Goal: Task Accomplishment & Management: Use online tool/utility

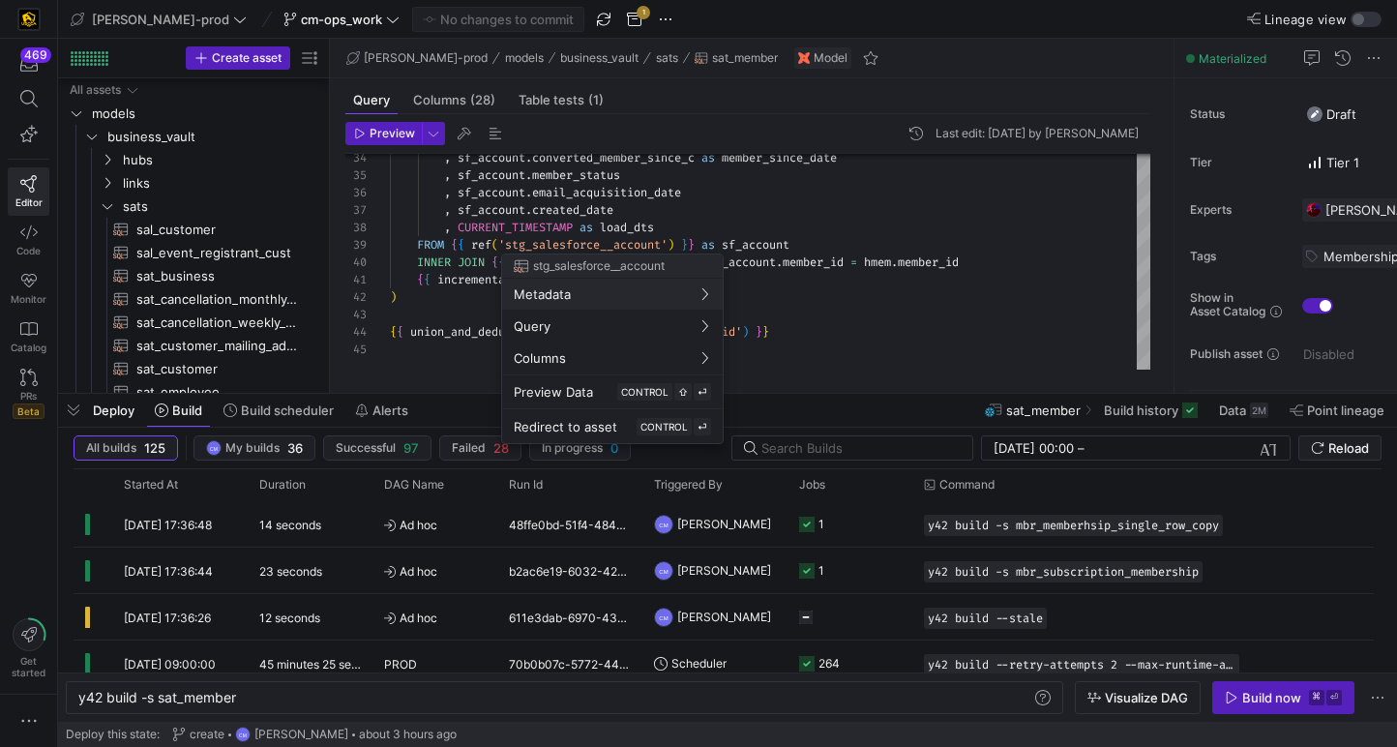
scroll to position [334, 0]
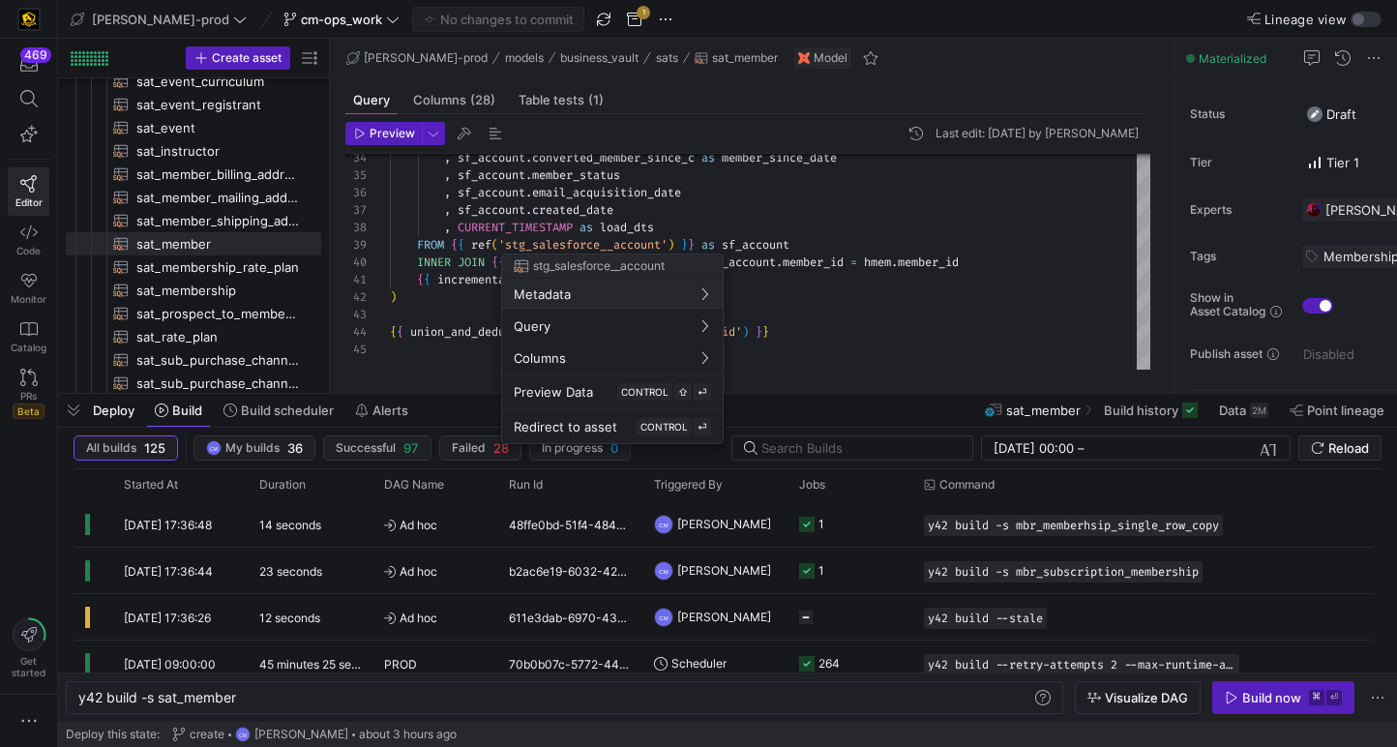
click at [462, 228] on div at bounding box center [698, 373] width 1397 height 747
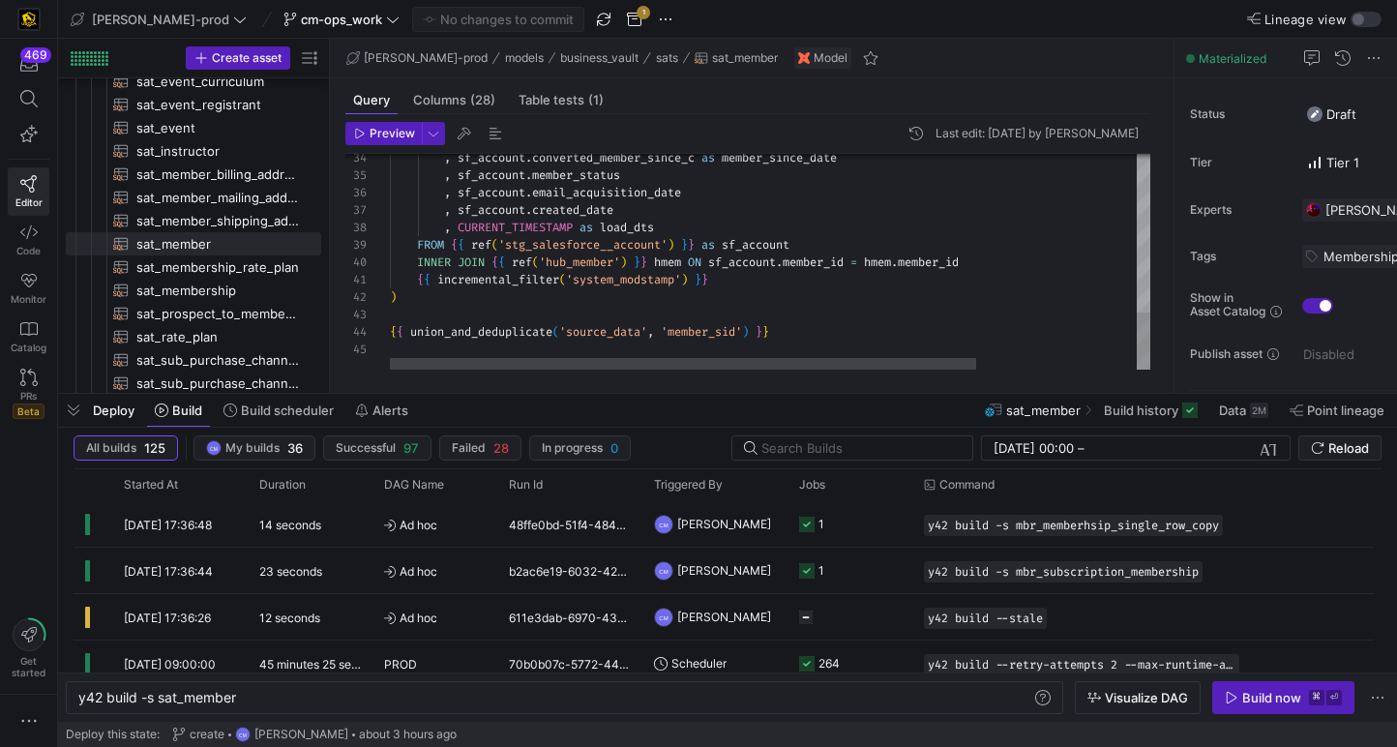
scroll to position [122, 48]
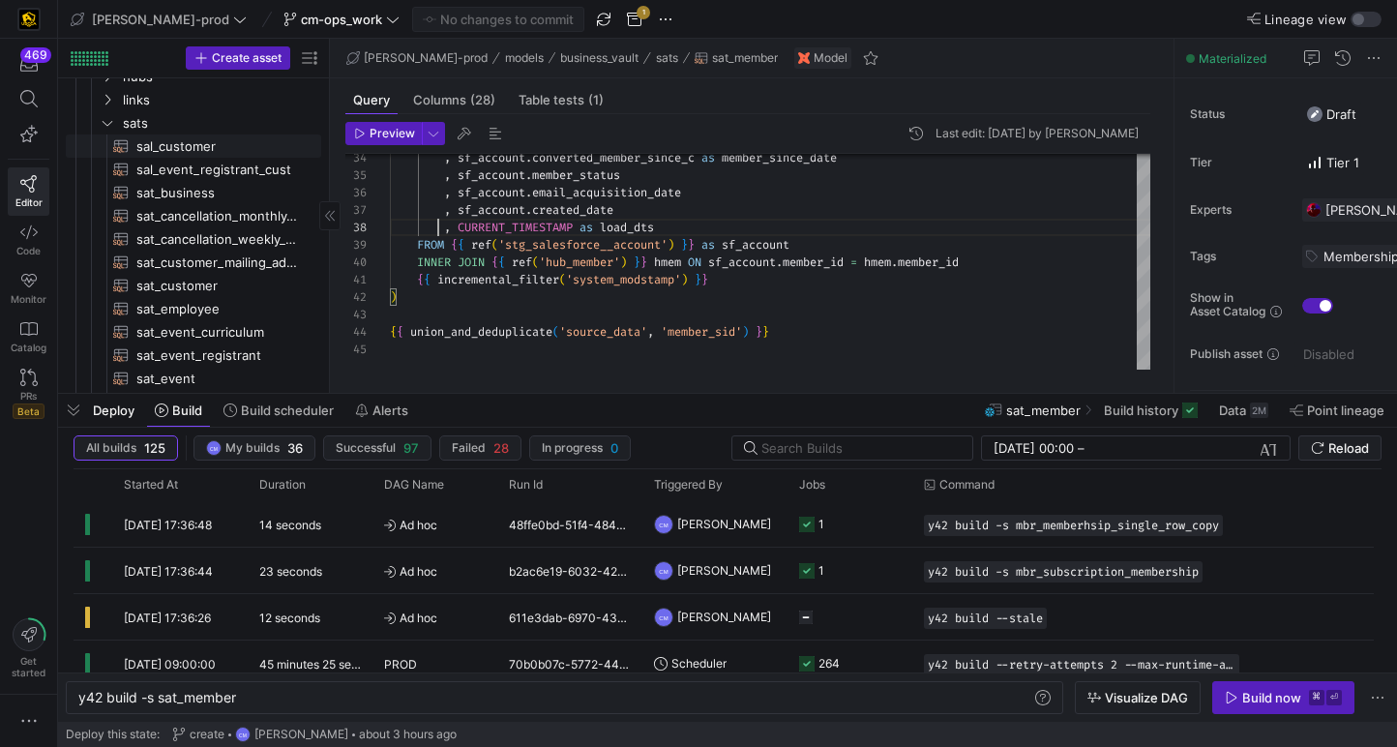
scroll to position [0, 0]
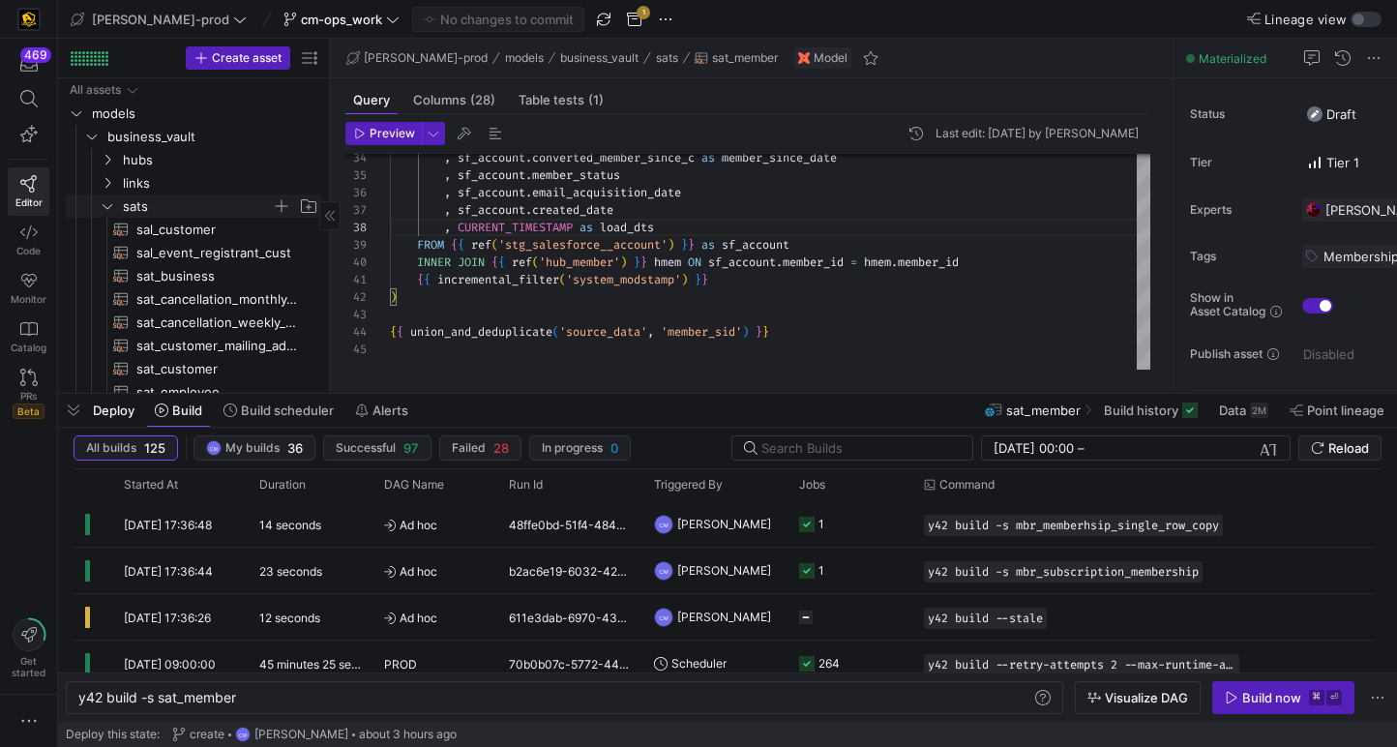
click at [116, 207] on span "sats" at bounding box center [209, 205] width 222 height 21
click at [84, 133] on y42-icon "Press SPACE to select this row." at bounding box center [91, 136] width 15 height 15
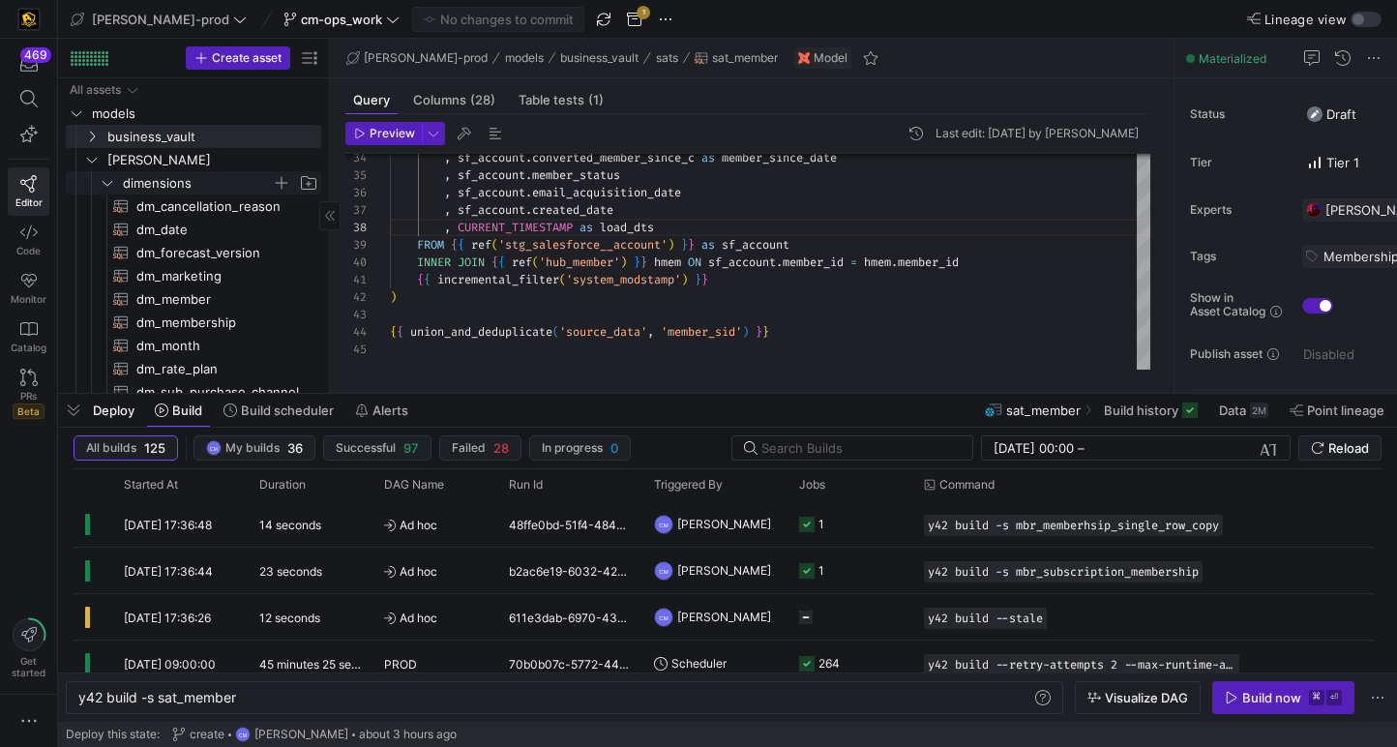
click at [119, 184] on span "dimensions" at bounding box center [209, 182] width 222 height 21
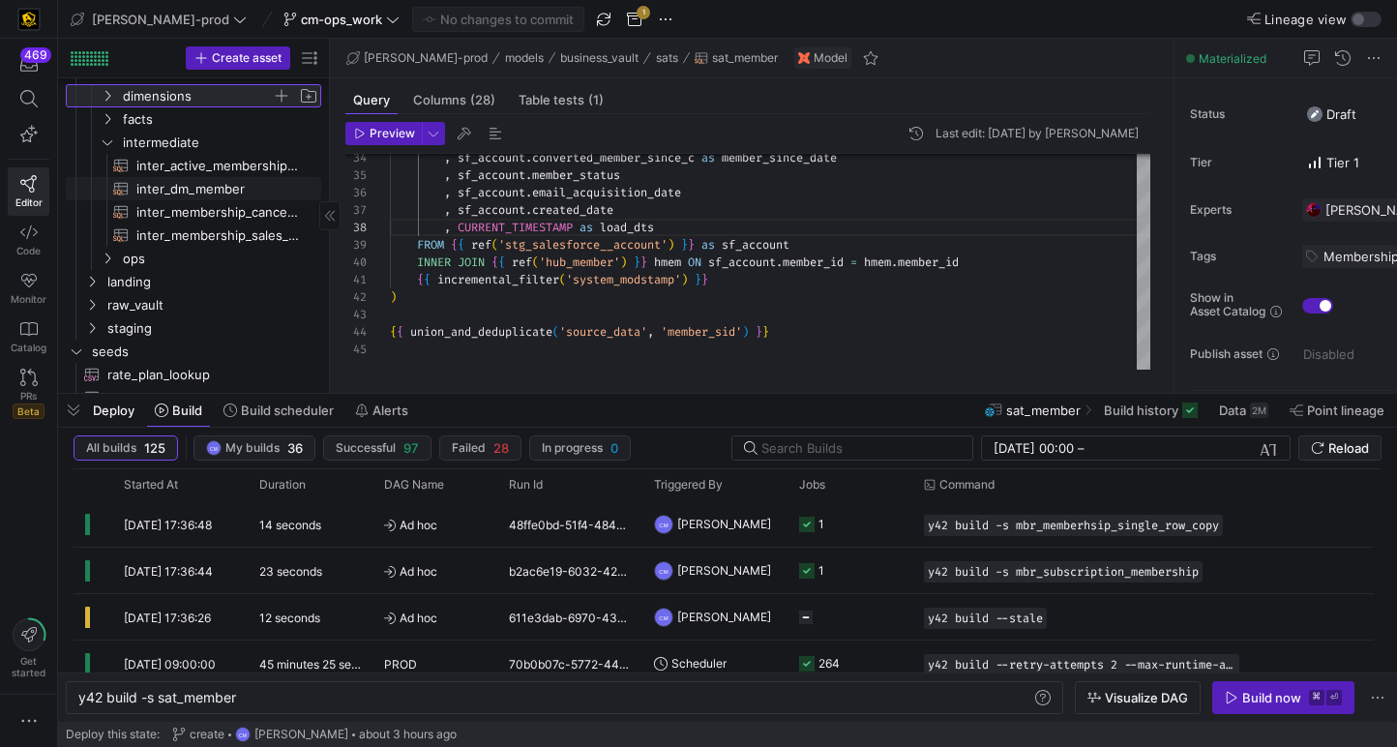
scroll to position [103, 0]
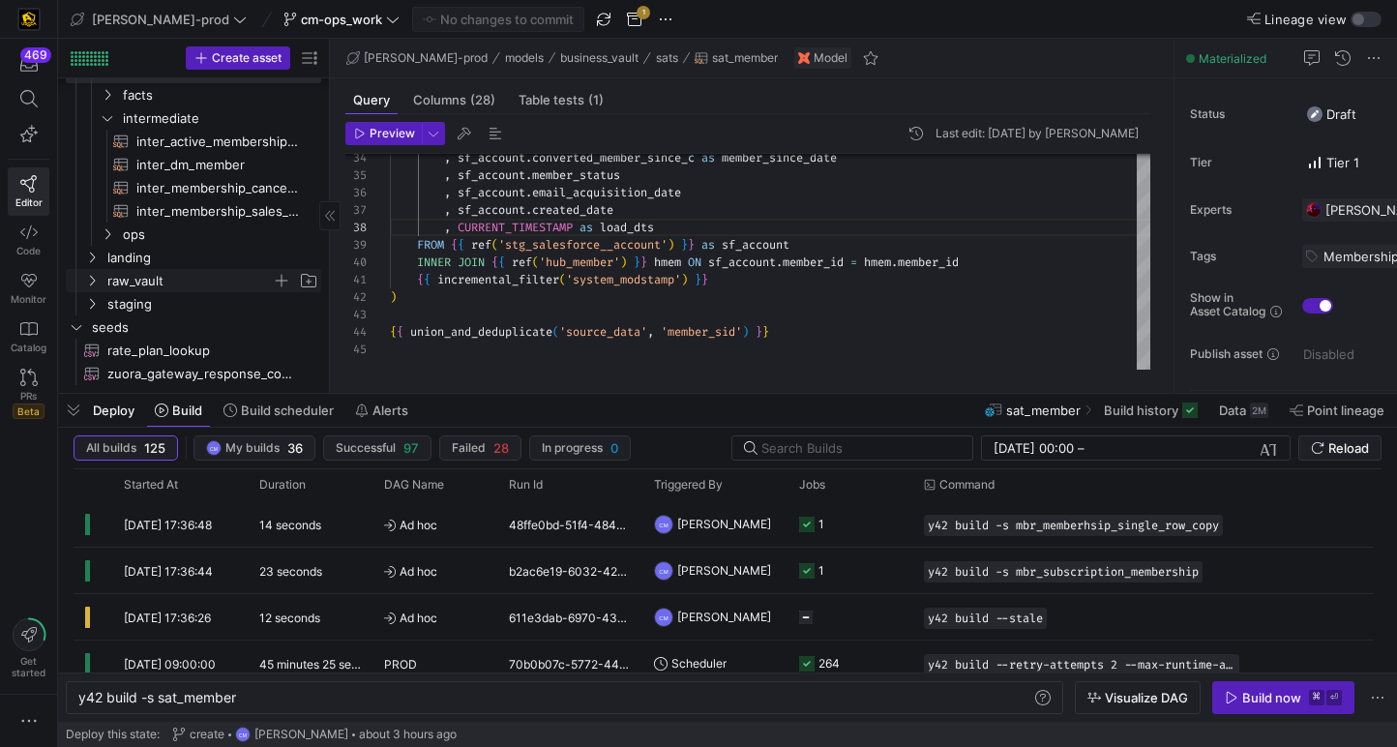
click at [142, 279] on span "raw_vault" at bounding box center [189, 281] width 164 height 22
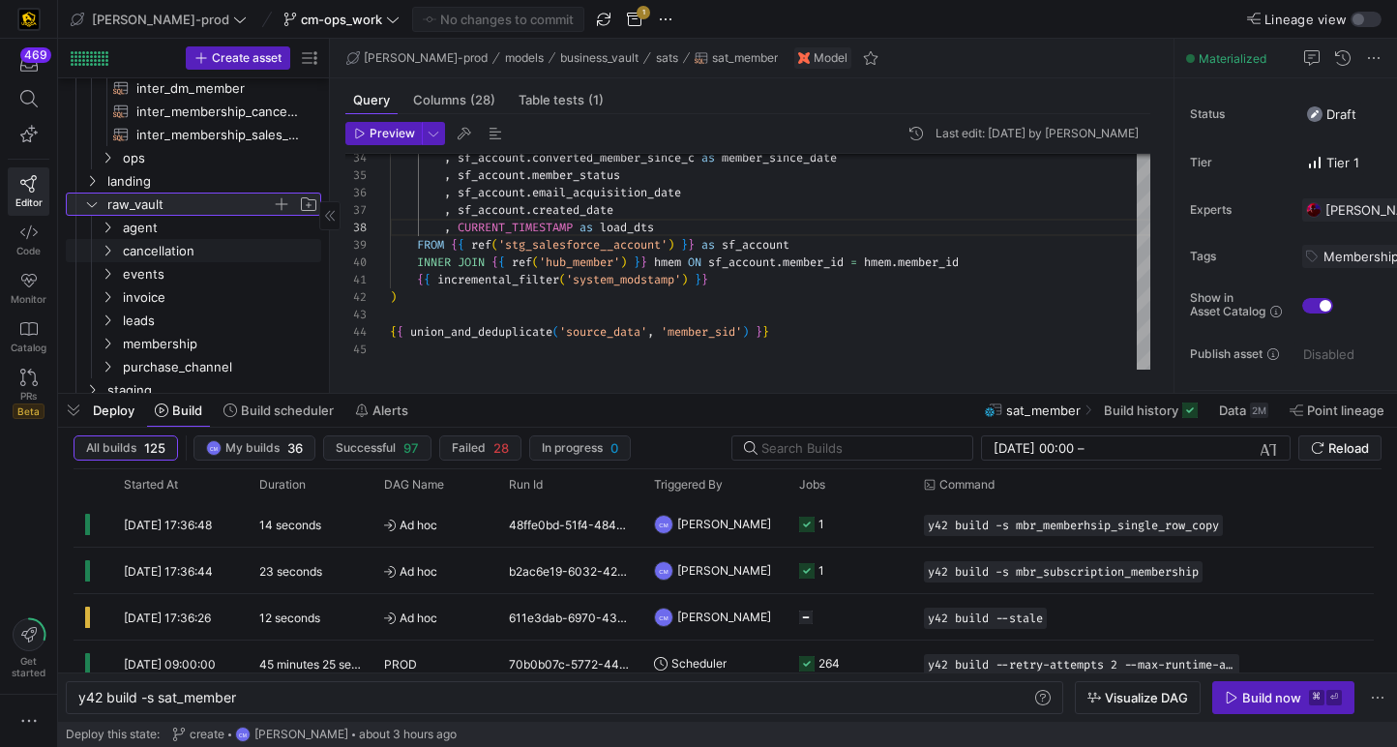
scroll to position [226, 0]
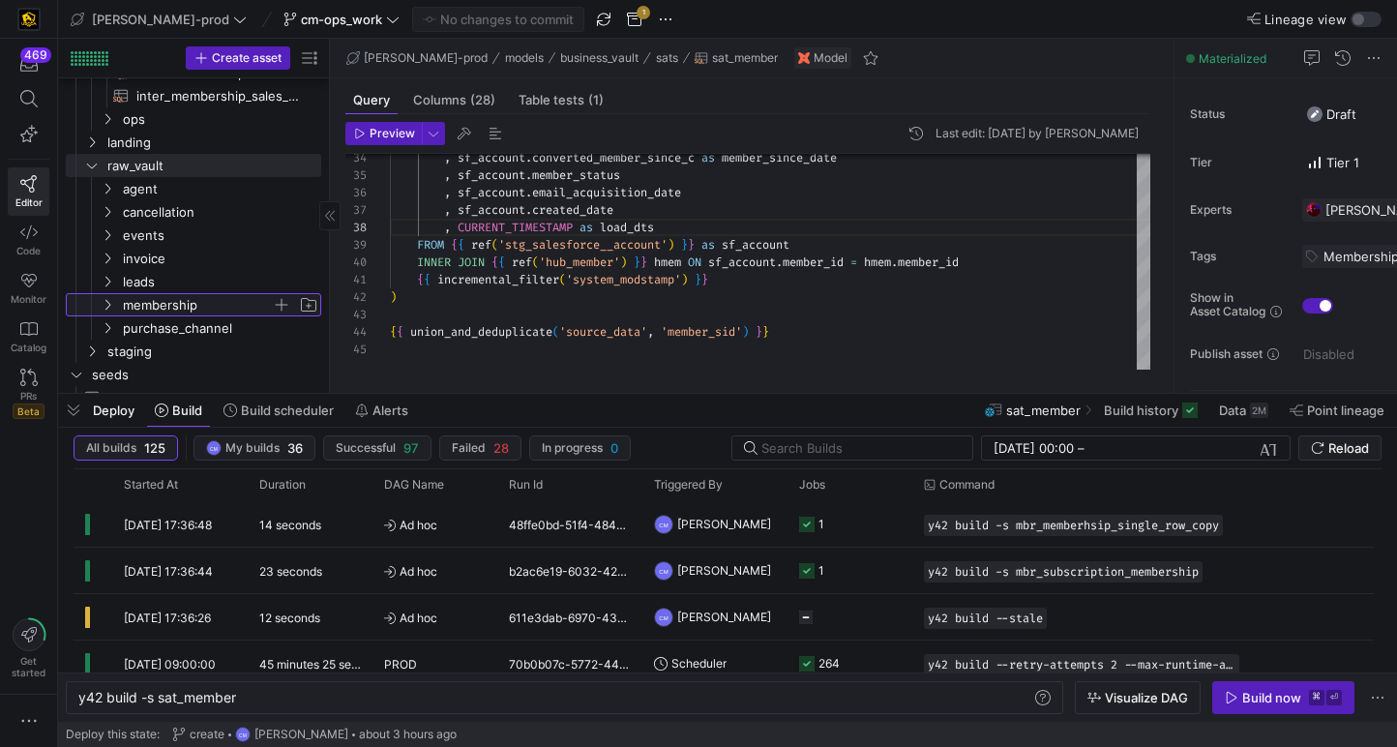
click at [167, 303] on span "membership" at bounding box center [197, 305] width 149 height 22
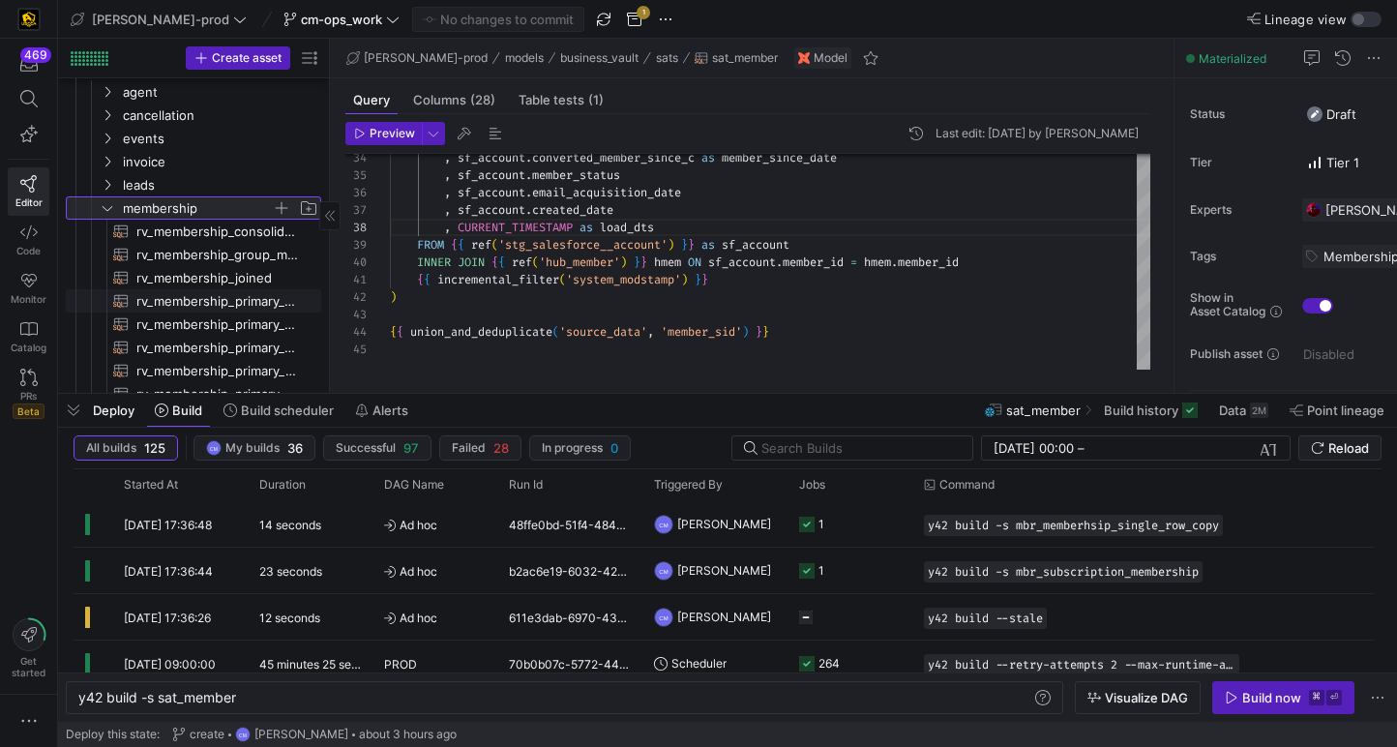
scroll to position [343, 0]
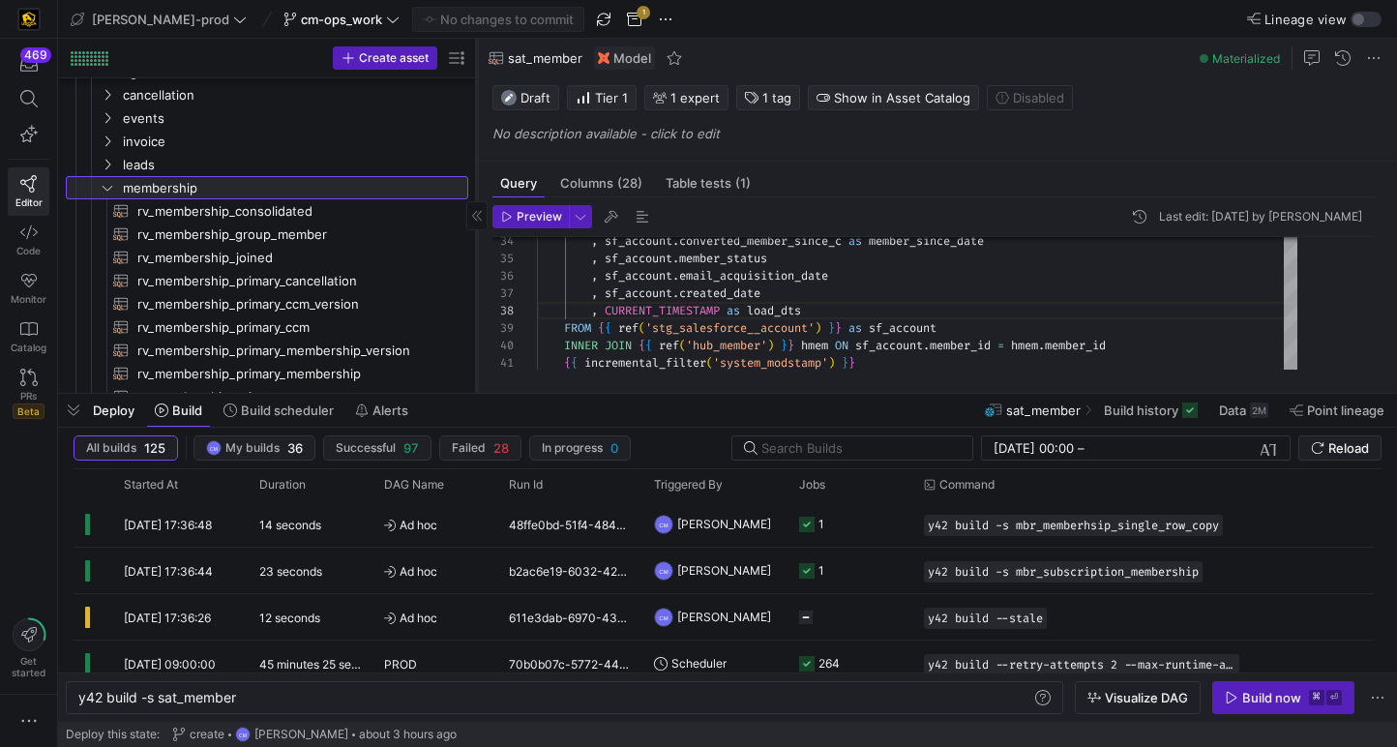
drag, startPoint x: 329, startPoint y: 278, endPoint x: 478, endPoint y: 275, distance: 149.0
click at [477, 275] on div at bounding box center [476, 216] width 1 height 354
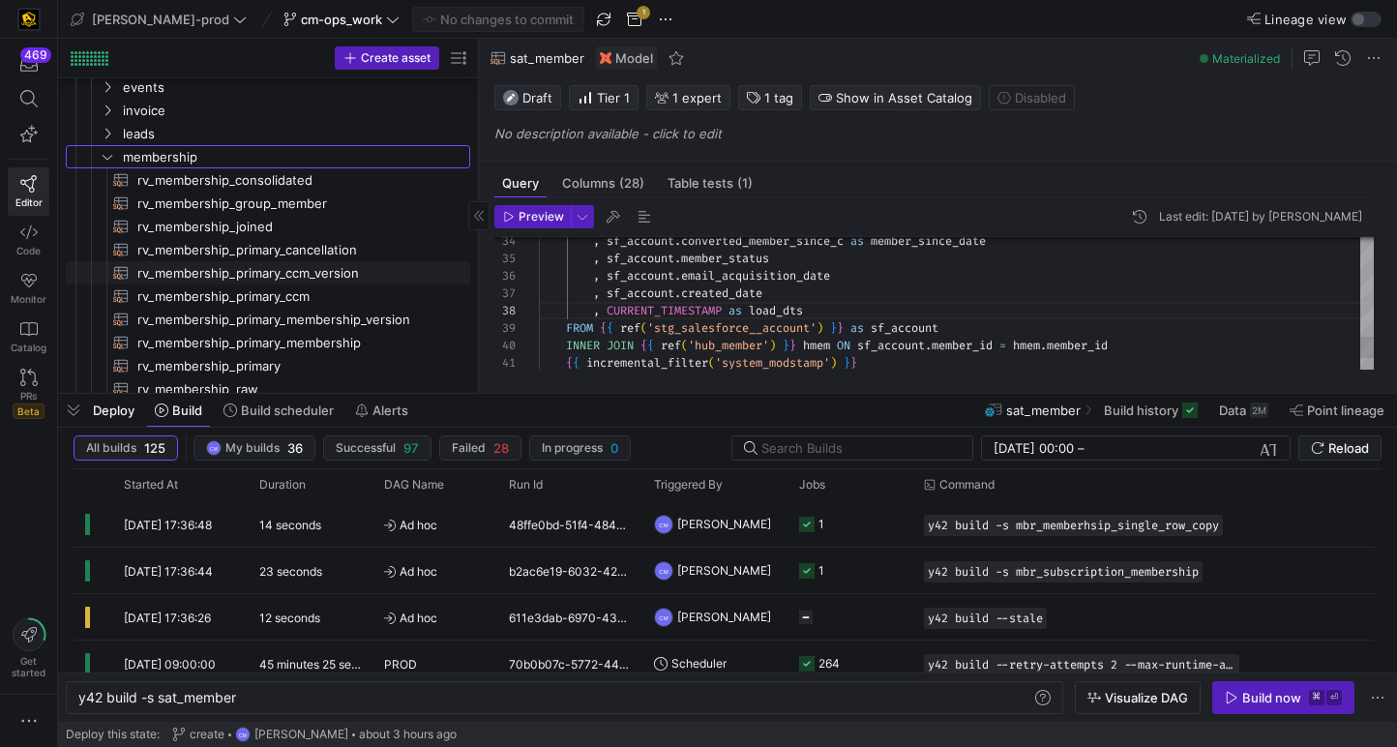
scroll to position [0, 0]
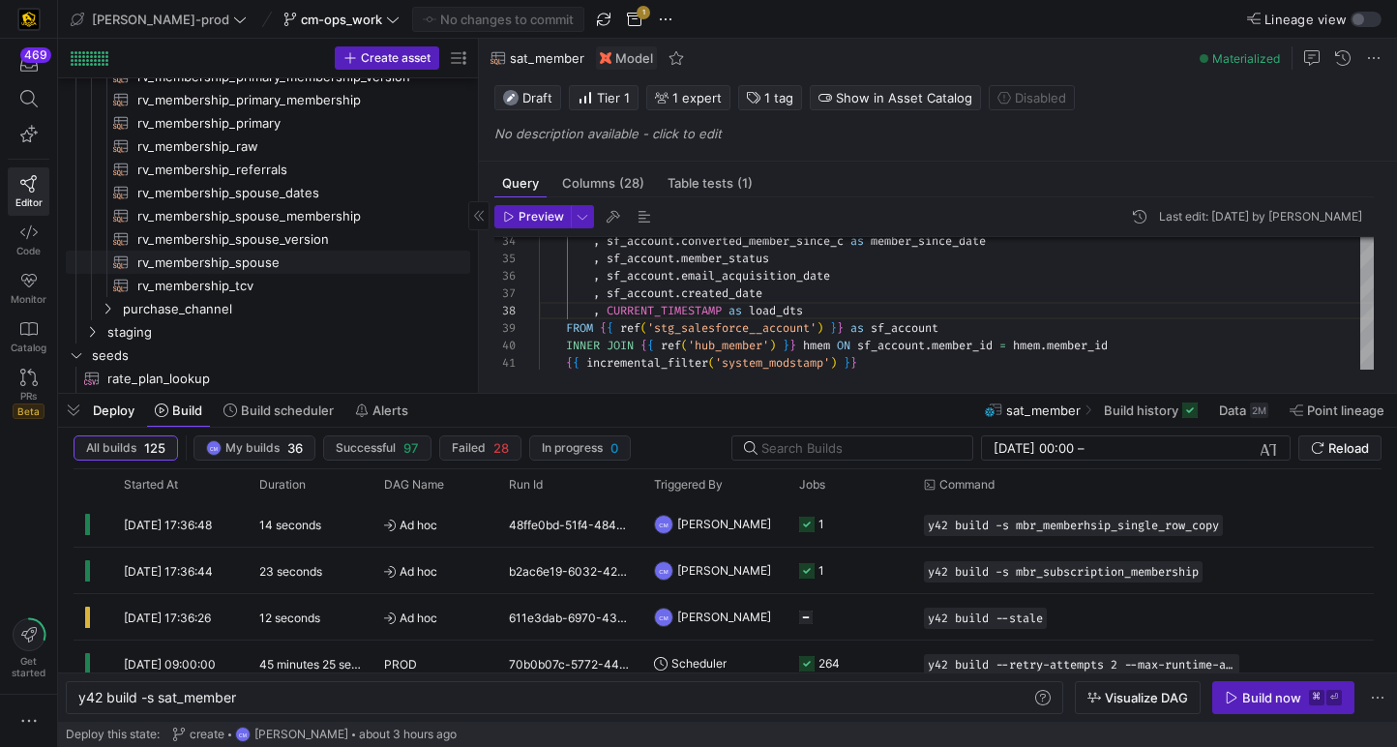
click at [367, 254] on span "rv_membership_spouse​​​​​​​​​​" at bounding box center [292, 262] width 310 height 22
type textarea "-- Updates: --TBE [DATE] added logic for spouse membership versioning with sour…"
type textarea "y42 build -s rv_membership_spouse"
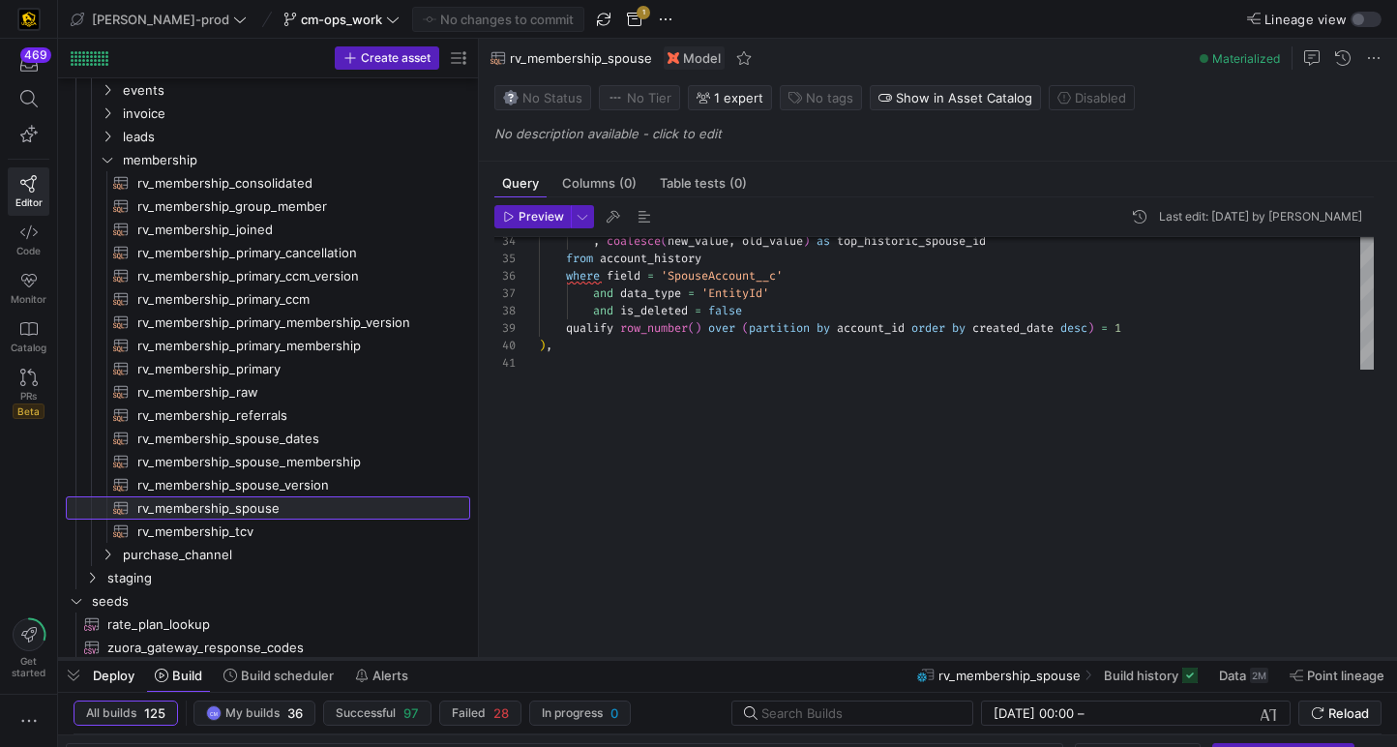
drag, startPoint x: 716, startPoint y: 393, endPoint x: 662, endPoint y: 659, distance: 271.4
click at [662, 659] on div at bounding box center [727, 659] width 1339 height 8
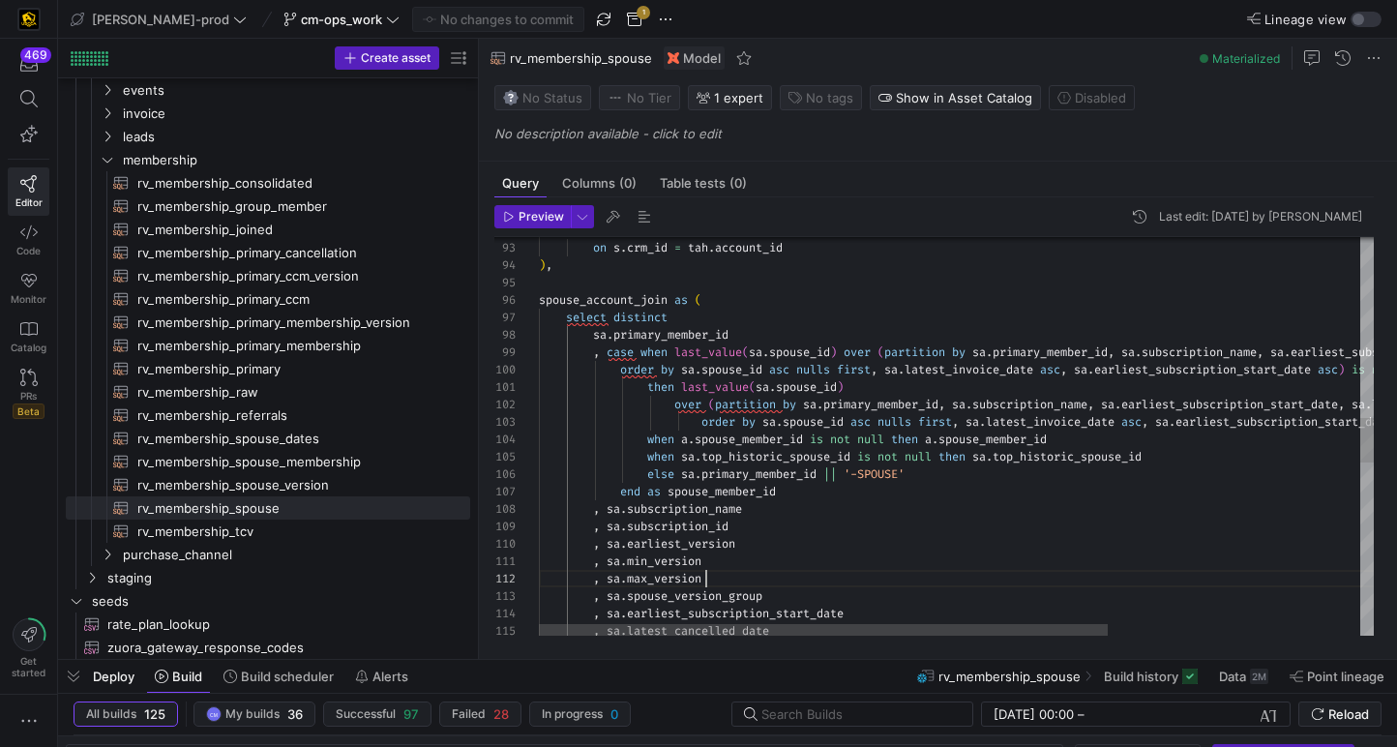
click at [856, 574] on div ", sa . min_version , sa . earliest_version , sa . subscription_id , sa . subscr…" at bounding box center [1141, 402] width 1204 height 3561
click at [835, 501] on div ", sa . min_version , sa . earliest_version , sa . subscription_id , sa . subscr…" at bounding box center [1141, 402] width 1204 height 3561
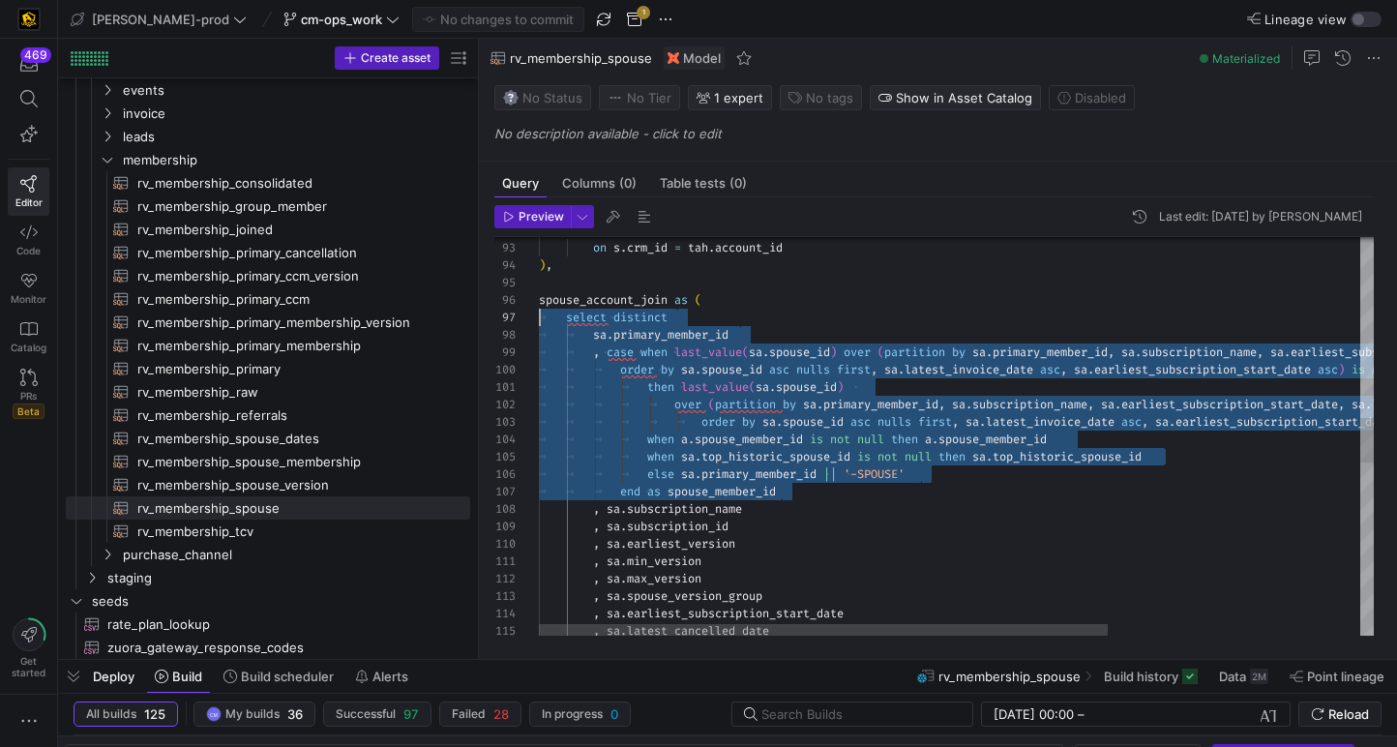
drag, startPoint x: 822, startPoint y: 496, endPoint x: 520, endPoint y: 323, distance: 347.9
click at [539, 323] on div ", sa . min_version , sa . earliest_version , sa . subscription_id , sa . subscr…" at bounding box center [1141, 402] width 1204 height 3561
click at [782, 489] on div ", sa . min_version , sa . earliest_version , sa . subscription_id , sa . subscr…" at bounding box center [1141, 402] width 1204 height 3561
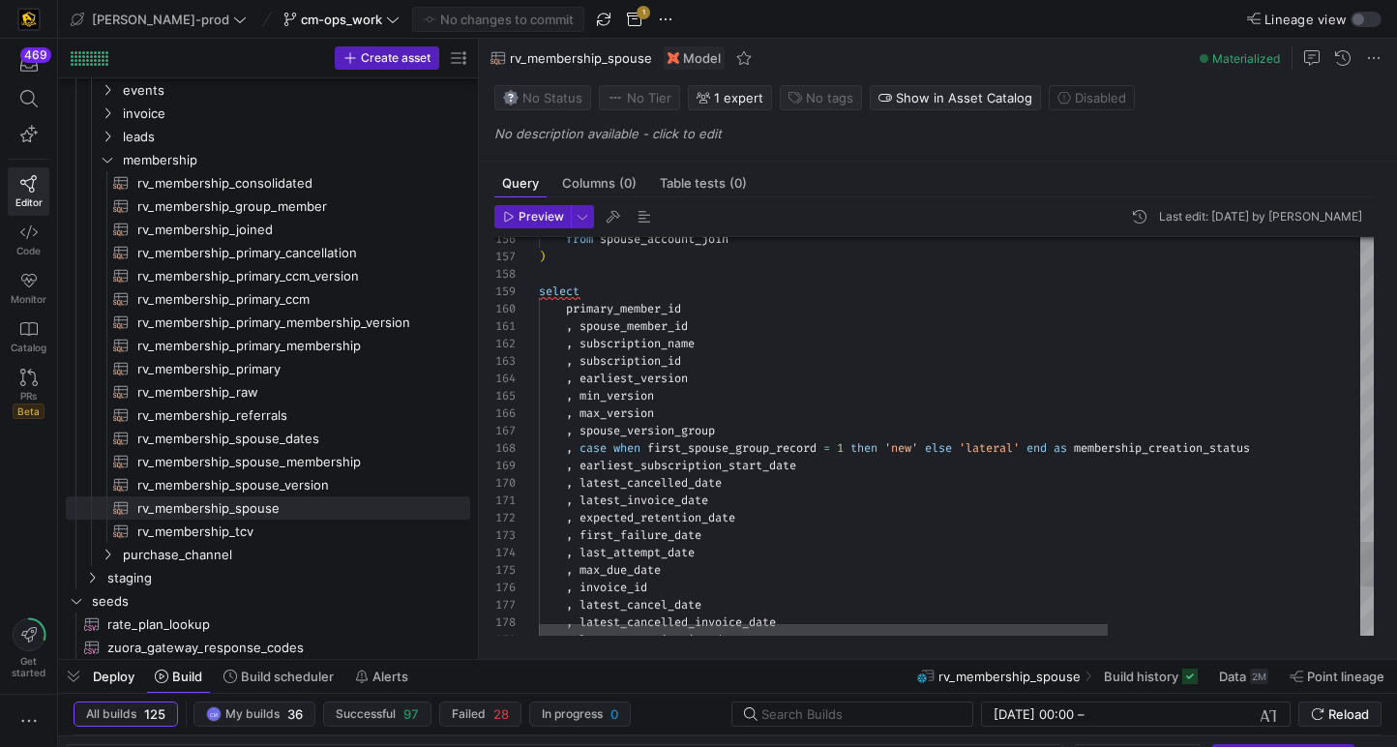
scroll to position [157, 188]
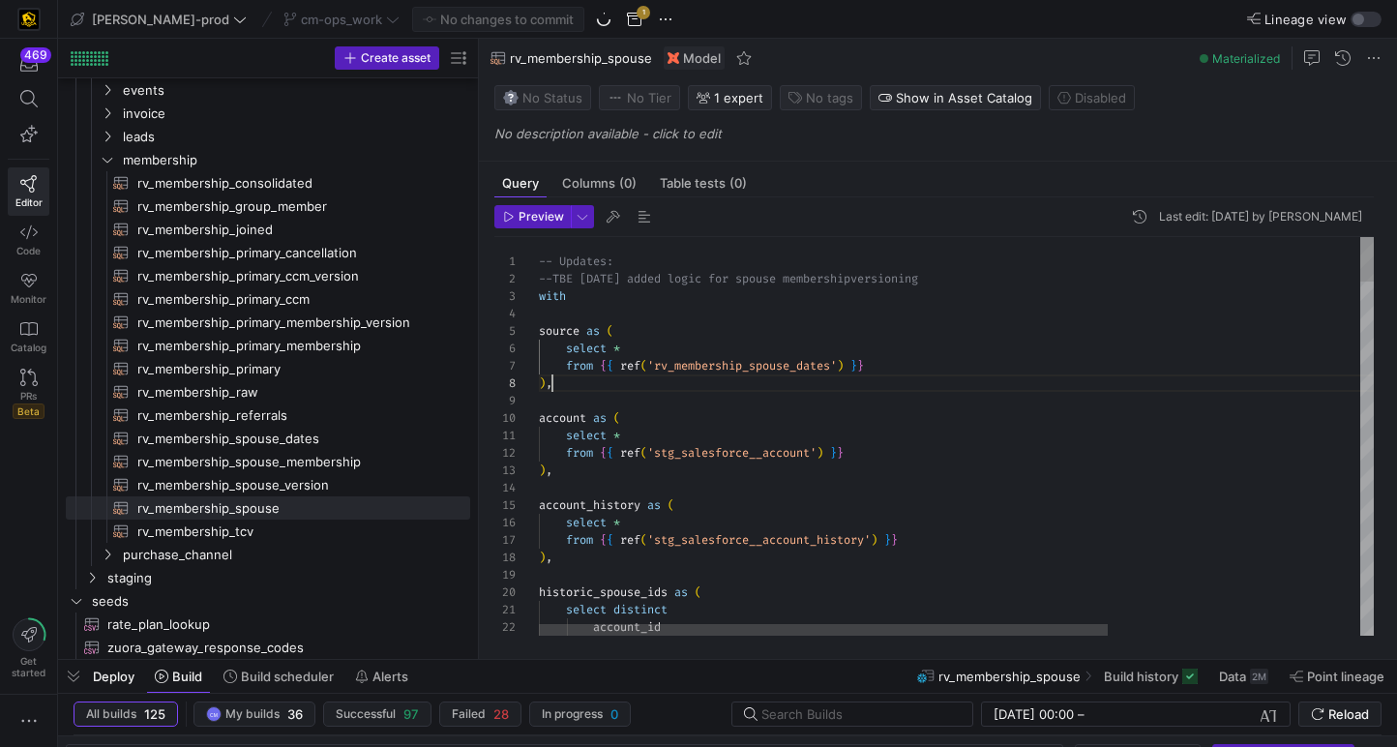
scroll to position [122, 14]
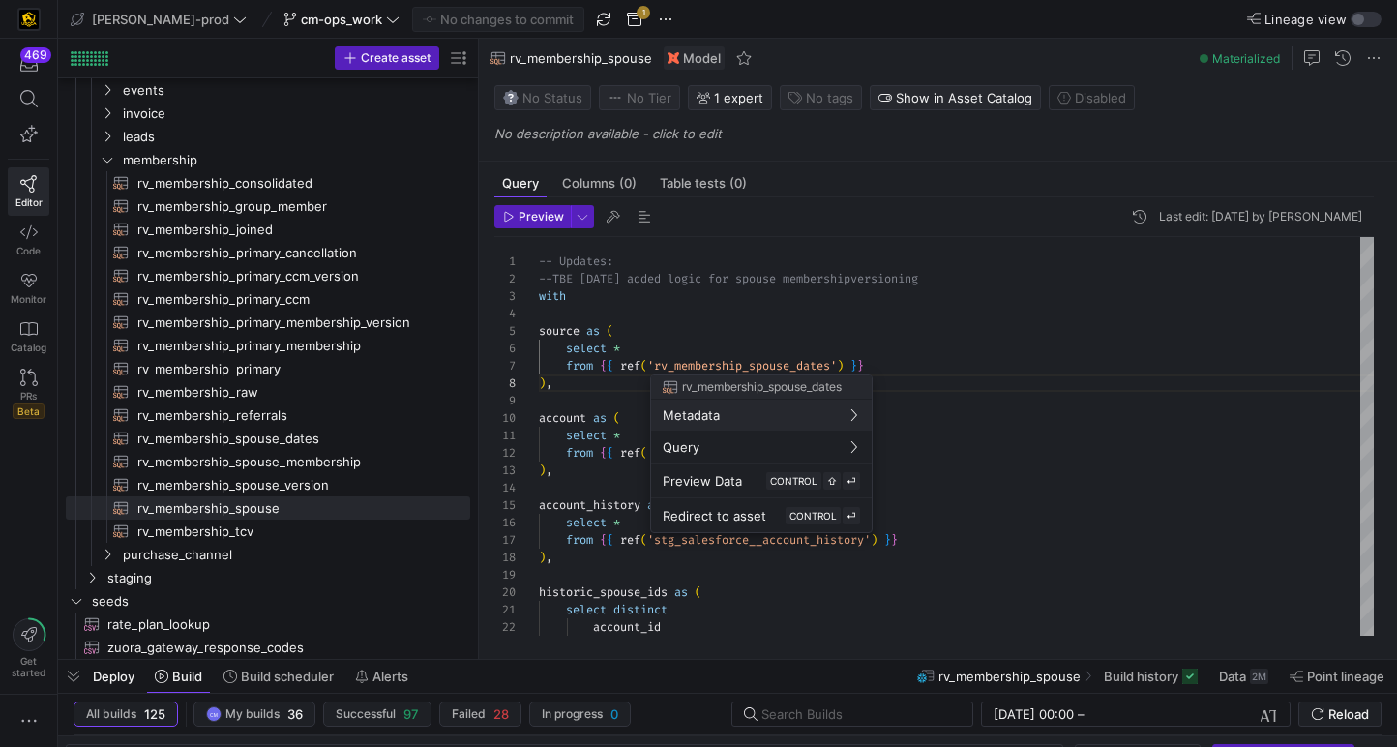
click at [1011, 524] on div at bounding box center [698, 373] width 1397 height 747
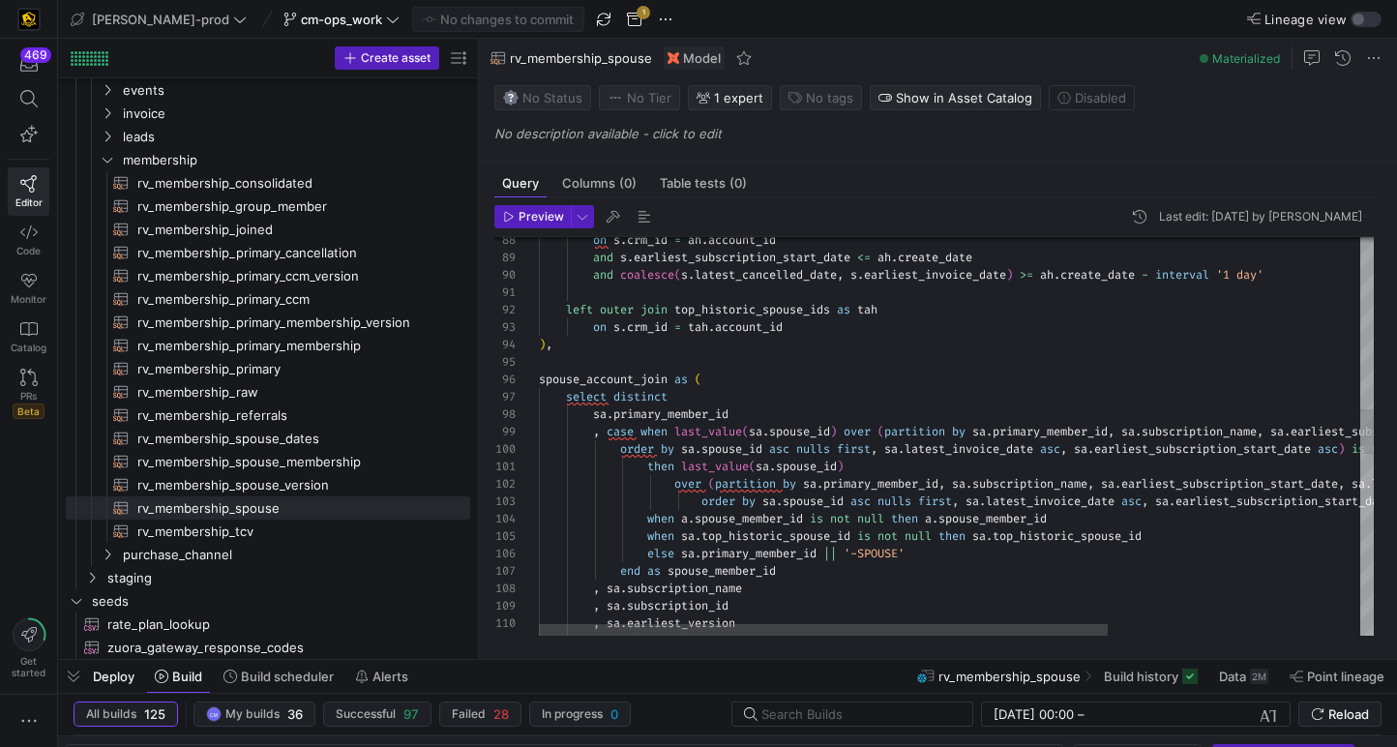
click at [709, 550] on div "when sa . top_historic_spouse_id is not null then sa . top_historic_spouse_id w…" at bounding box center [1141, 481] width 1204 height 3561
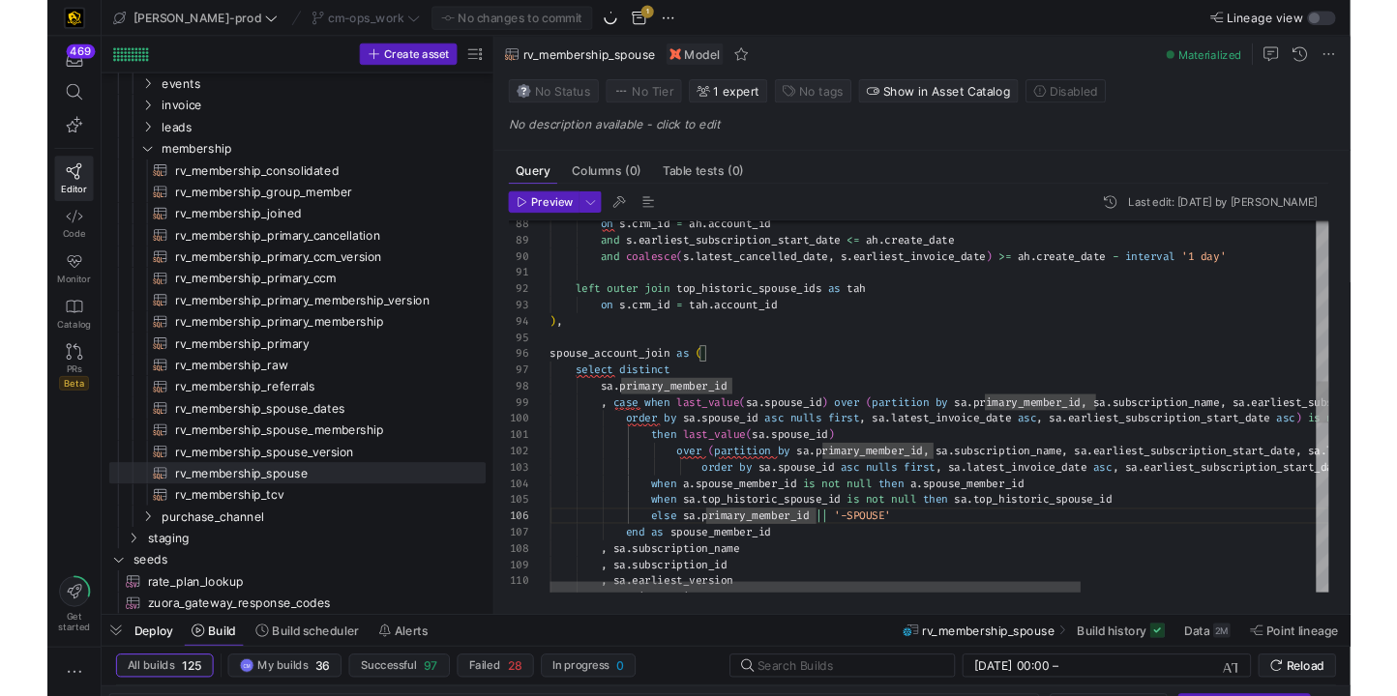
scroll to position [139, 237]
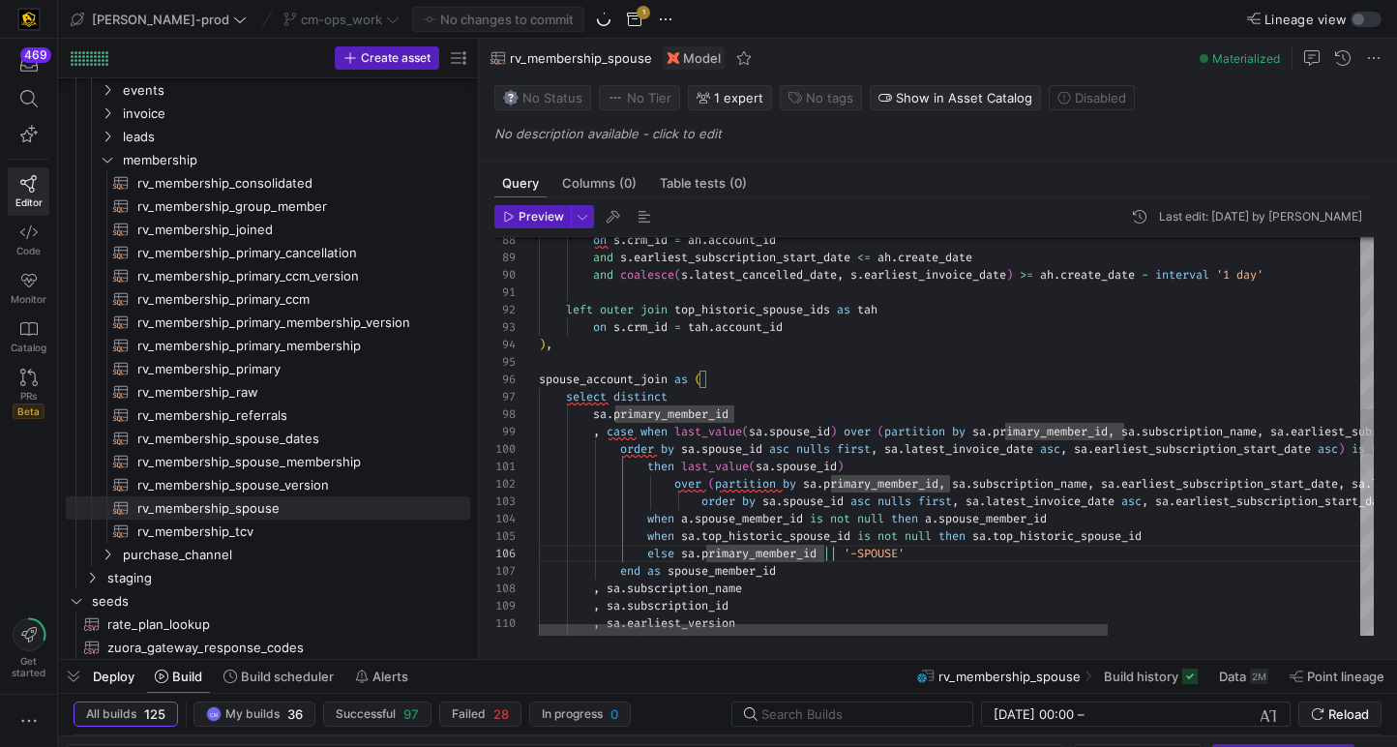
click at [779, 431] on div "when sa . top_historic_spouse_id is not null then sa . top_historic_spouse_id w…" at bounding box center [1141, 481] width 1204 height 3561
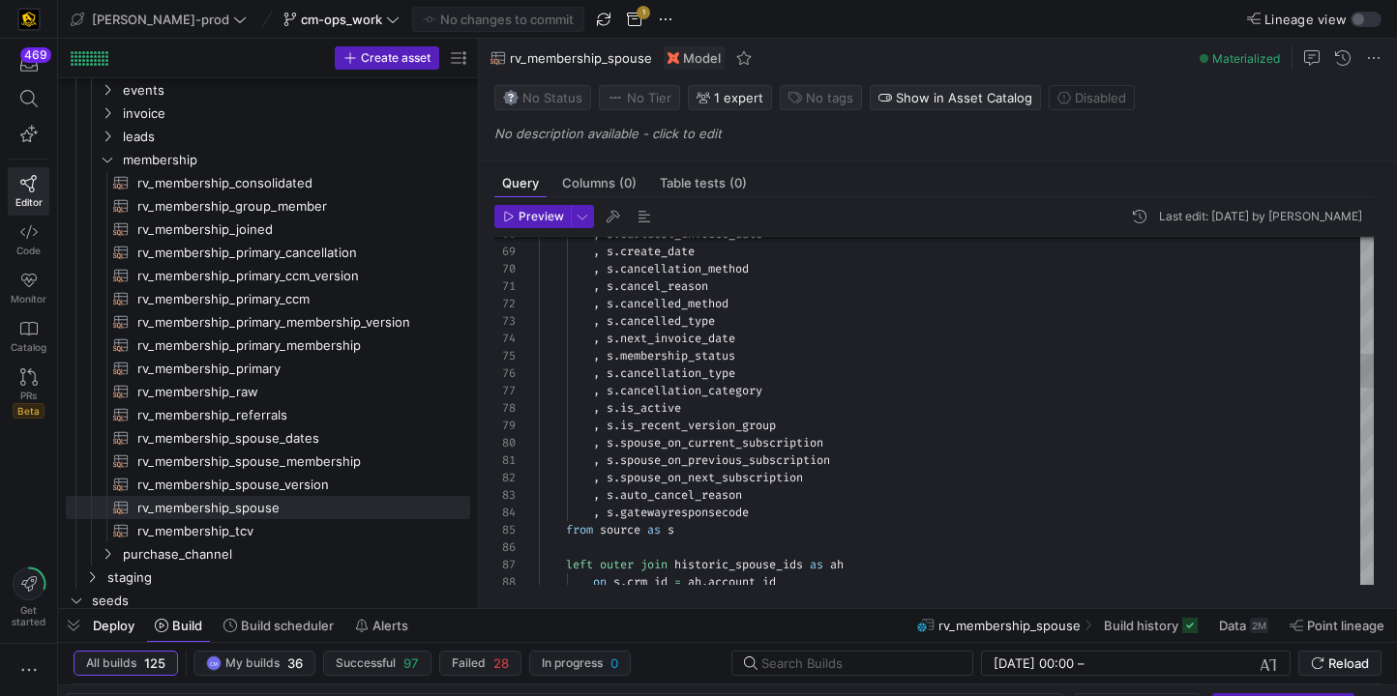
scroll to position [139, 244]
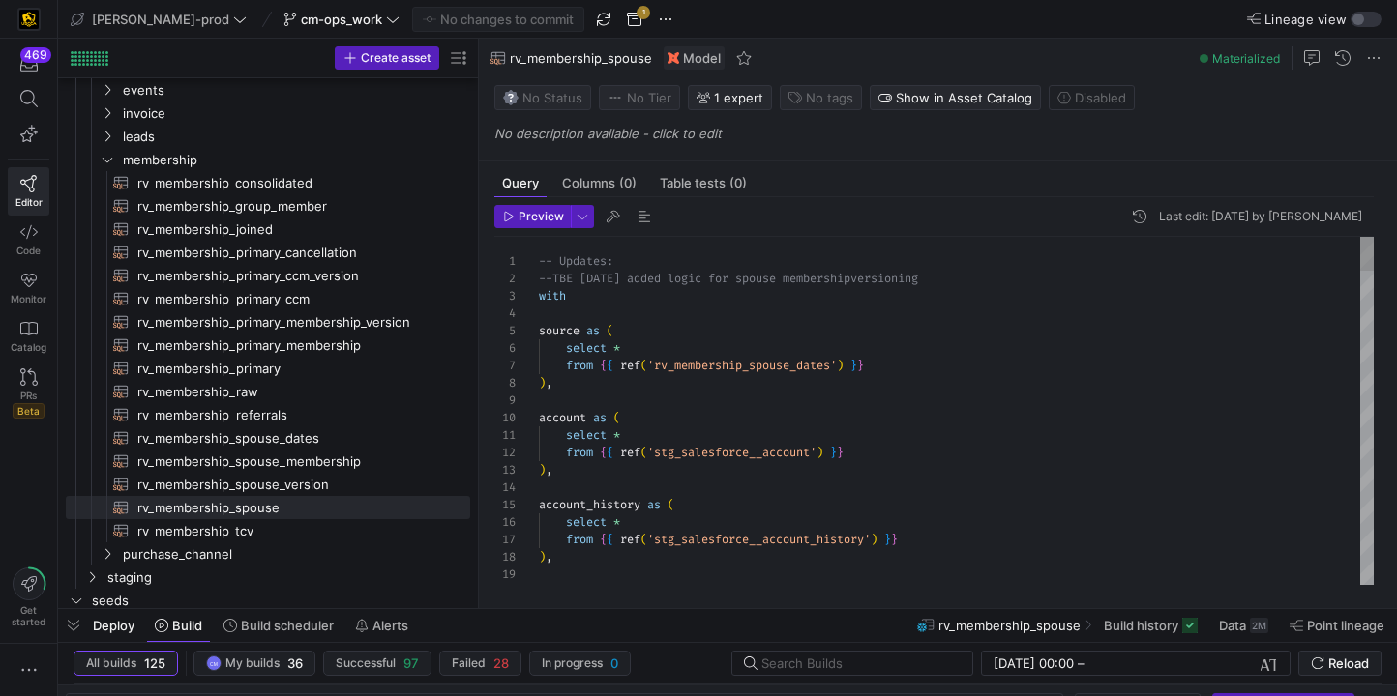
scroll to position [139, 0]
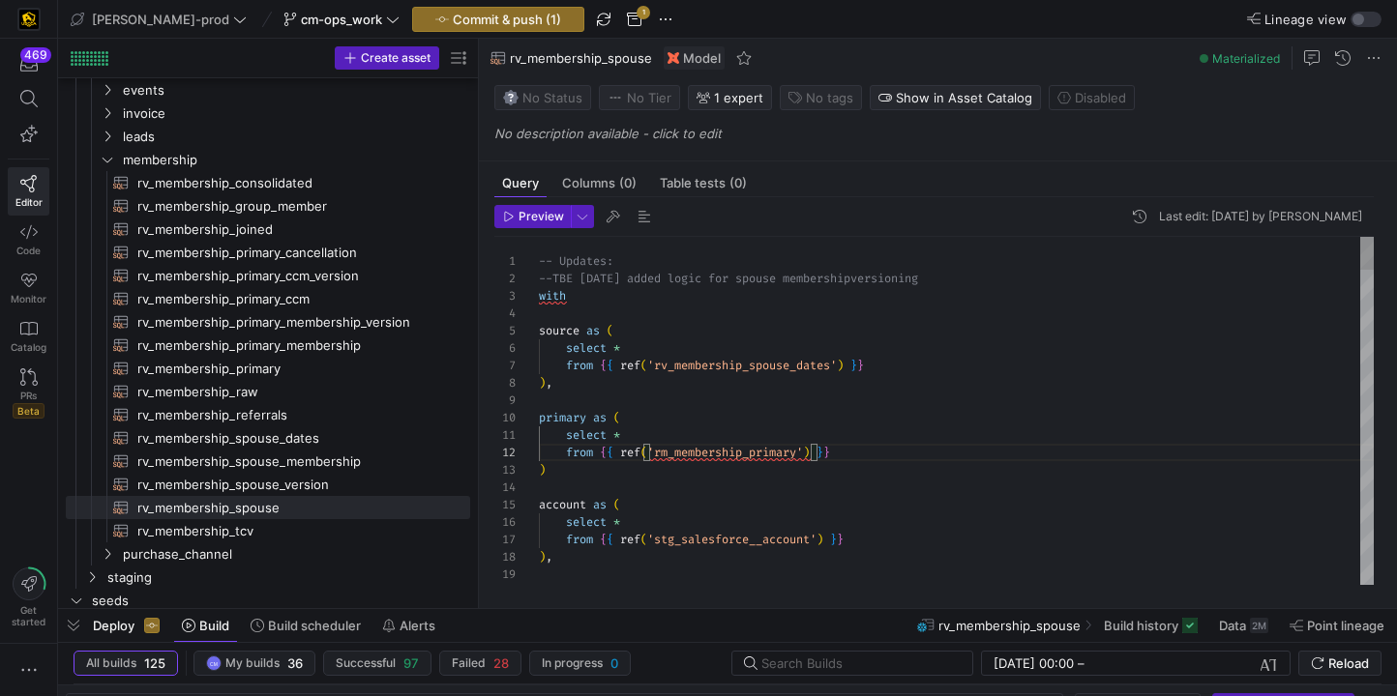
scroll to position [17, 209]
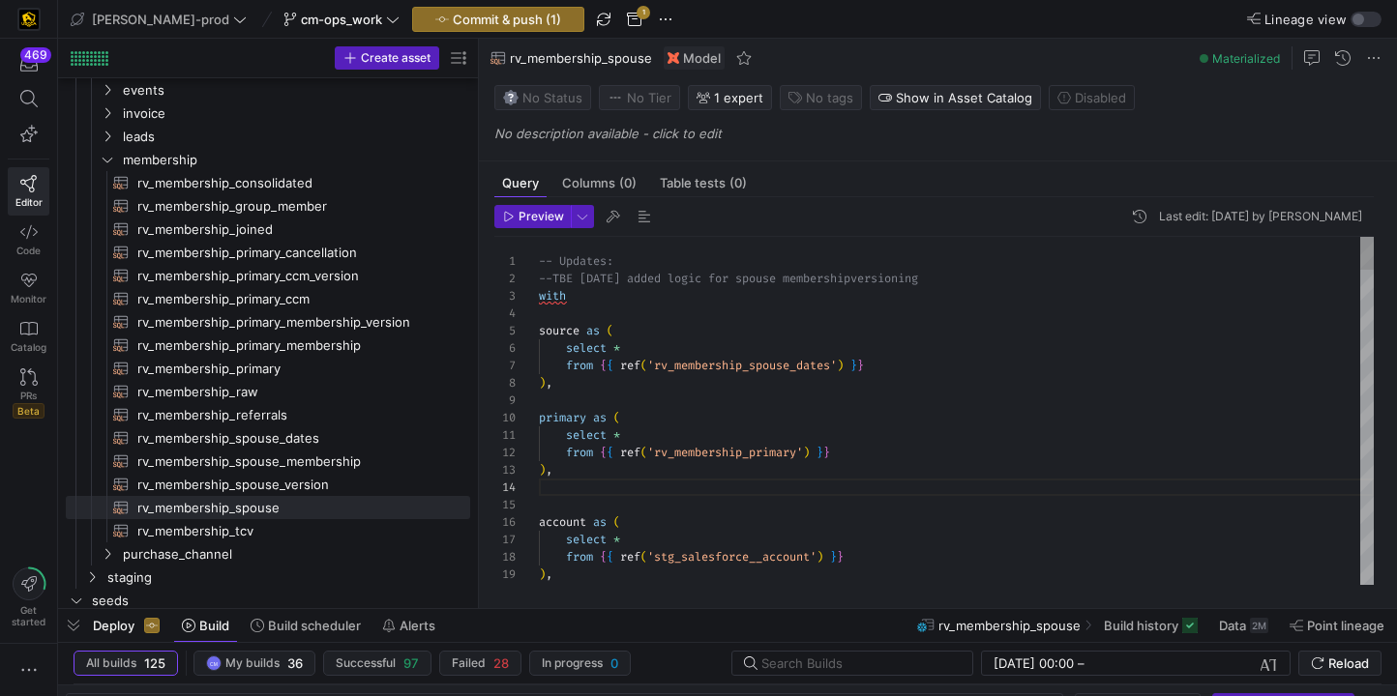
scroll to position [35, 14]
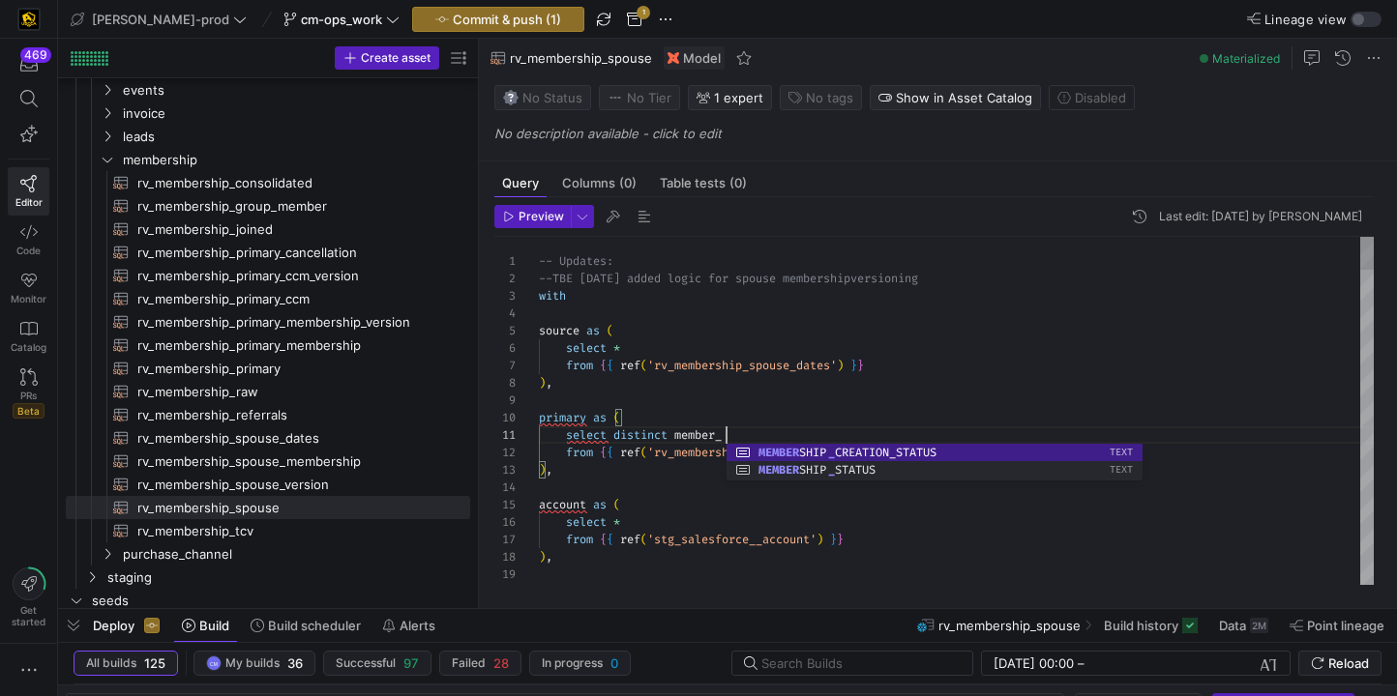
scroll to position [0, 202]
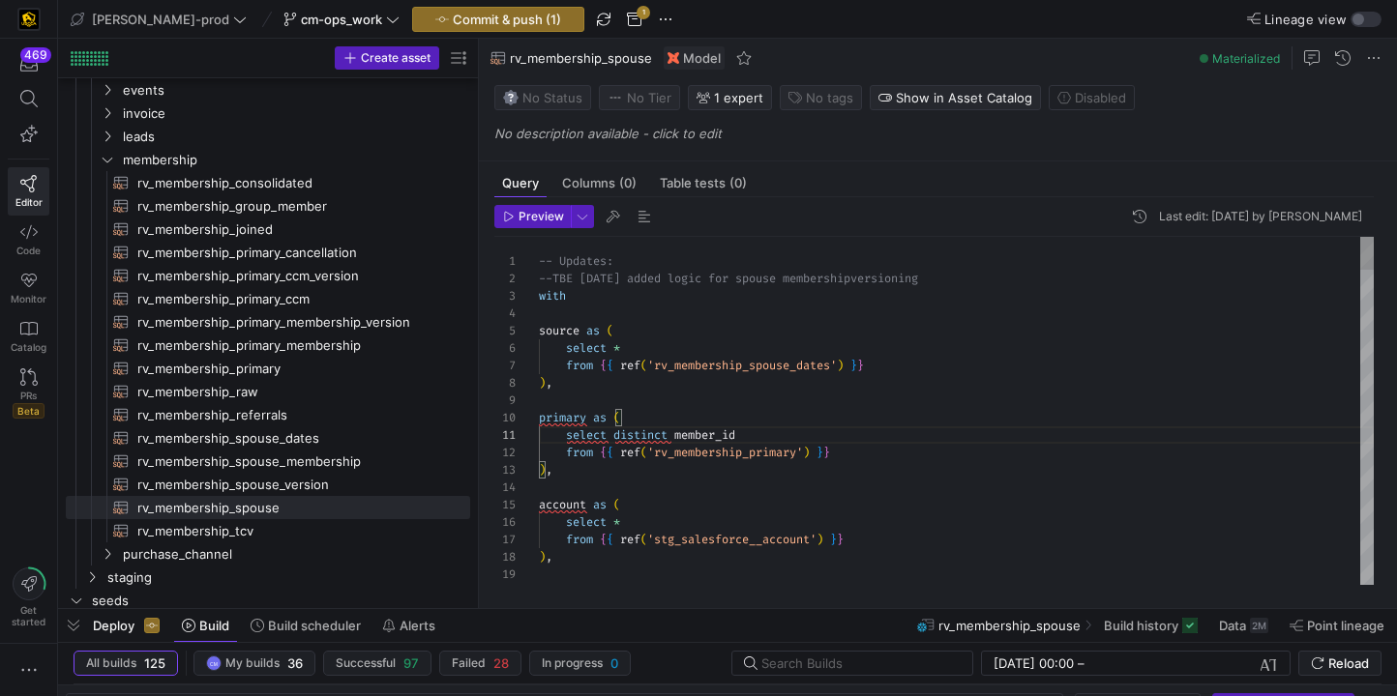
type textarea "select distinct member_id from {{ ref('rv_membership_primary') }} ), account as…"
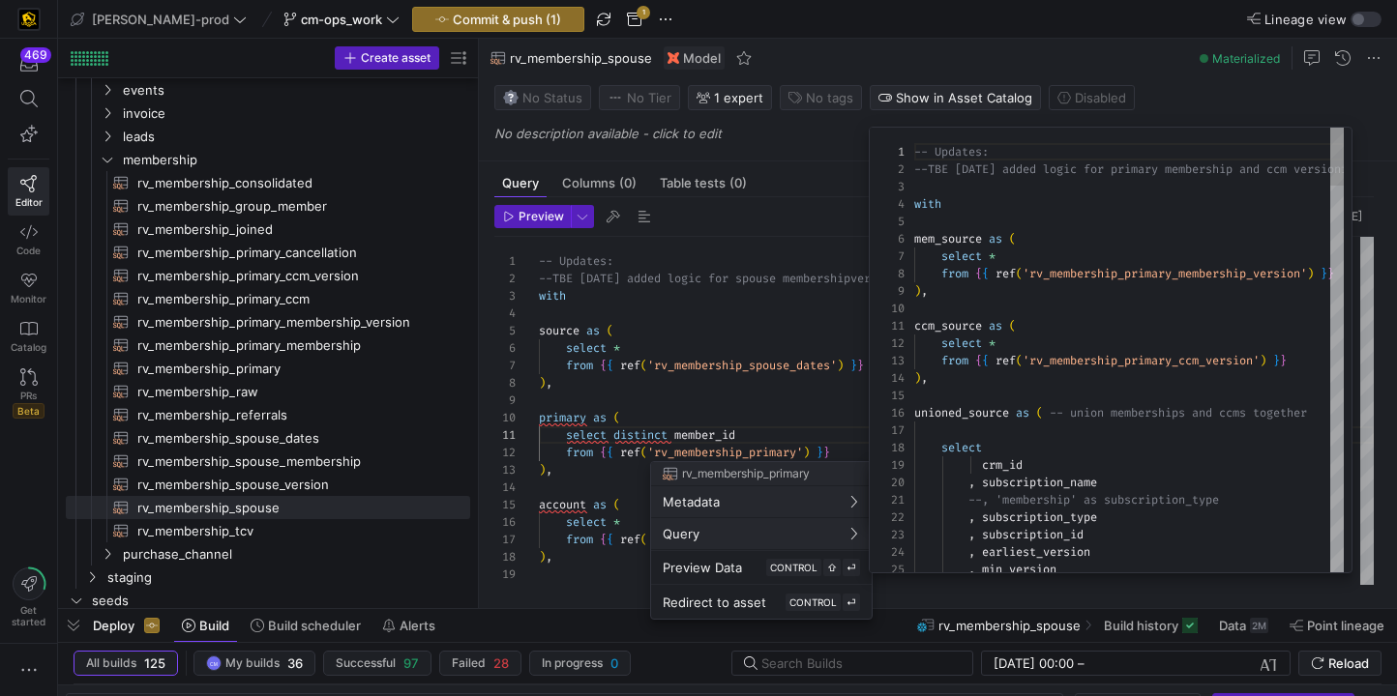
scroll to position [174, 0]
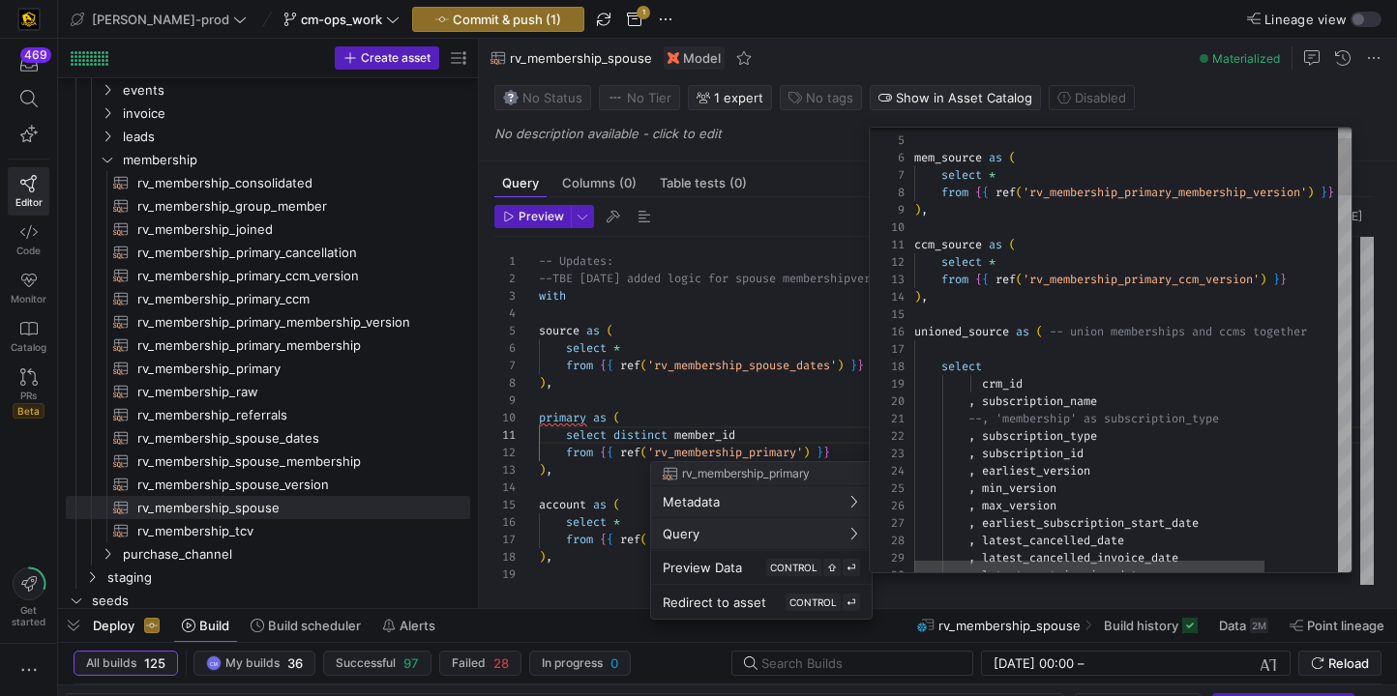
type textarea "ccm_source as ( select * from {{ ref('rv_membership_primary_ccm_version') }} ),…"
click at [762, 402] on div at bounding box center [698, 348] width 1397 height 696
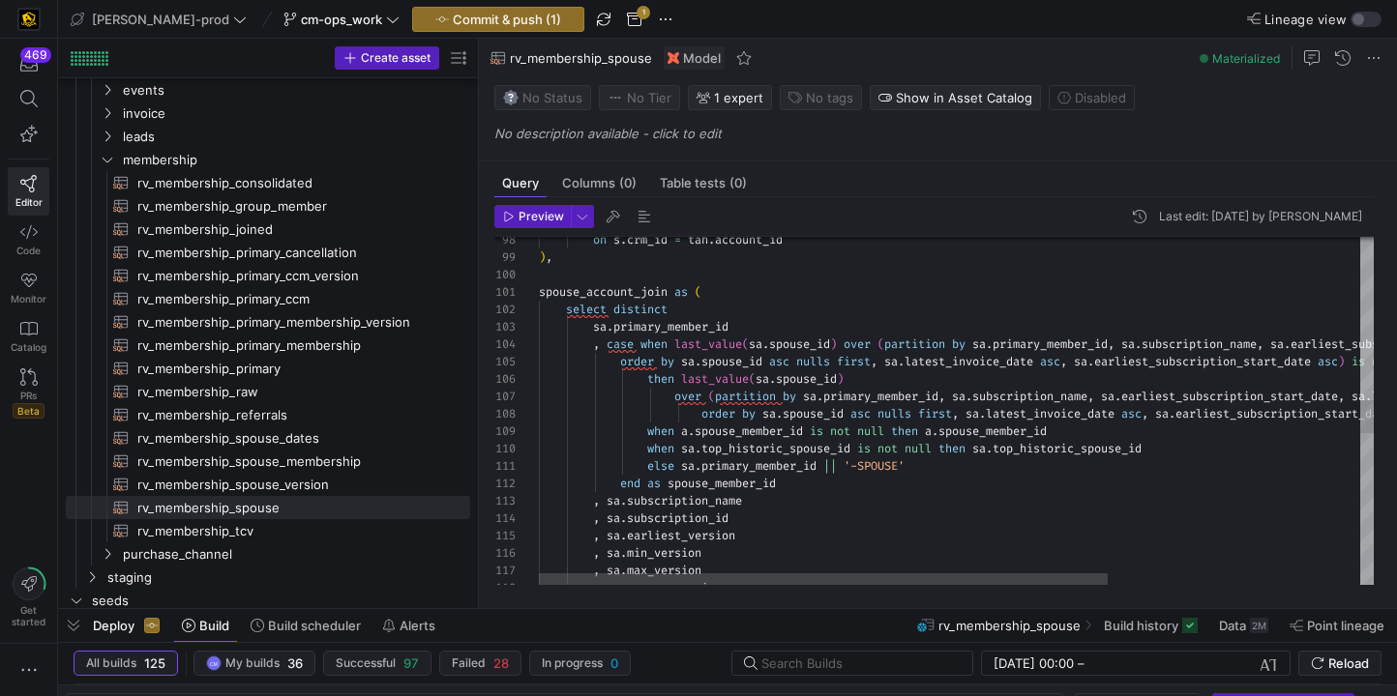
scroll to position [87, 209]
click at [749, 436] on div "on s . crm_id = tah . account_id ) , spouse_account_join as ( select distinct s…" at bounding box center [1141, 351] width 1204 height 3648
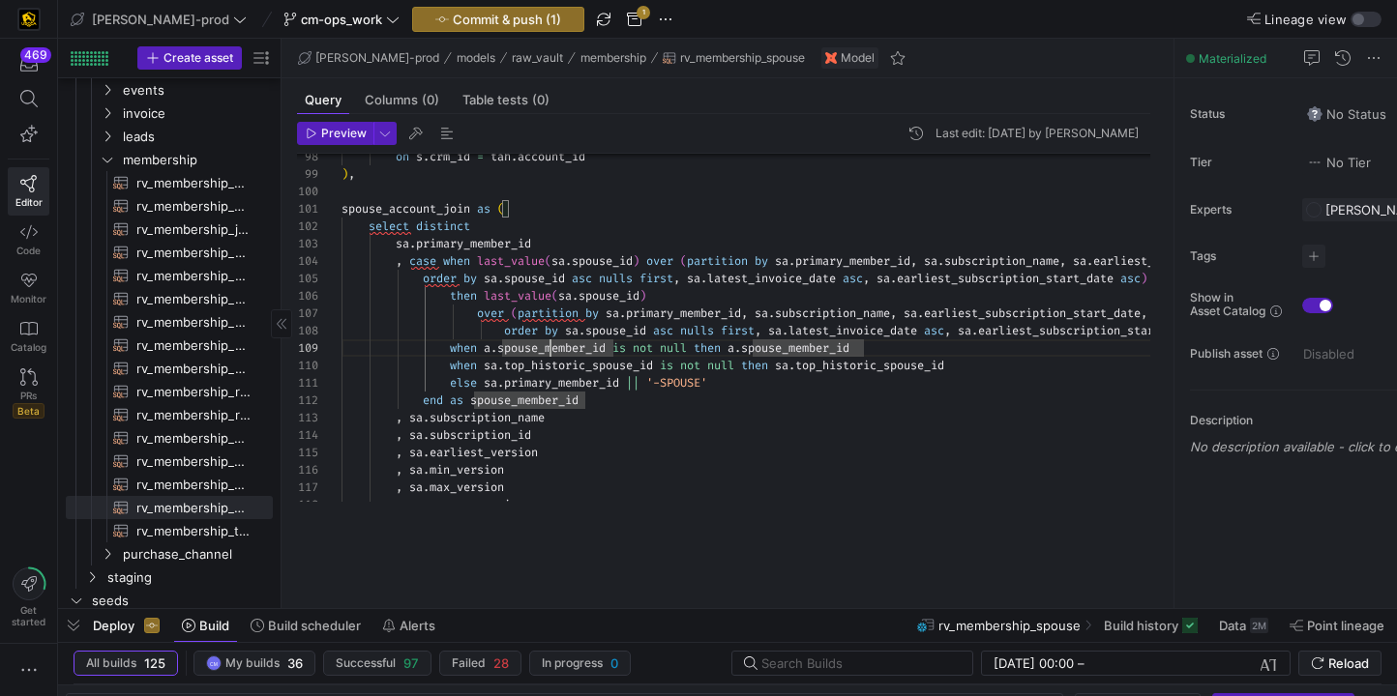
drag, startPoint x: 477, startPoint y: 260, endPoint x: 142, endPoint y: 271, distance: 334.8
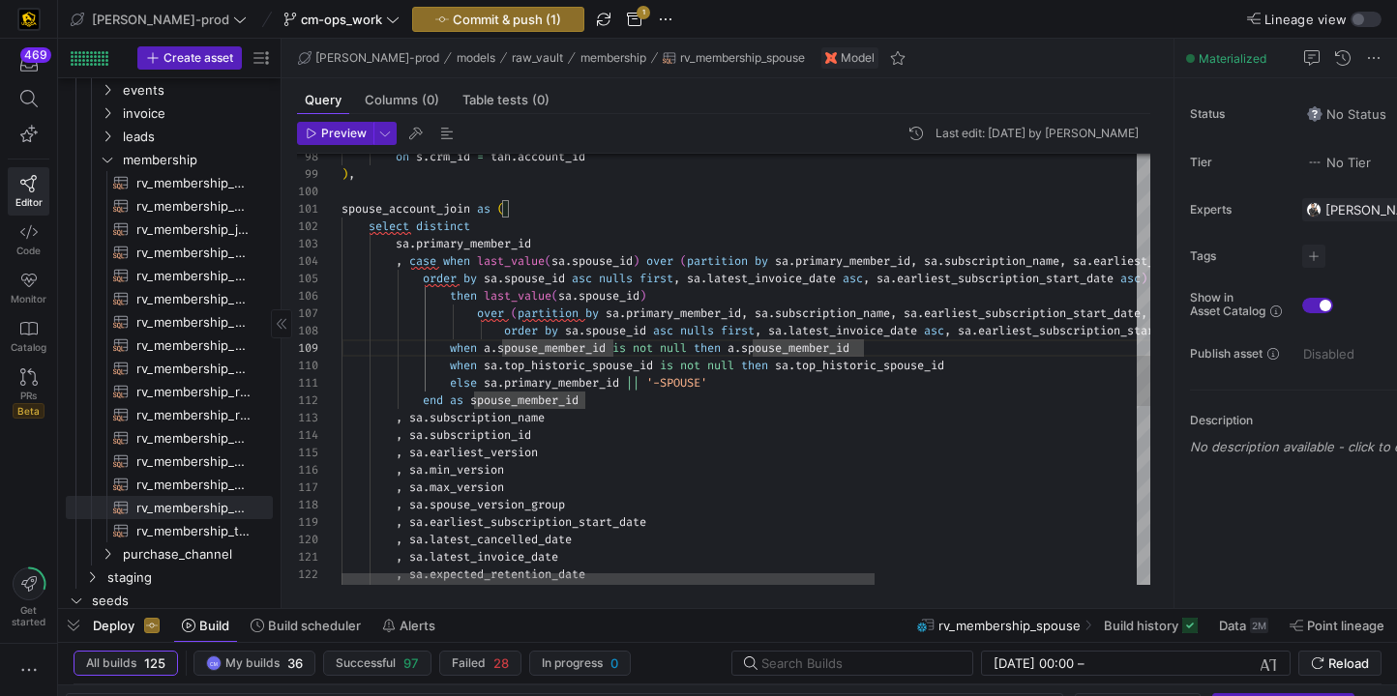
scroll to position [52, 195]
click at [699, 435] on div "on s . crm_id = tah . account_id ) , spouse_account_join as ( select distinct s…" at bounding box center [943, 268] width 1204 height 3648
click at [997, 366] on div "on s . crm_id = tah . account_id ) , spouse_account_join as ( select distinct s…" at bounding box center [943, 268] width 1204 height 3648
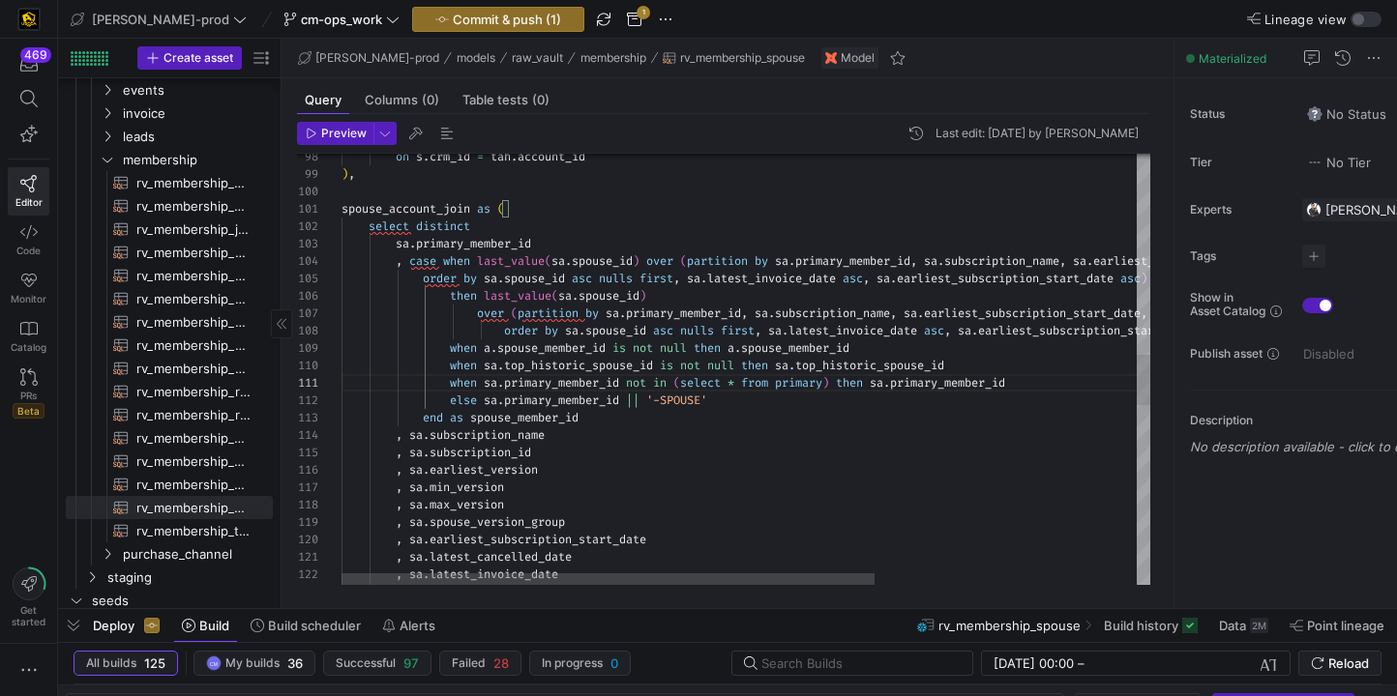
scroll to position [87, 501]
click at [842, 347] on div "on s . crm_id = tah . account_id ) , spouse_account_join as ( select distinct s…" at bounding box center [943, 277] width 1204 height 3666
click at [839, 379] on div "on s . crm_id = tah . account_id ) , spouse_account_join as ( select distinct s…" at bounding box center [943, 277] width 1204 height 3666
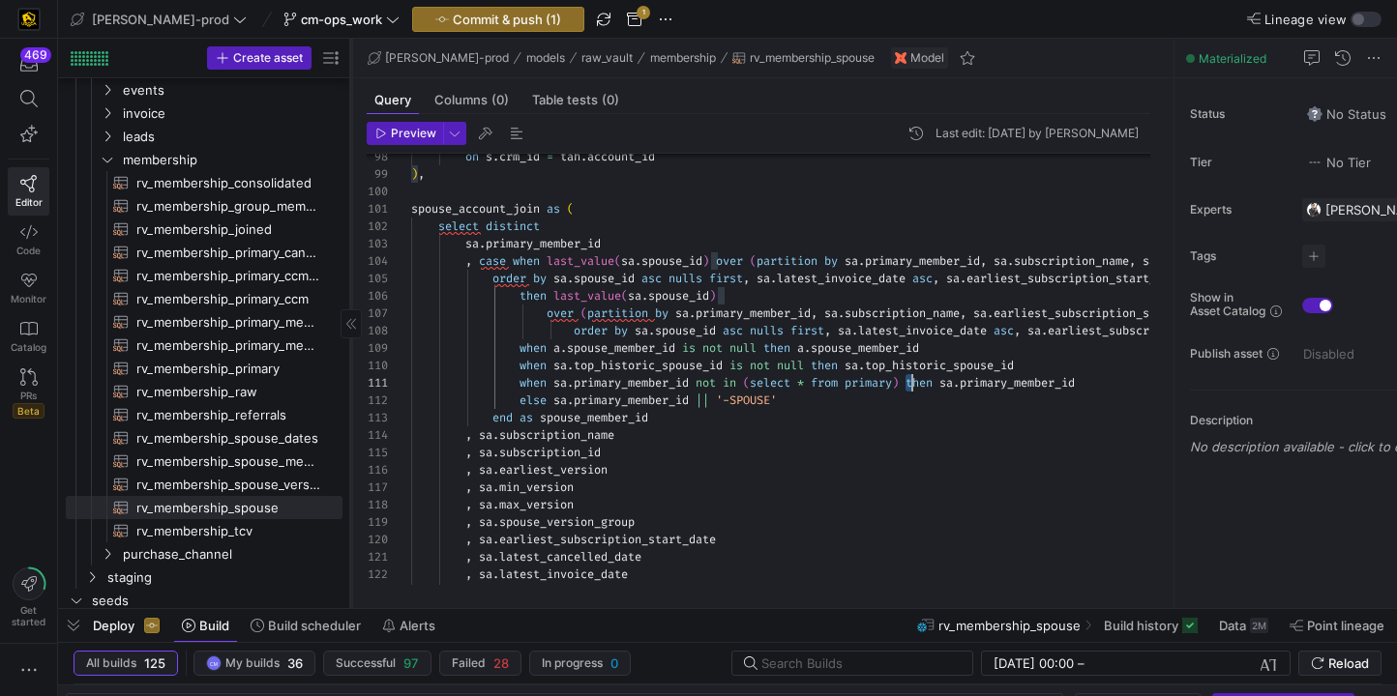
drag, startPoint x: 281, startPoint y: 128, endPoint x: 349, endPoint y: 129, distance: 67.7
click at [350, 129] on div at bounding box center [350, 324] width 1 height 570
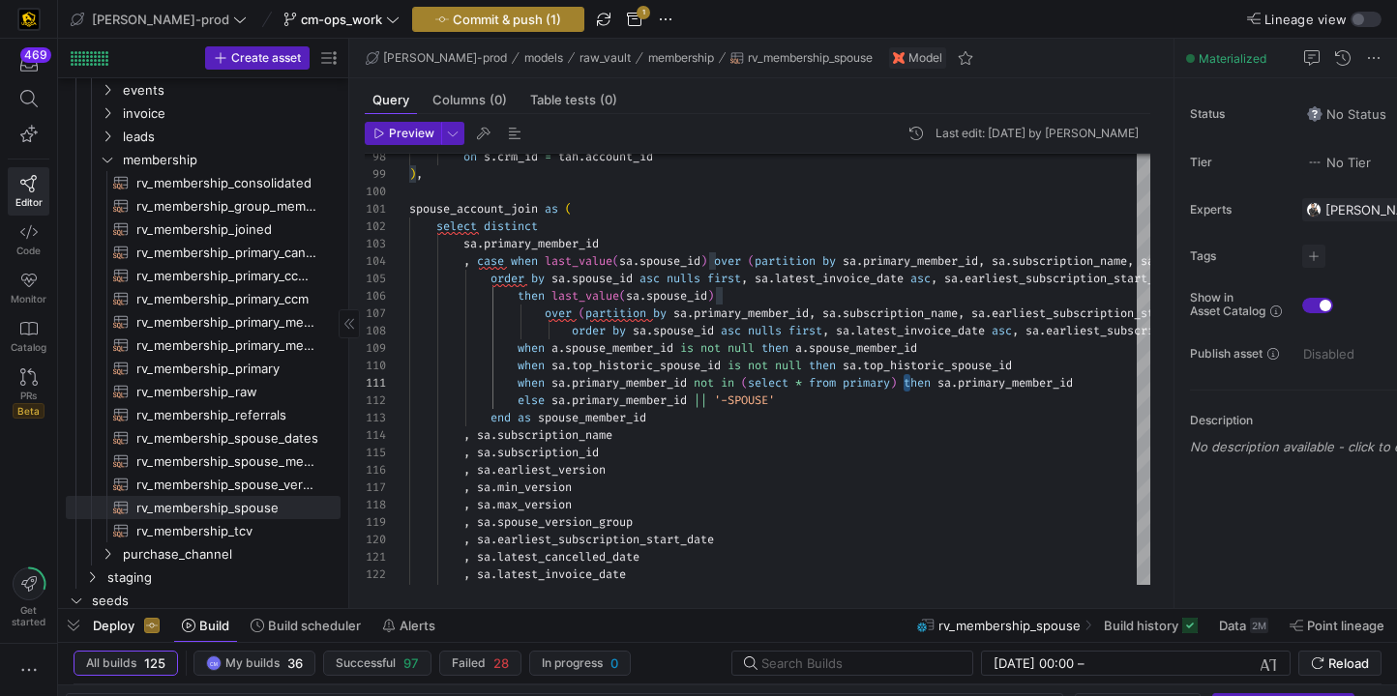
type textarea "when sa.primary_member_id not in (select * from primary) then sa.primary_member…"
click at [481, 14] on span "Commit & push (1)" at bounding box center [507, 19] width 108 height 15
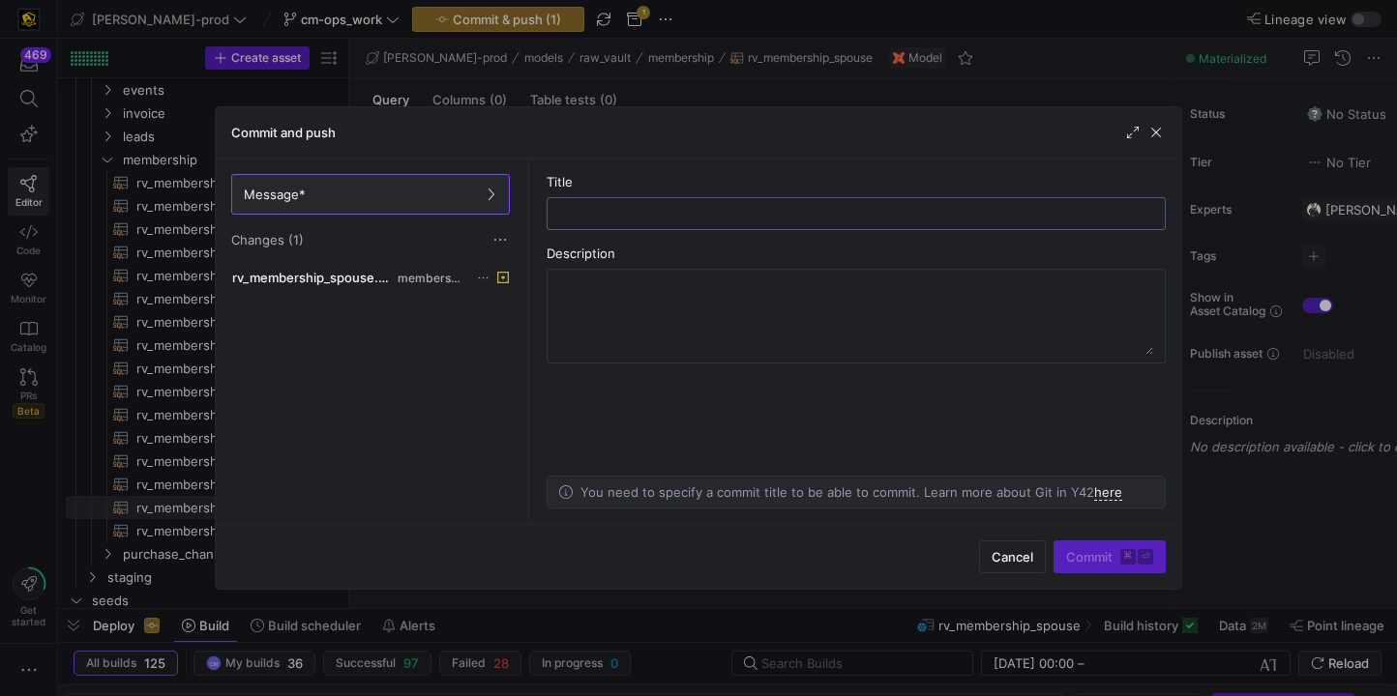
click at [669, 215] on input "text" at bounding box center [856, 213] width 586 height 15
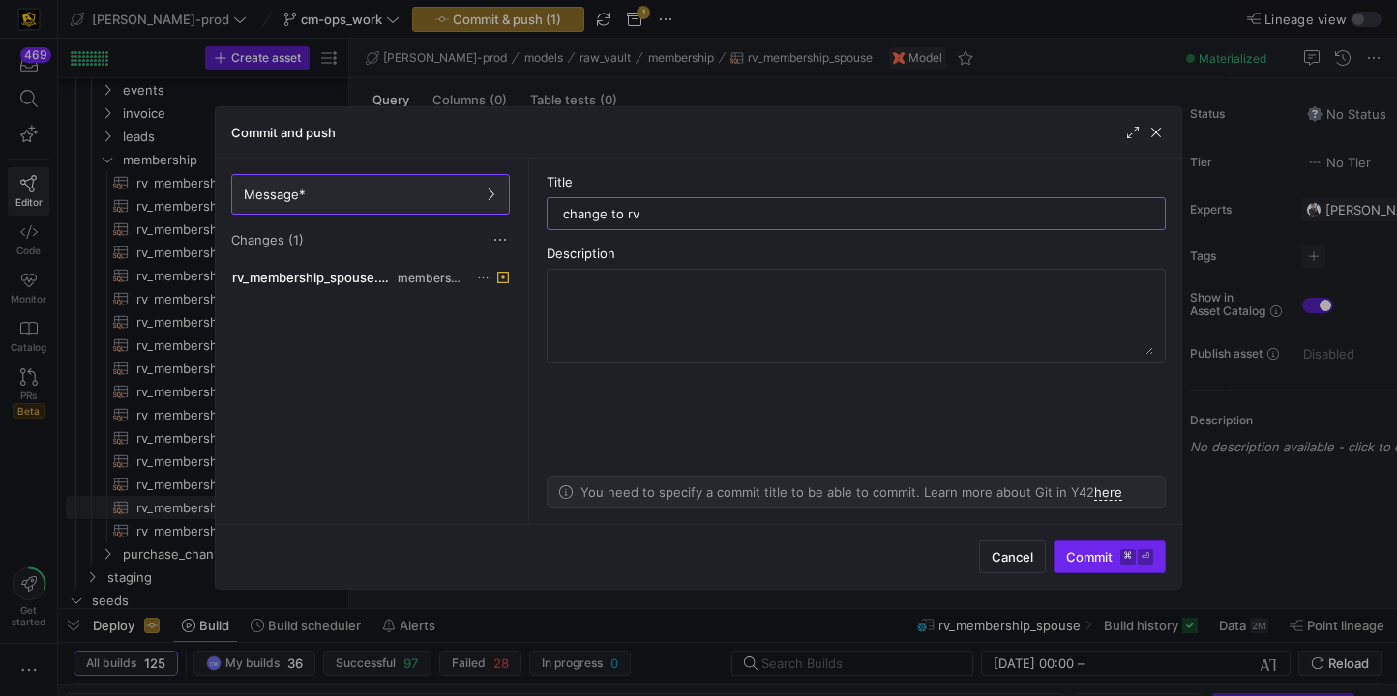
type input "change to rv"
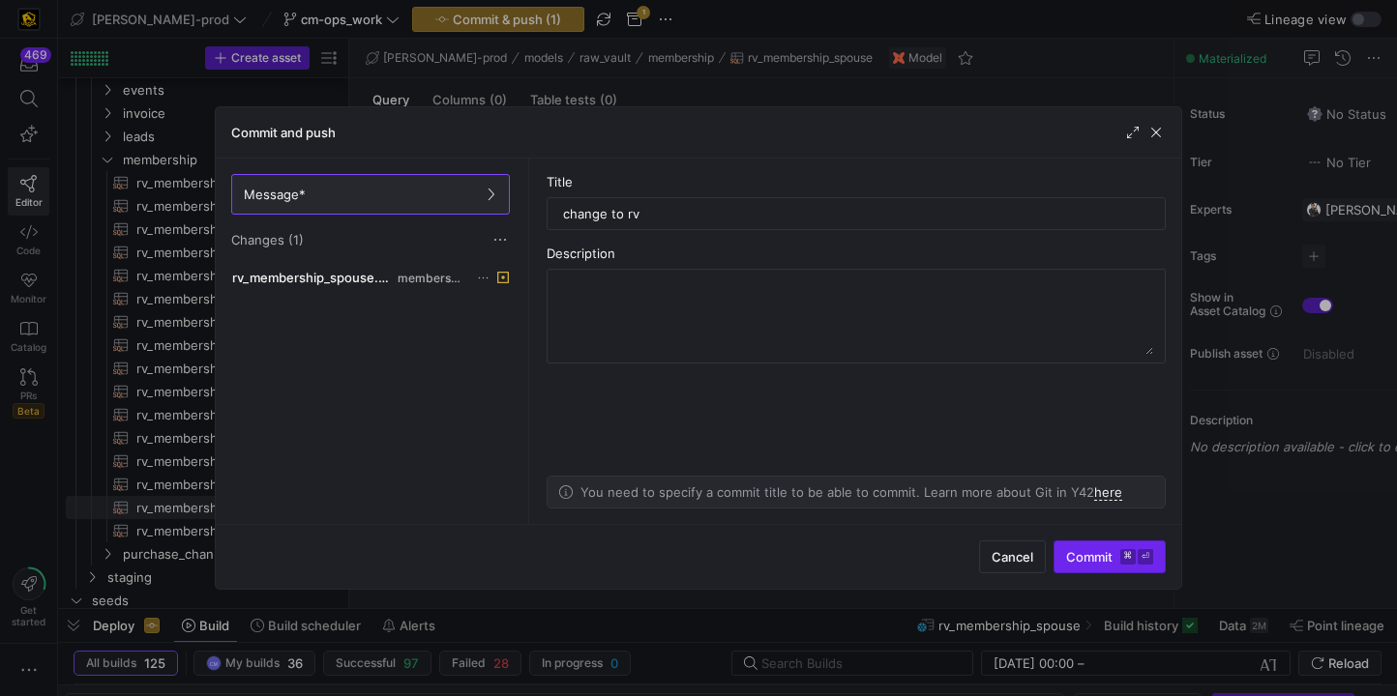
click at [1102, 563] on span "Commit ⌘ ⏎" at bounding box center [1109, 556] width 87 height 15
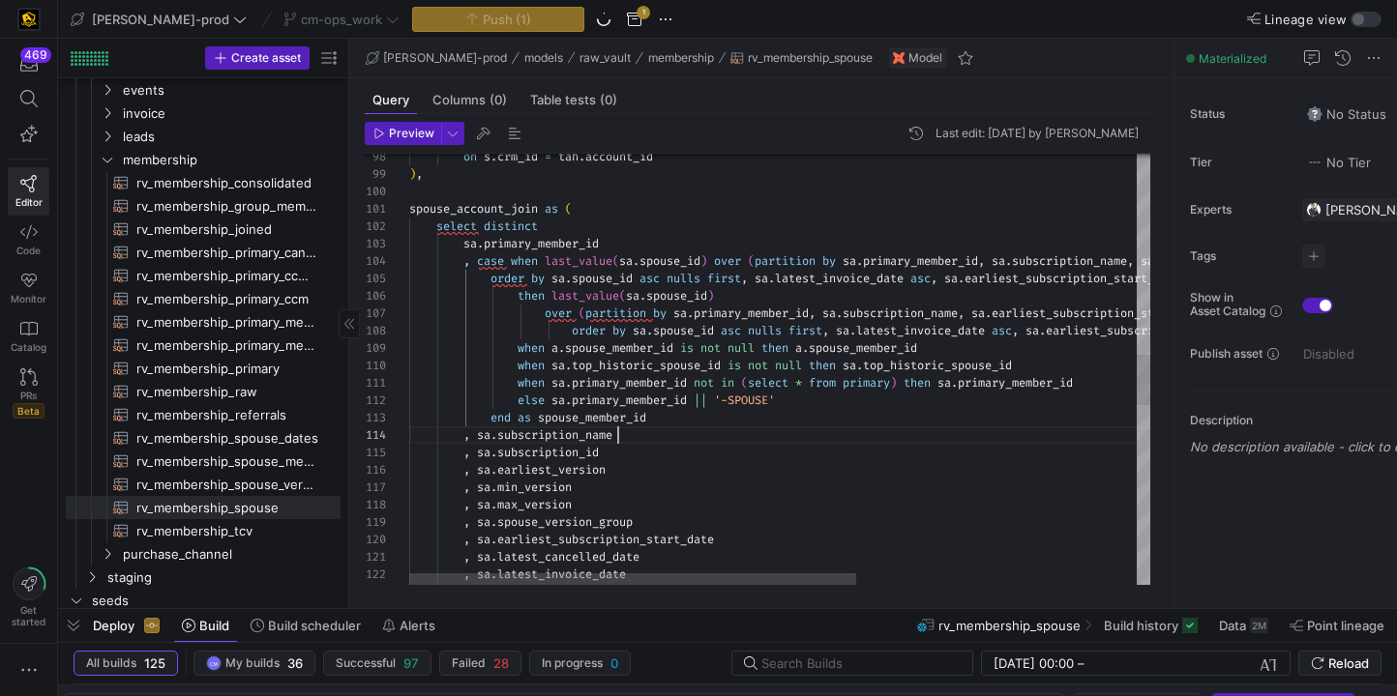
click at [757, 441] on div "on s . crm_id = tah . account_id ) , spouse_account_join as ( select distinct s…" at bounding box center [1011, 277] width 1204 height 3666
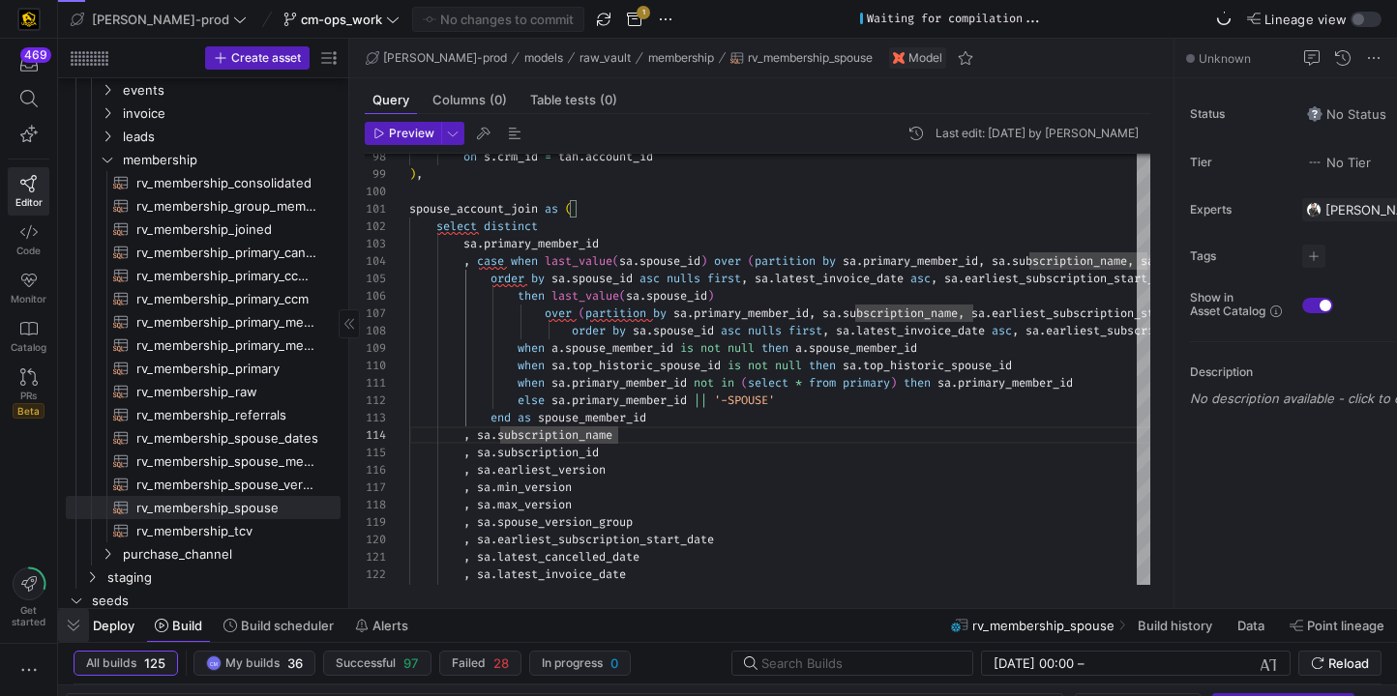
click at [72, 633] on span "button" at bounding box center [73, 625] width 31 height 33
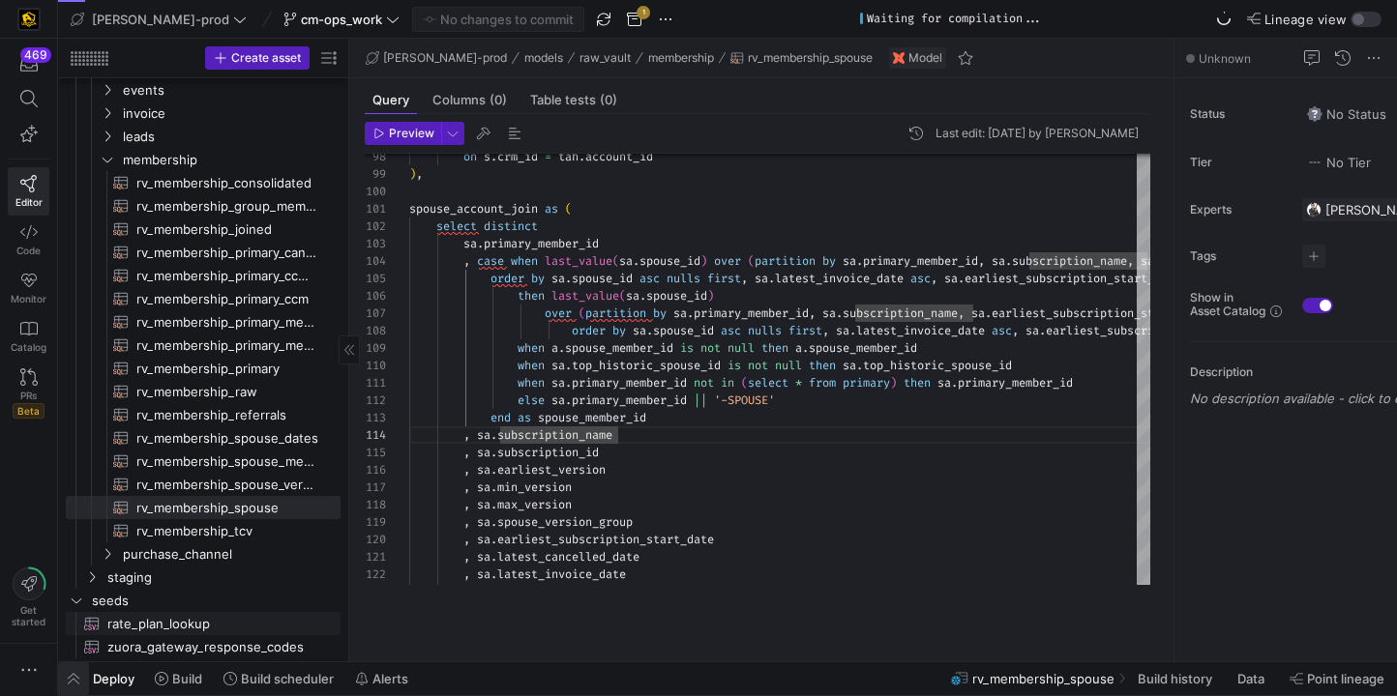
scroll to position [369, 0]
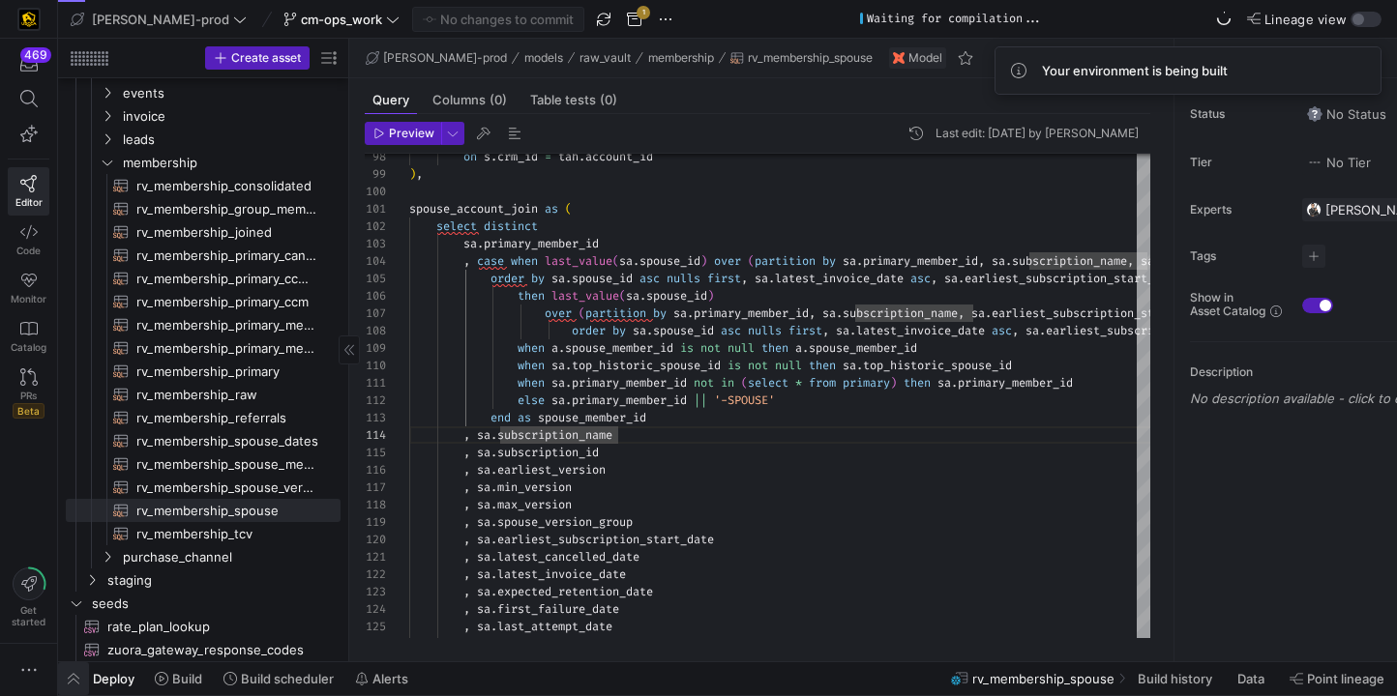
click at [71, 672] on span "button" at bounding box center [73, 679] width 31 height 33
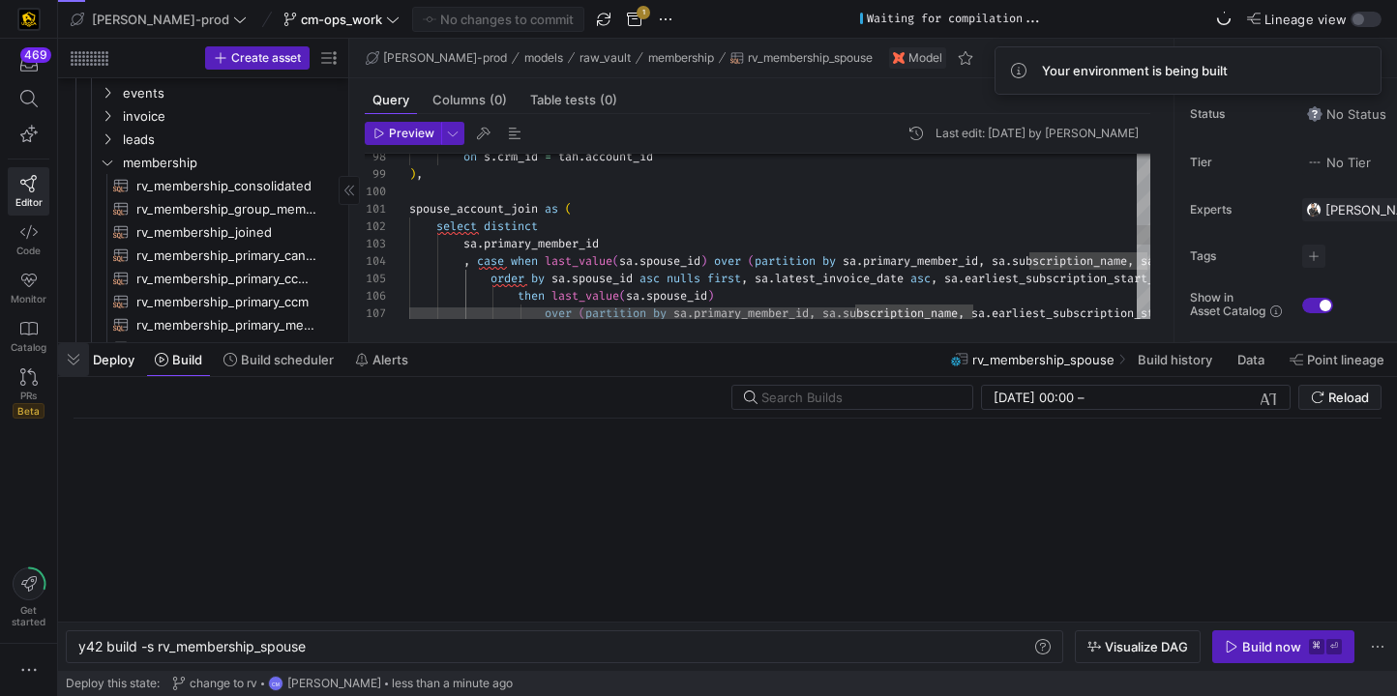
scroll to position [0, 229]
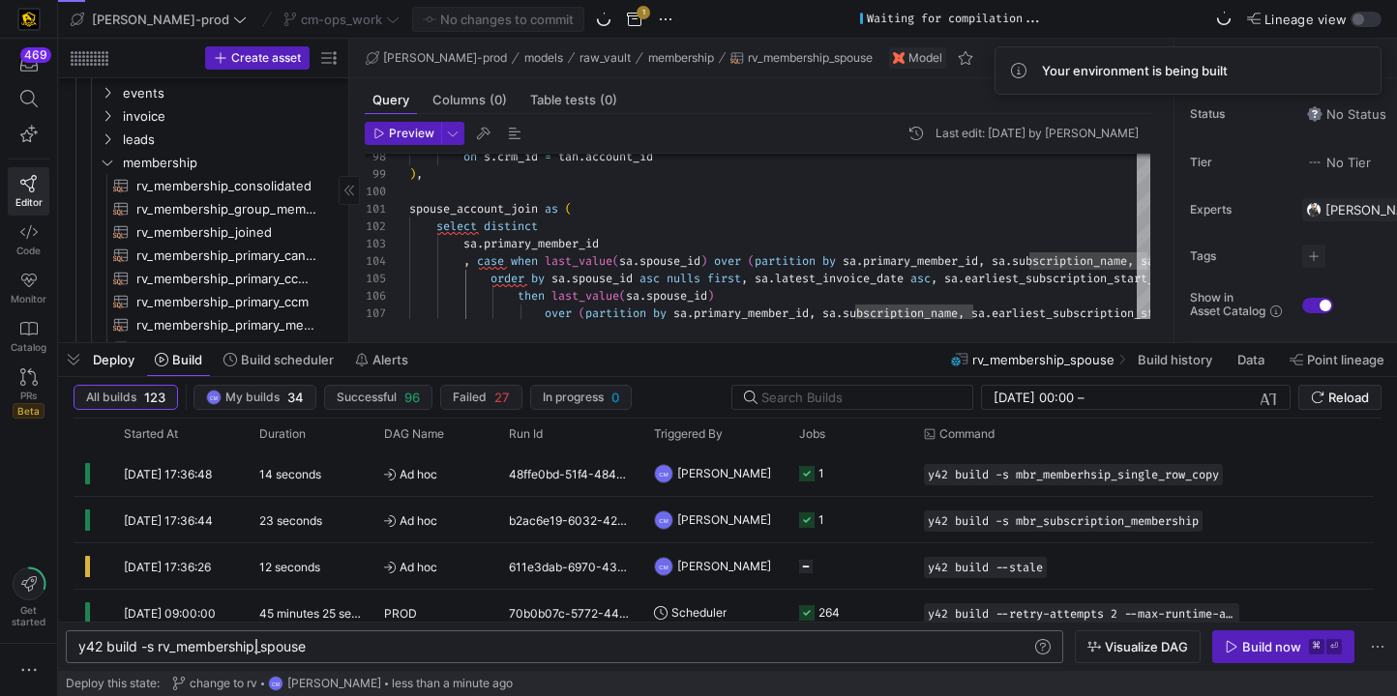
click at [252, 645] on div "y42 build -s rv_membership_spouse" at bounding box center [554, 646] width 953 height 15
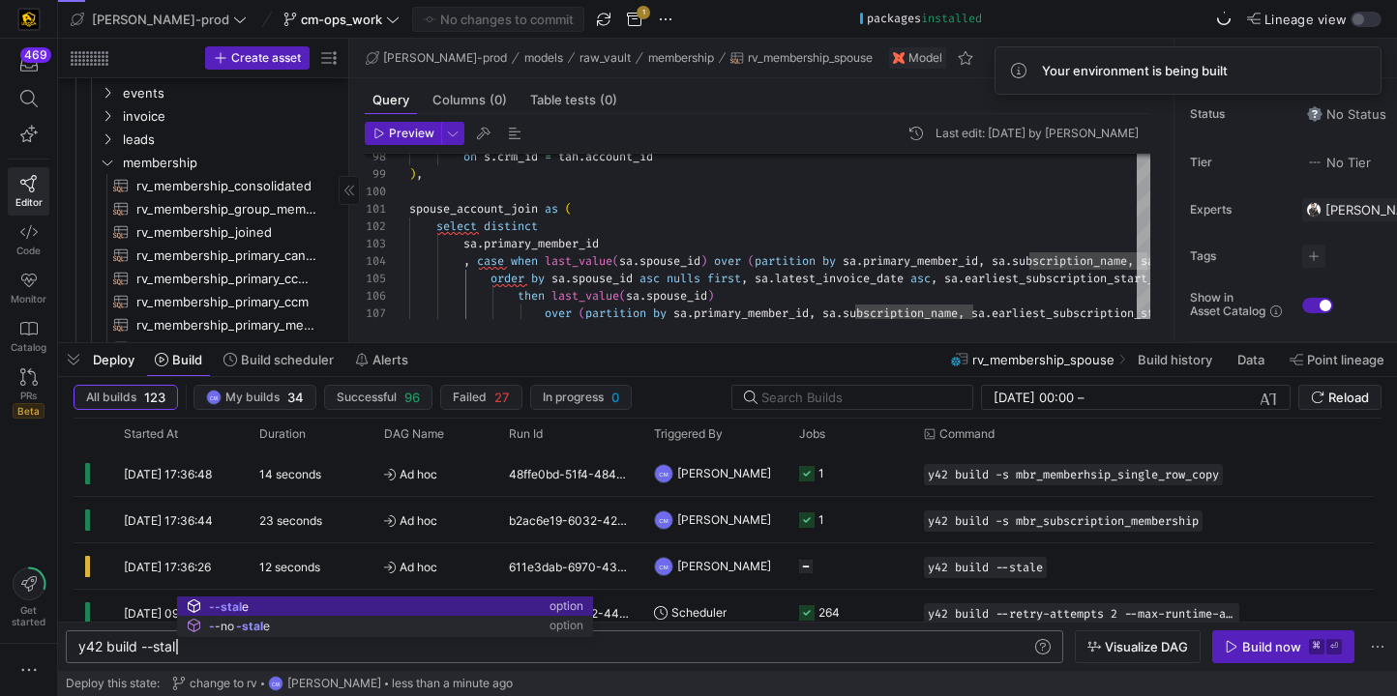
scroll to position [0, 105]
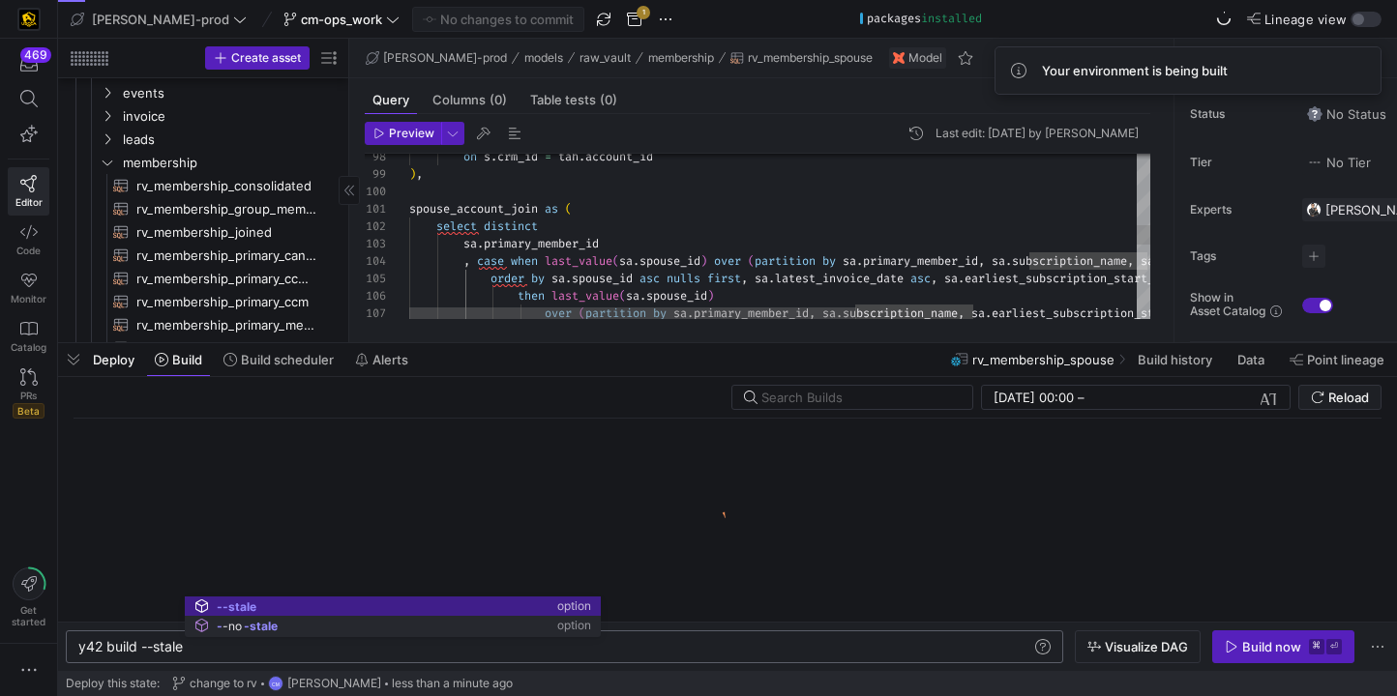
type textarea "y42 build --stale"
type textarea "spouse_account_join as ( select distinct sa.primary_member_id , case when last_…"
click at [705, 287] on div "on s . crm_id = tah . account_id ) , spouse_account_join as ( select distinct s…" at bounding box center [1011, 277] width 1204 height 3666
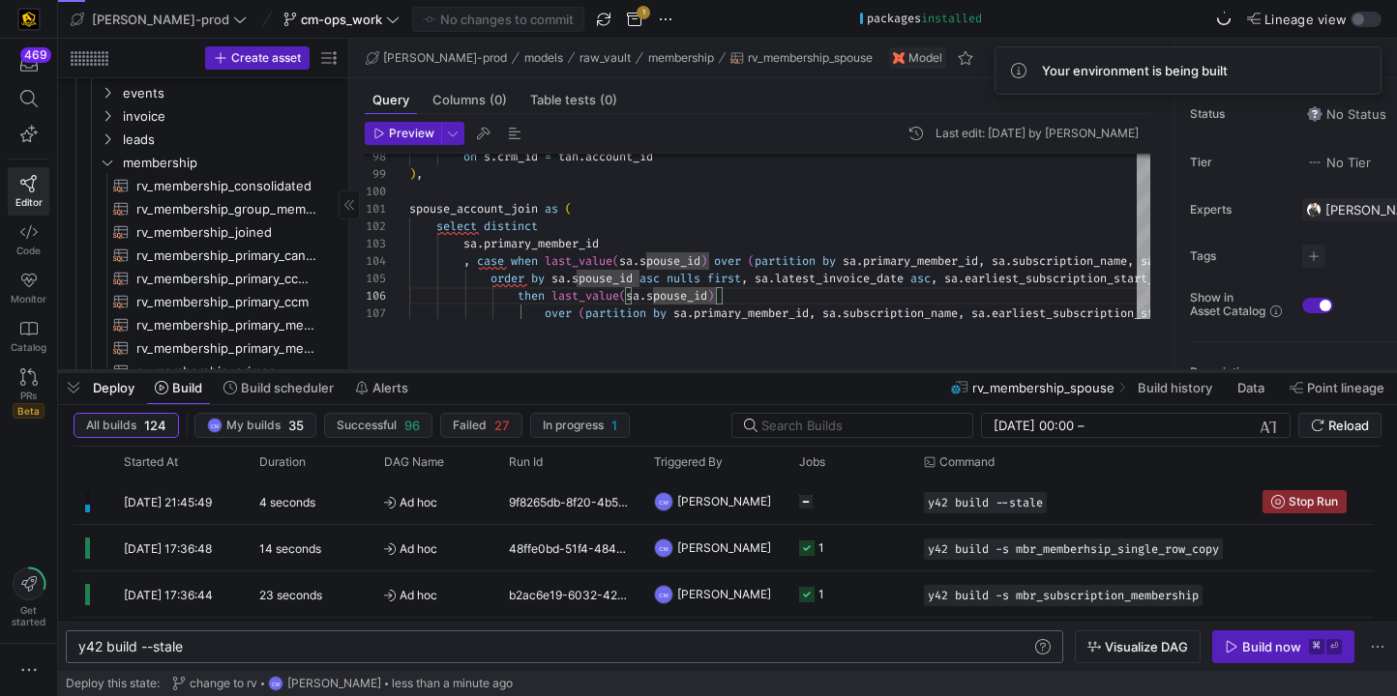
drag, startPoint x: 622, startPoint y: 341, endPoint x: 716, endPoint y: 369, distance: 97.9
click at [716, 369] on div at bounding box center [727, 372] width 1339 height 8
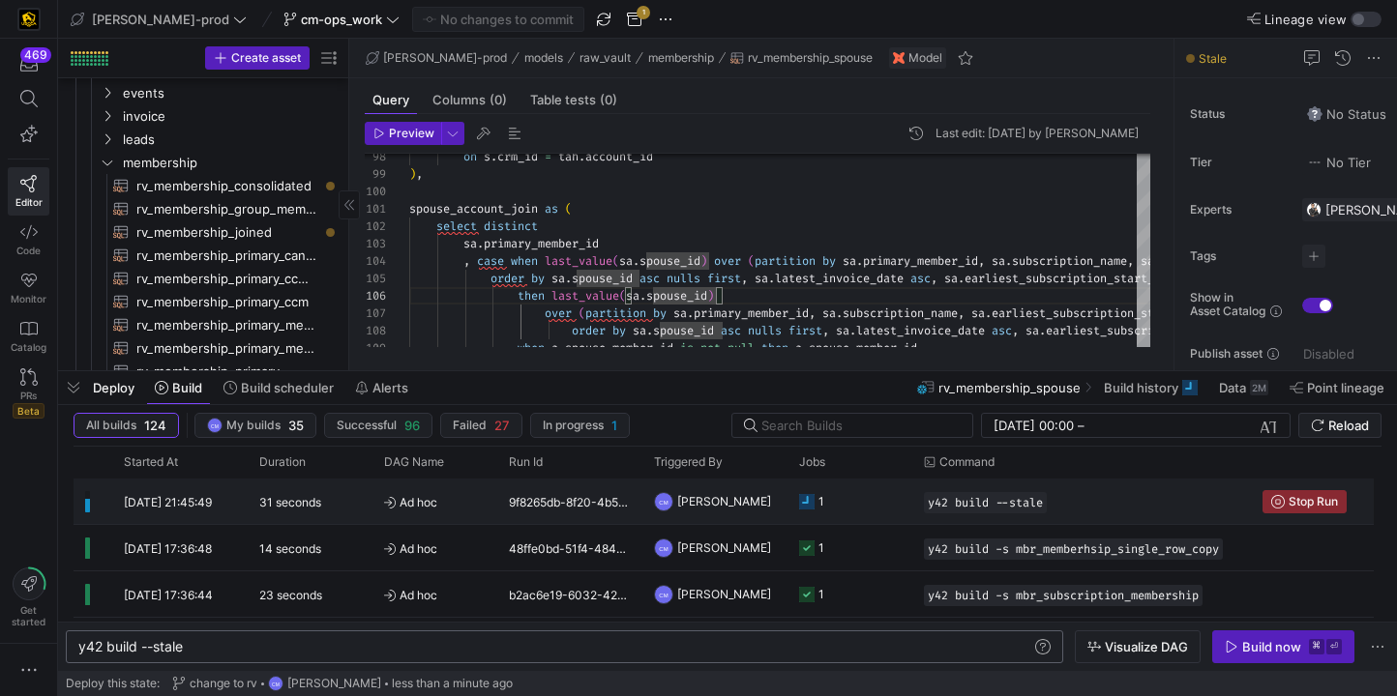
click at [903, 517] on div "1" at bounding box center [849, 501] width 125 height 45
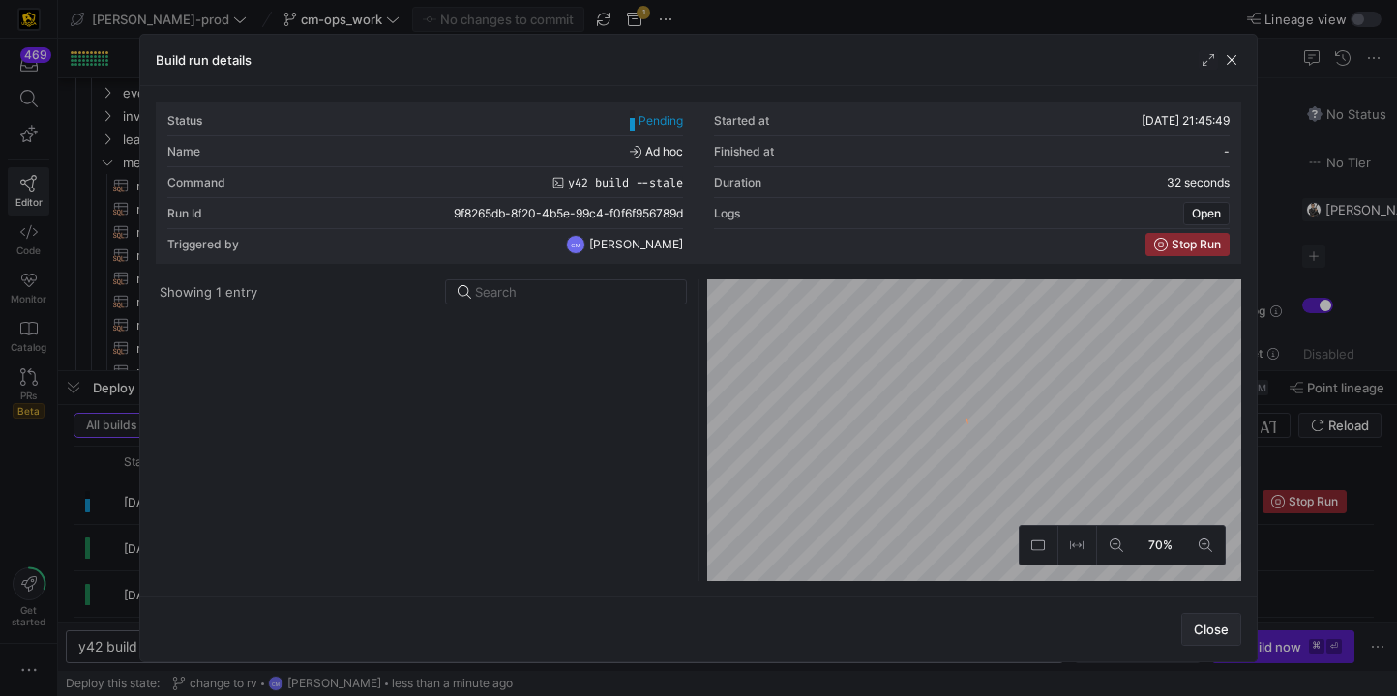
click at [1204, 628] on span "Close" at bounding box center [1211, 629] width 35 height 15
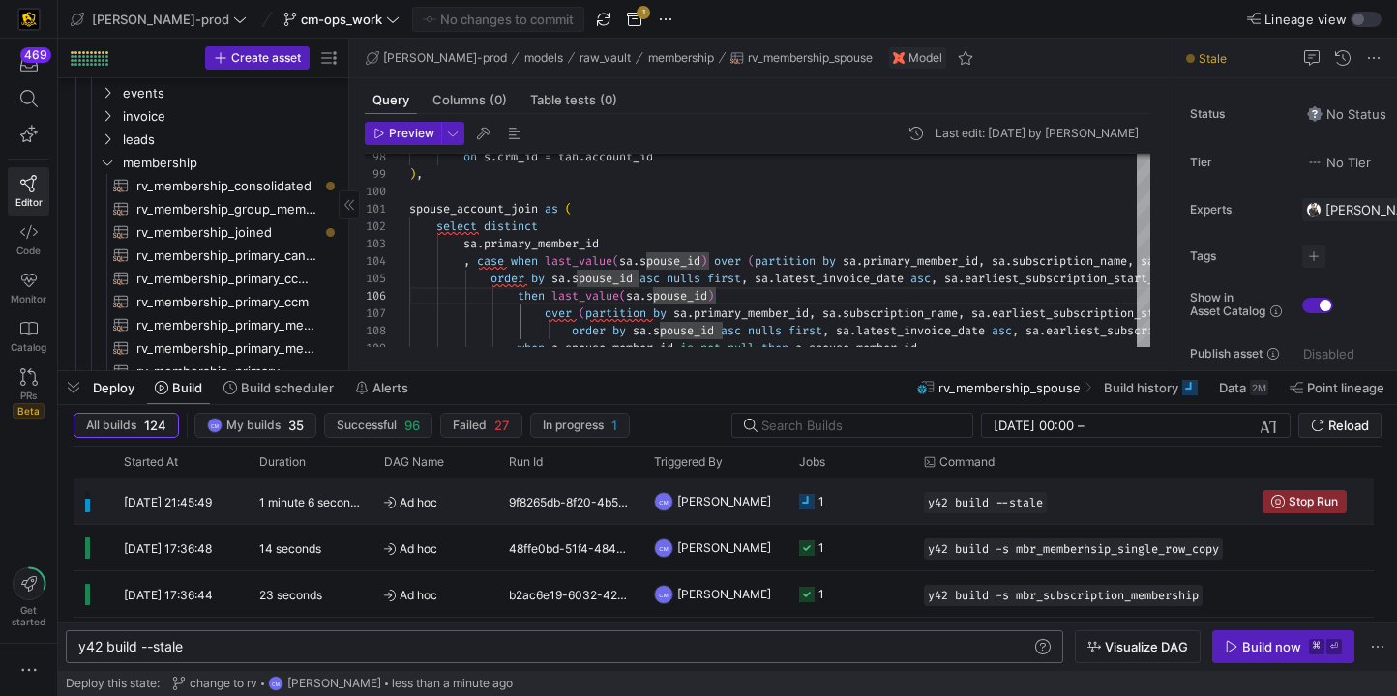
click at [749, 511] on y42-orchestration-triggered-by "CM [PERSON_NAME]" at bounding box center [715, 502] width 122 height 44
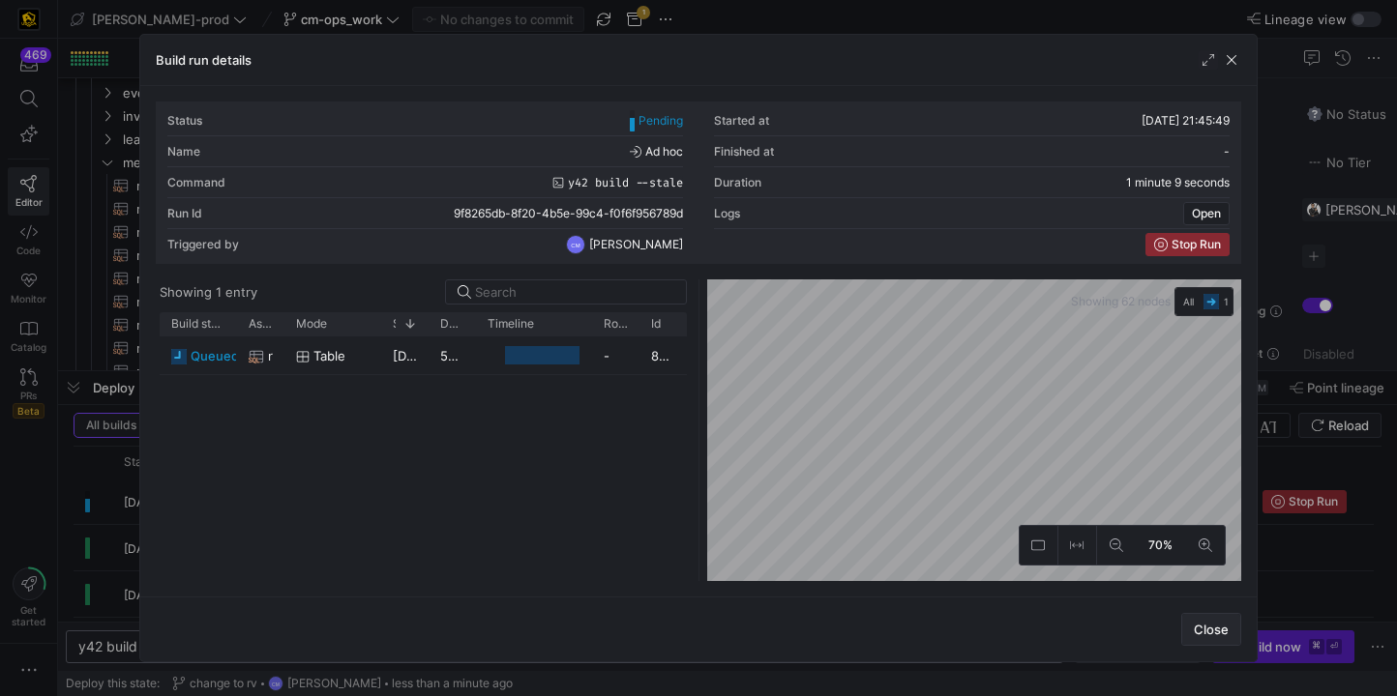
click at [1209, 623] on span "Close" at bounding box center [1211, 629] width 35 height 15
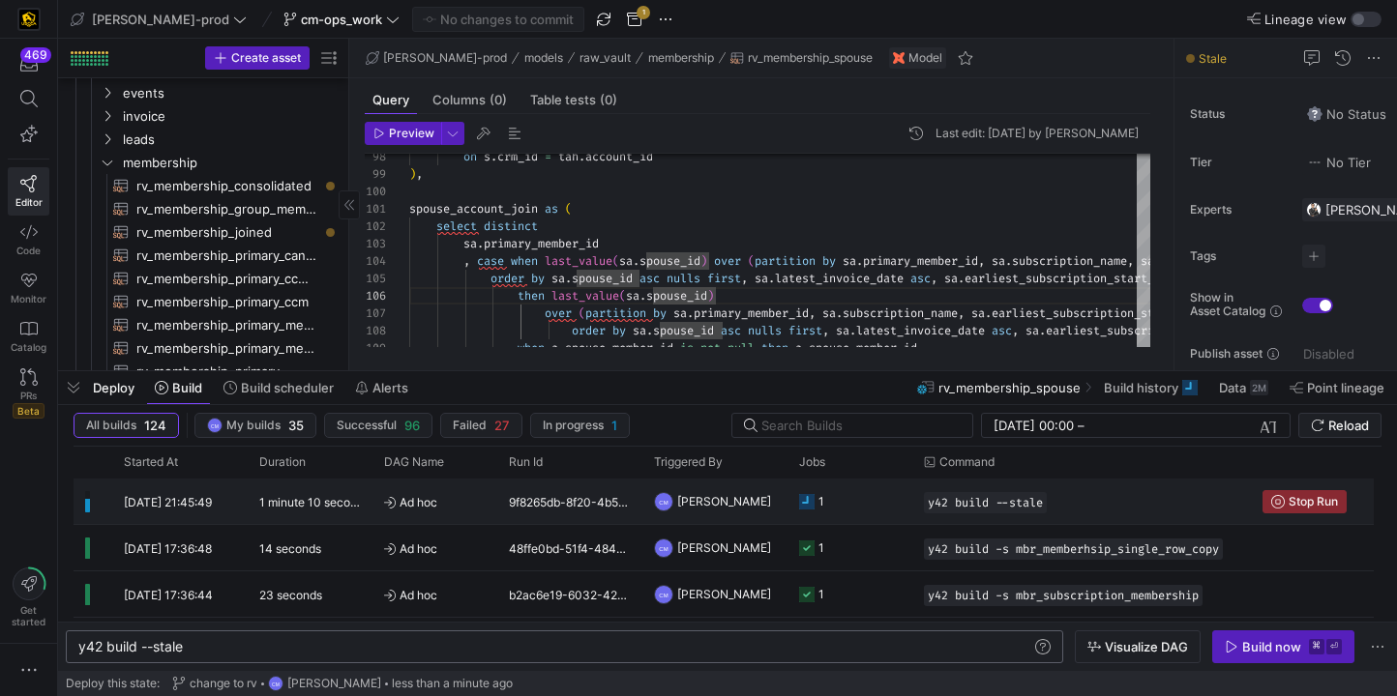
click at [890, 498] on y42-job-status-cell-renderer "1" at bounding box center [850, 502] width 102 height 44
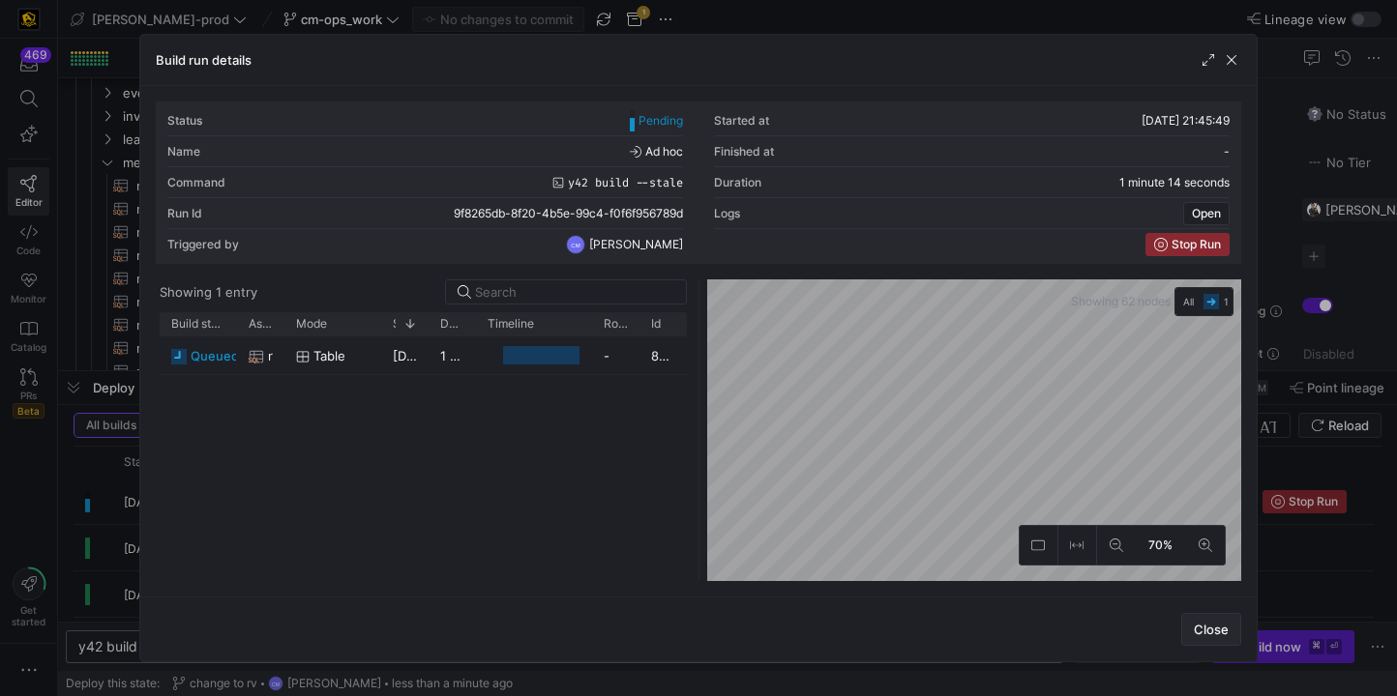
click at [1219, 636] on span "Close" at bounding box center [1211, 629] width 35 height 15
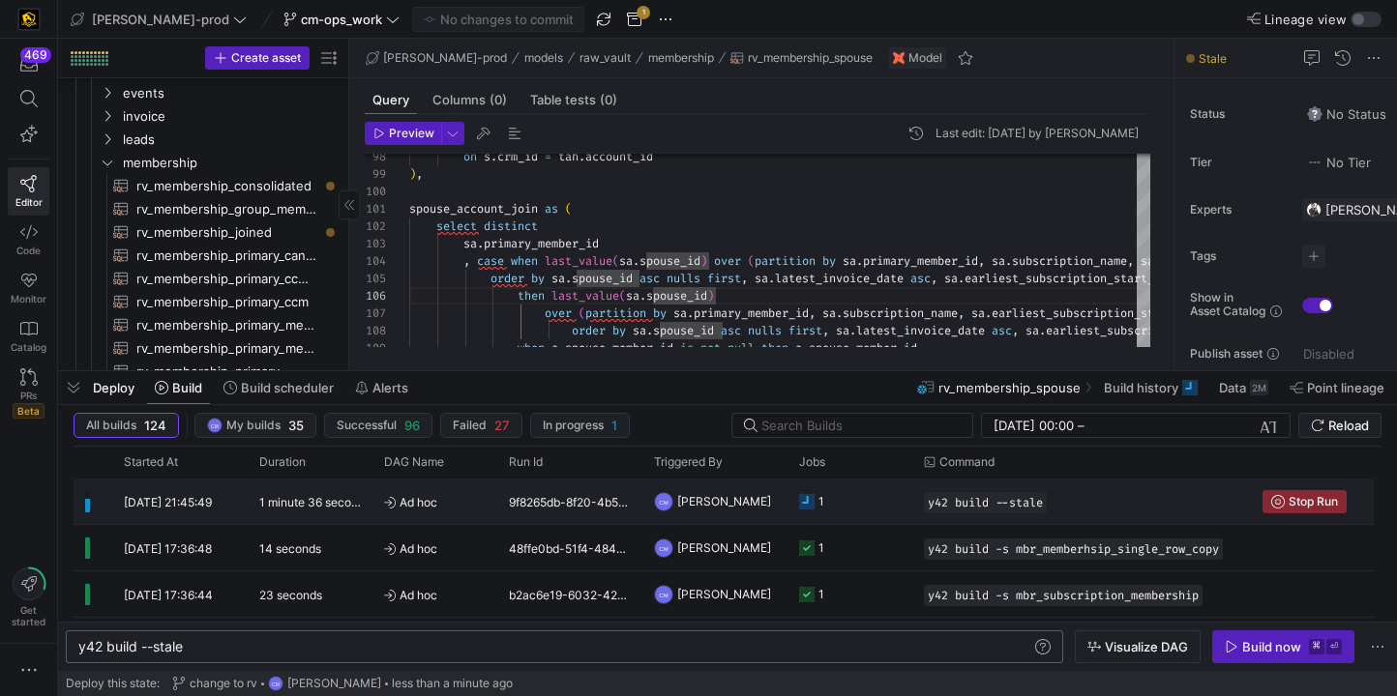
click at [892, 516] on y42-job-status-cell-renderer "1" at bounding box center [850, 502] width 102 height 44
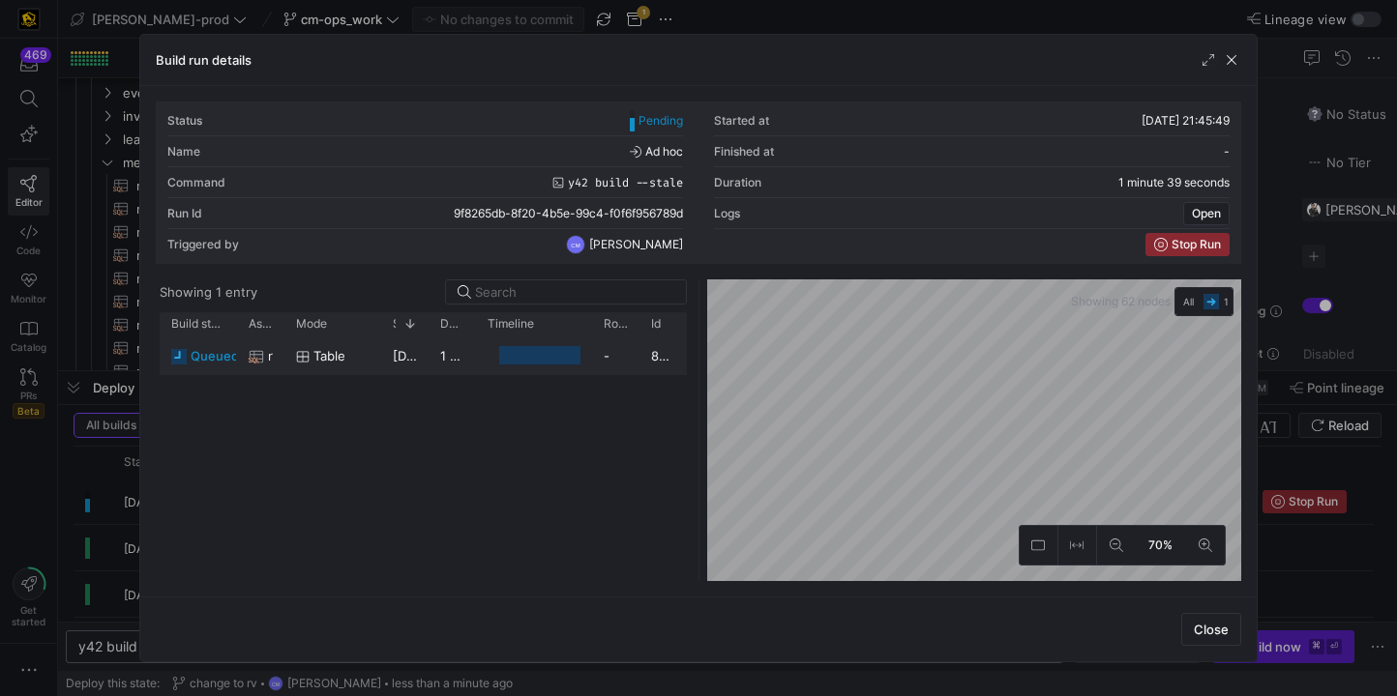
click at [337, 360] on span "Table" at bounding box center [329, 357] width 32 height 38
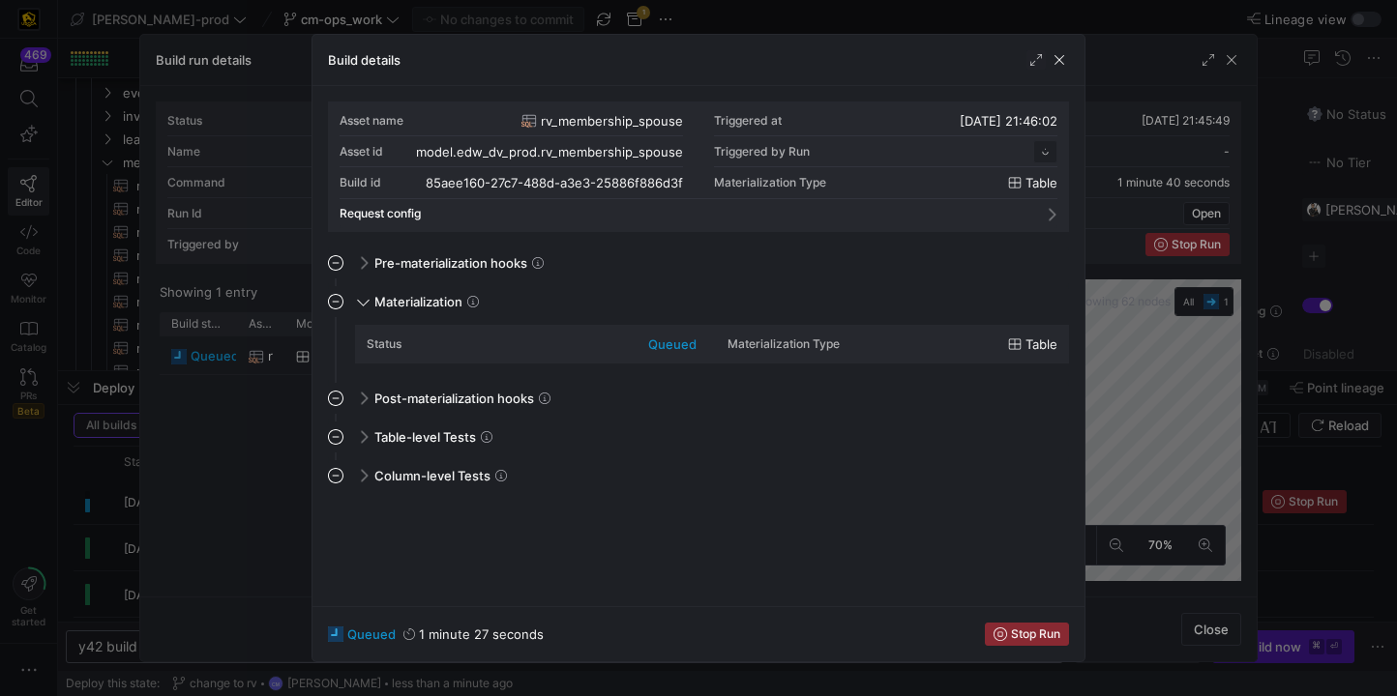
scroll to position [174, 0]
click at [237, 491] on div at bounding box center [698, 348] width 1397 height 696
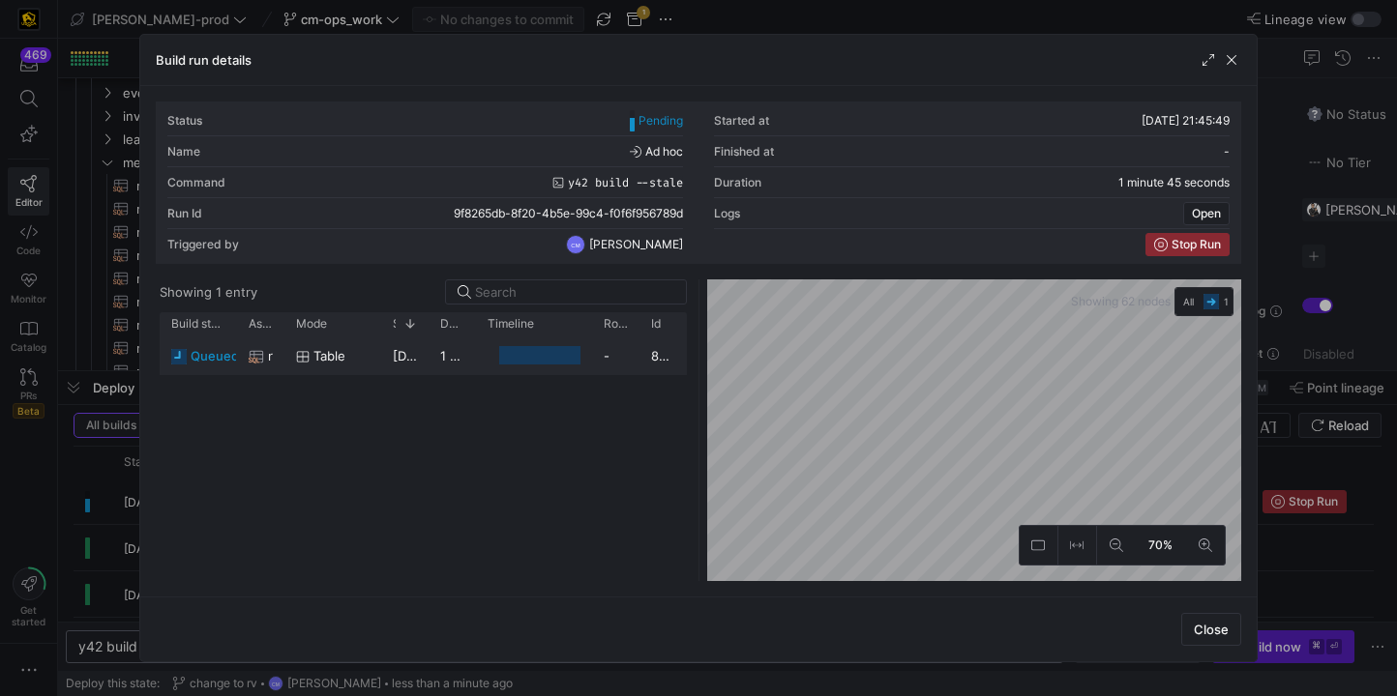
click at [380, 347] on div "Table" at bounding box center [332, 356] width 97 height 38
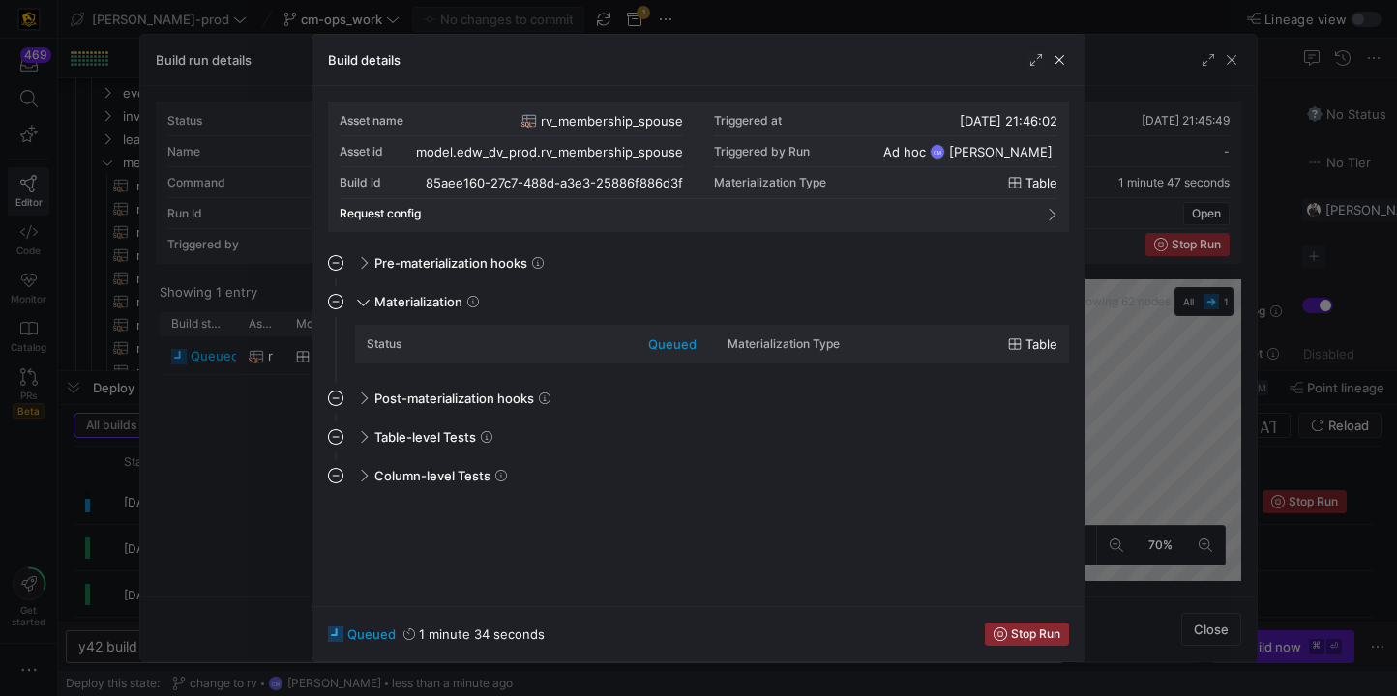
click at [264, 431] on div at bounding box center [698, 348] width 1397 height 696
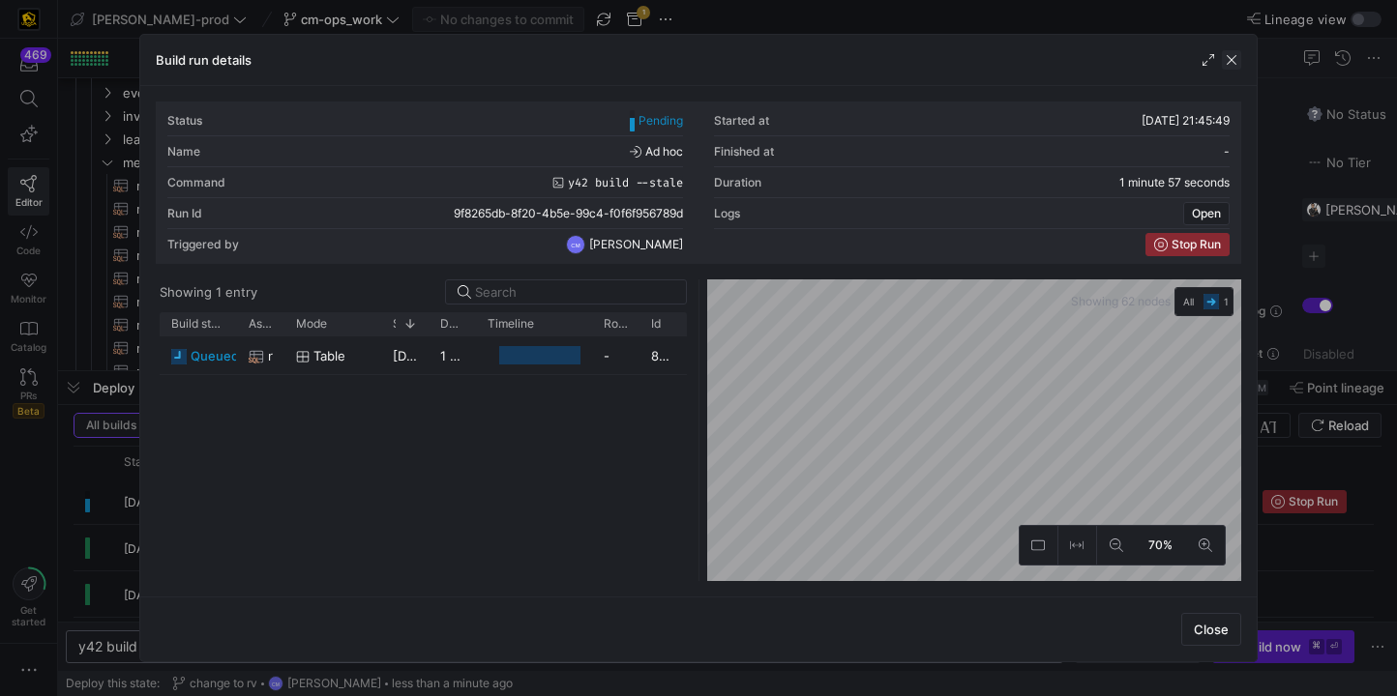
click at [1235, 52] on span "button" at bounding box center [1231, 59] width 19 height 19
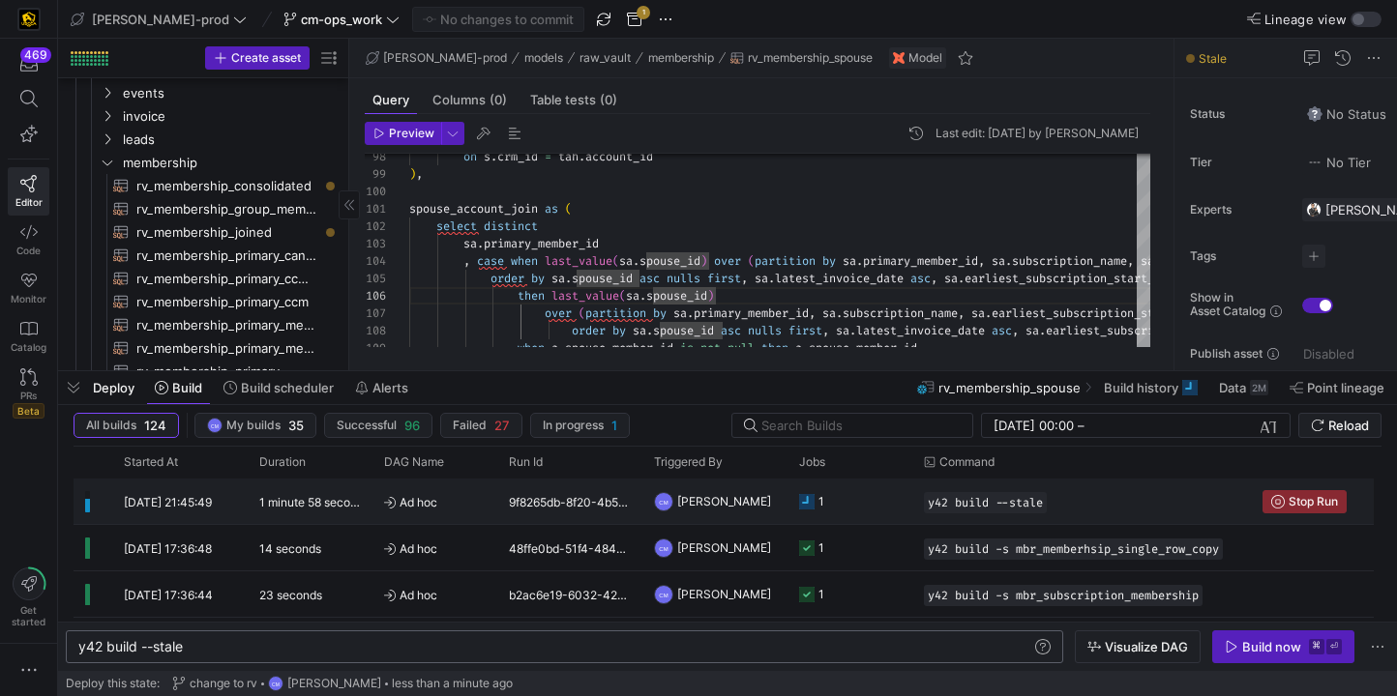
click at [640, 516] on div "9f8265db-8f20-4b5e-99c4-f0f6f956789d" at bounding box center [569, 501] width 145 height 45
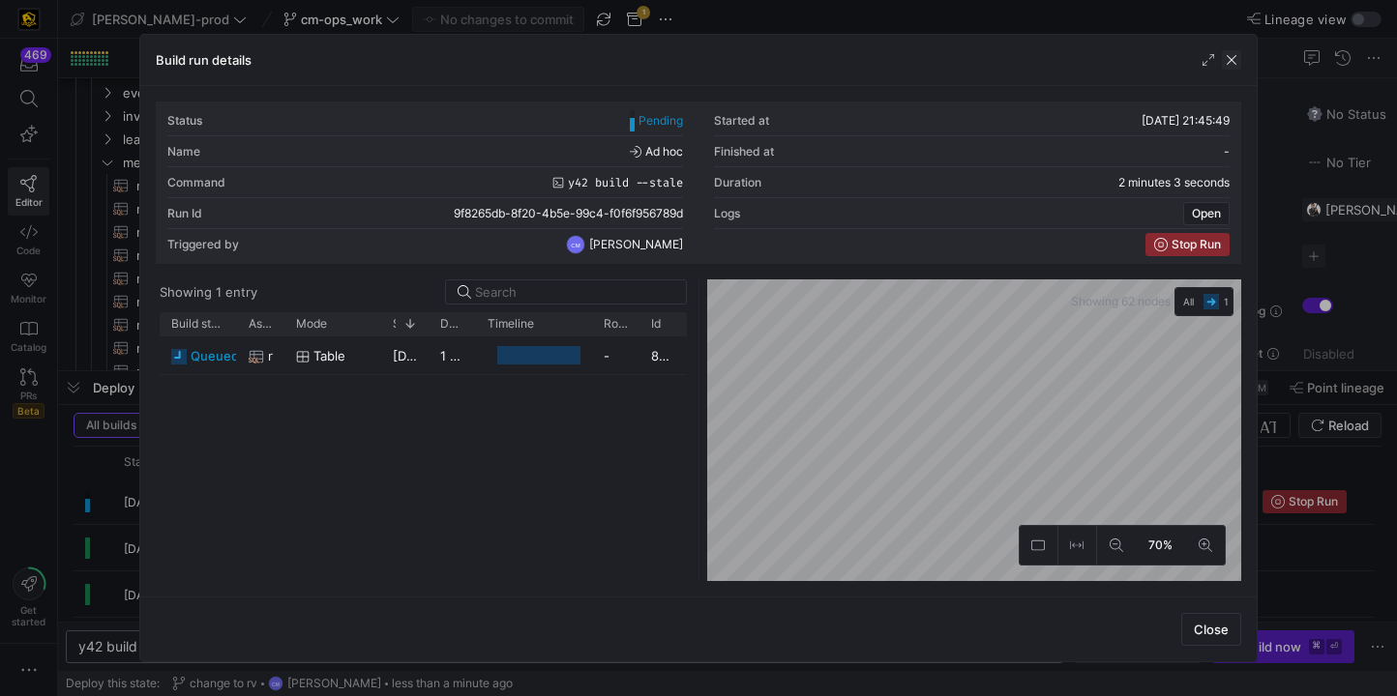
click at [1232, 63] on span "button" at bounding box center [1231, 59] width 19 height 19
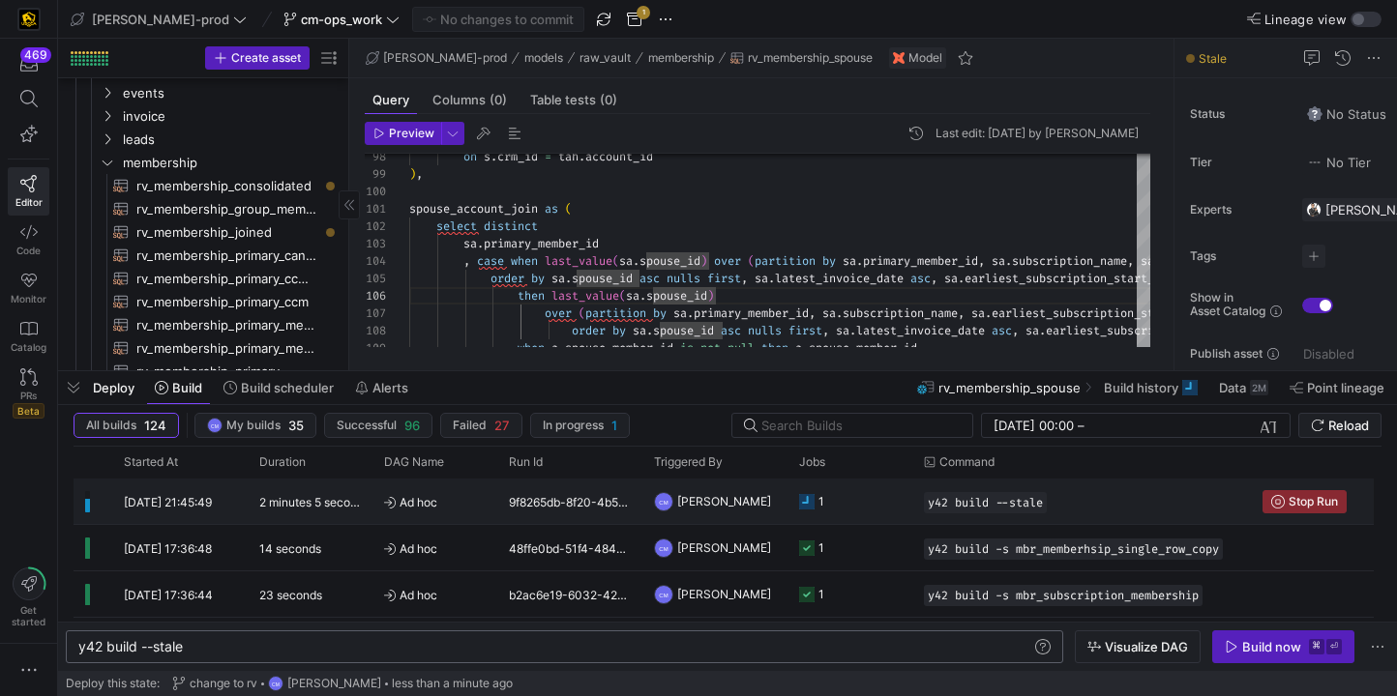
click at [778, 505] on div "CM [PERSON_NAME]" at bounding box center [714, 501] width 145 height 45
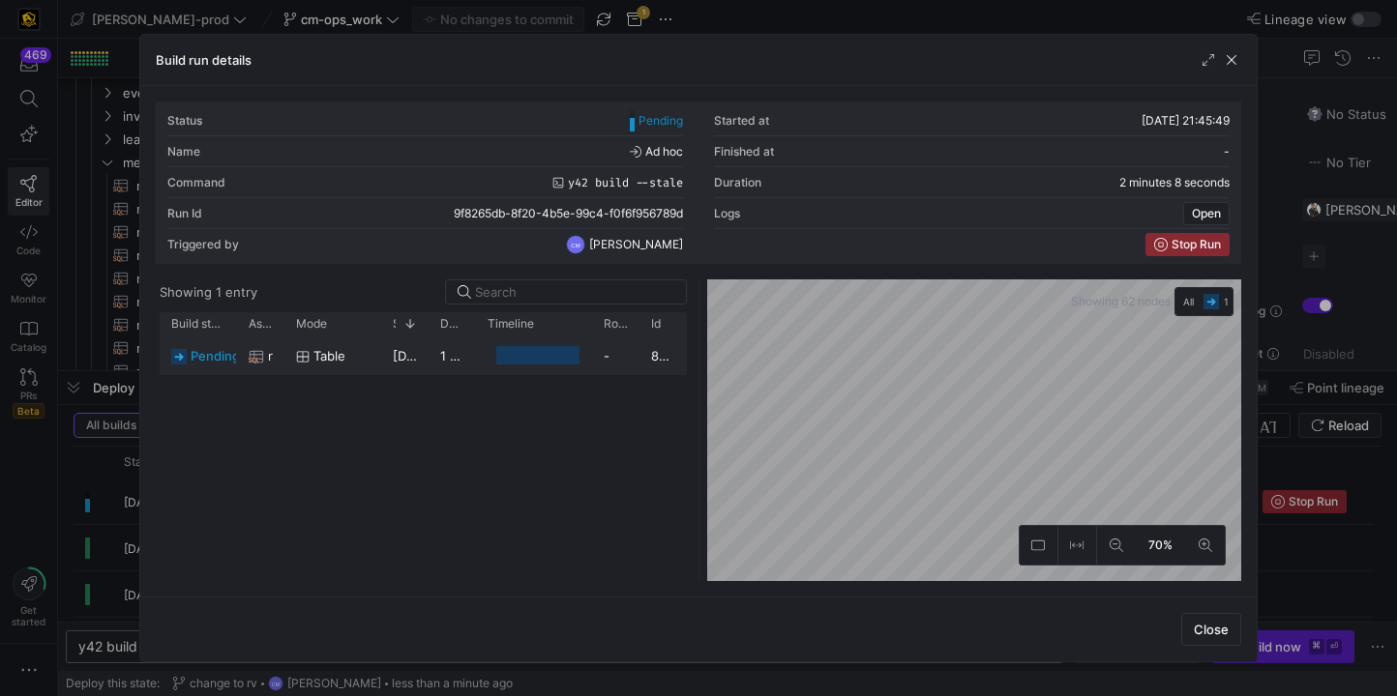
click at [473, 354] on y42-duration "1 minute 55 seconds" at bounding box center [503, 355] width 126 height 15
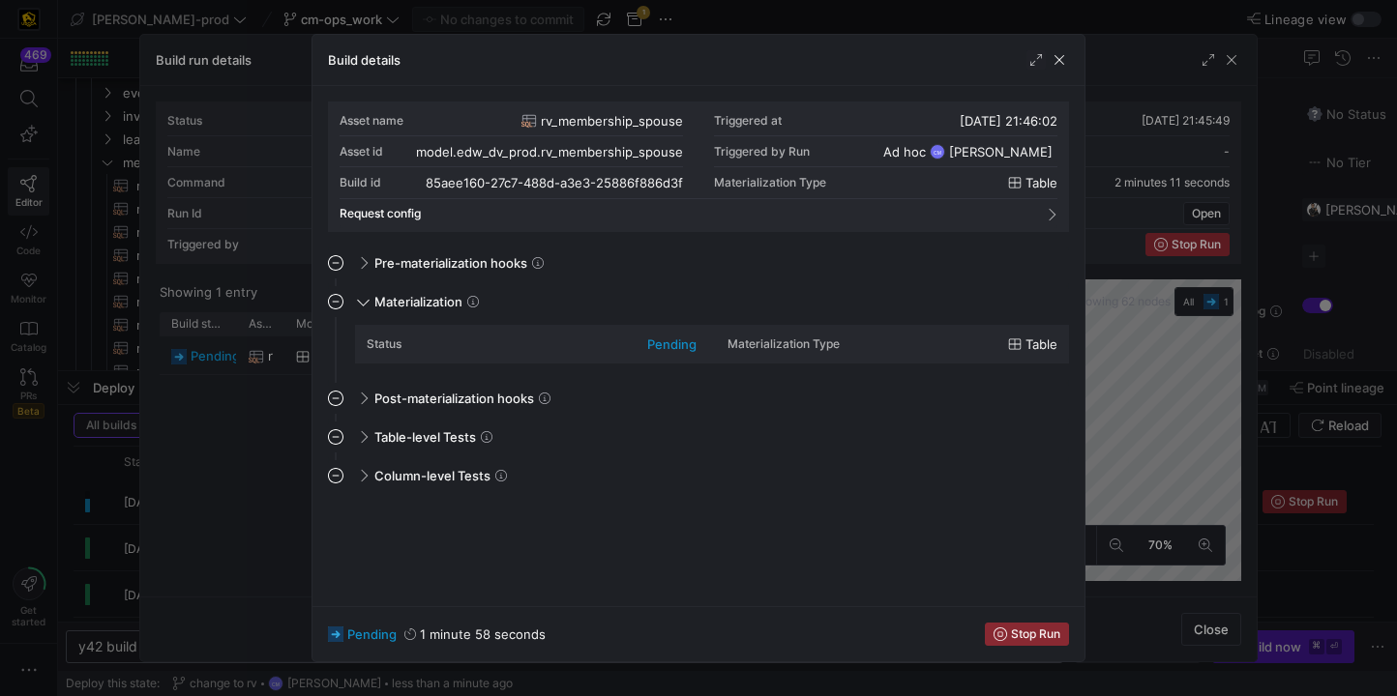
click at [220, 419] on div at bounding box center [698, 348] width 1397 height 696
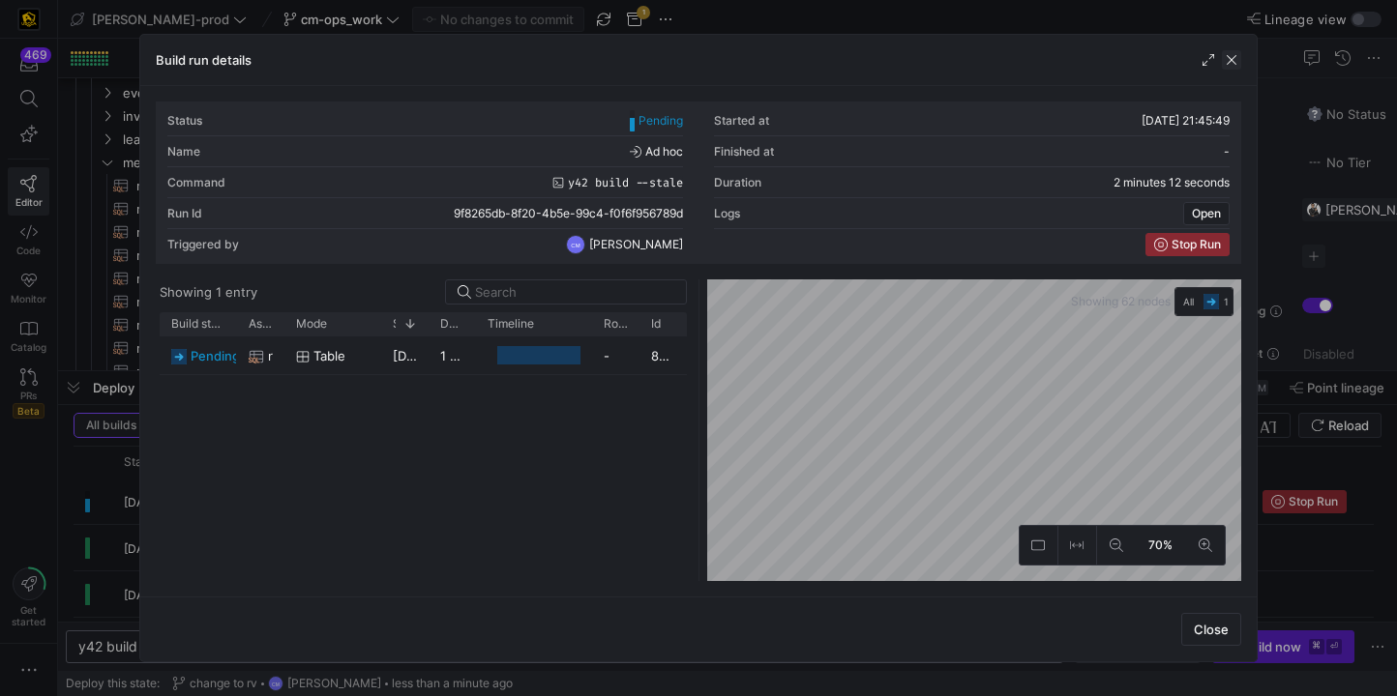
click at [1228, 61] on span "button" at bounding box center [1231, 59] width 19 height 19
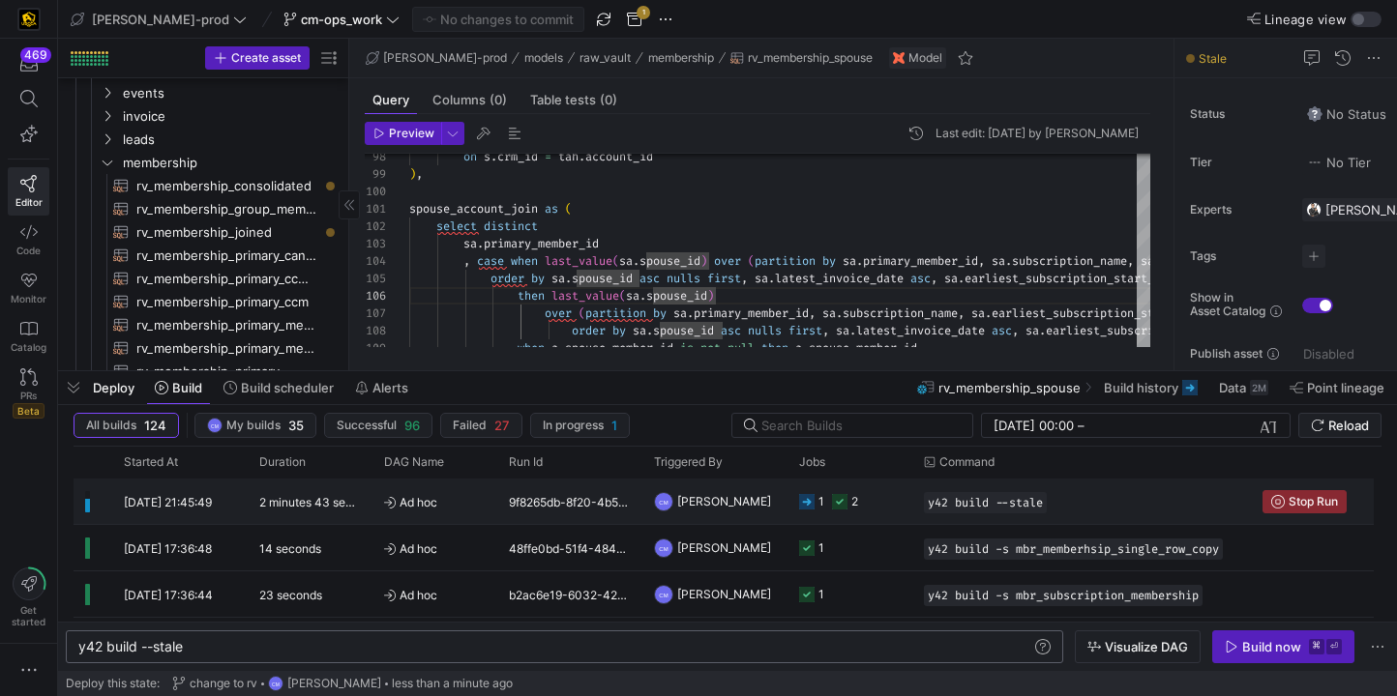
click at [903, 507] on div "1 2" at bounding box center [849, 501] width 125 height 45
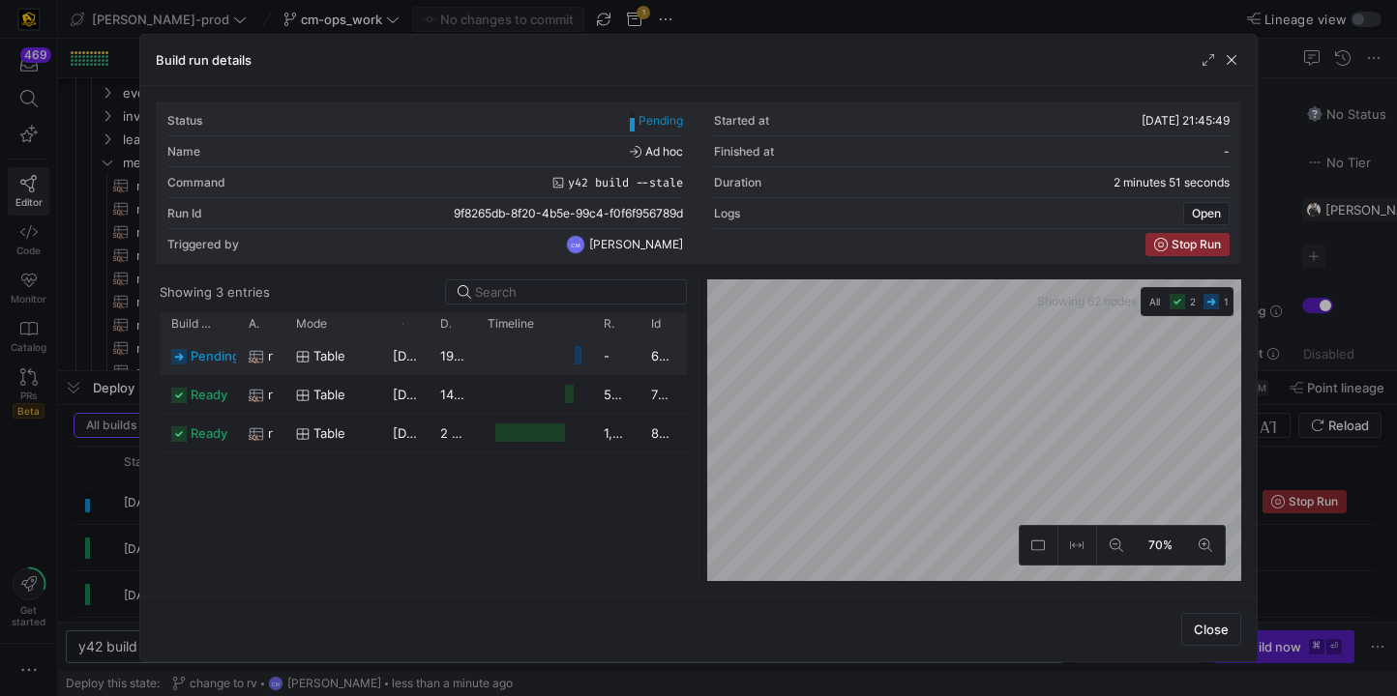
click at [370, 369] on div "table" at bounding box center [332, 356] width 97 height 38
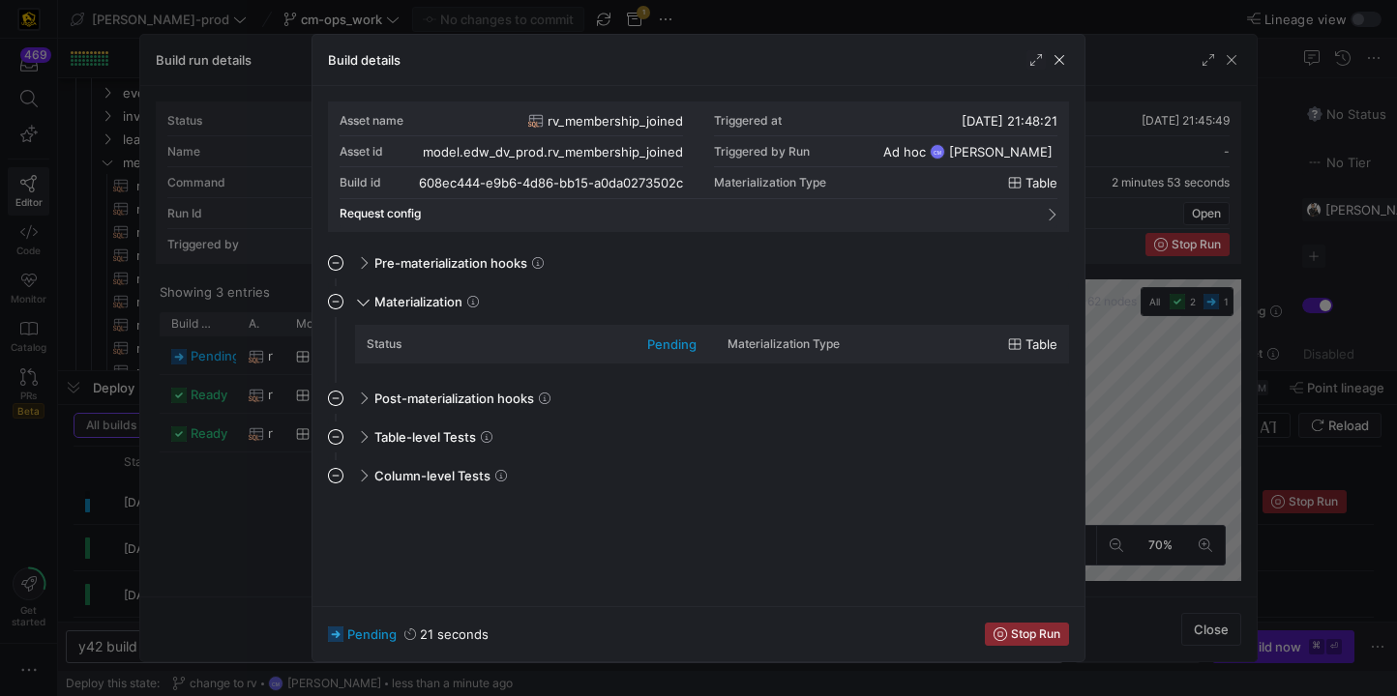
click at [236, 489] on div at bounding box center [698, 348] width 1397 height 696
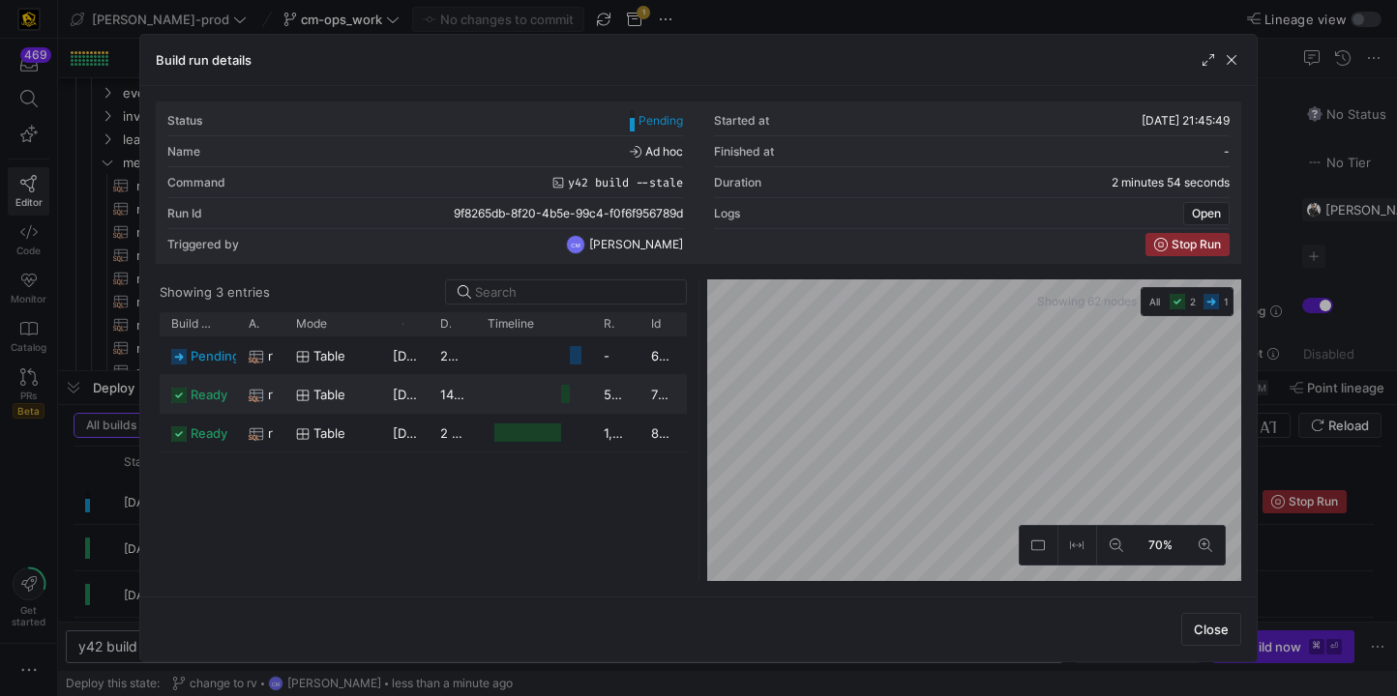
click at [374, 393] on div "table" at bounding box center [332, 394] width 97 height 38
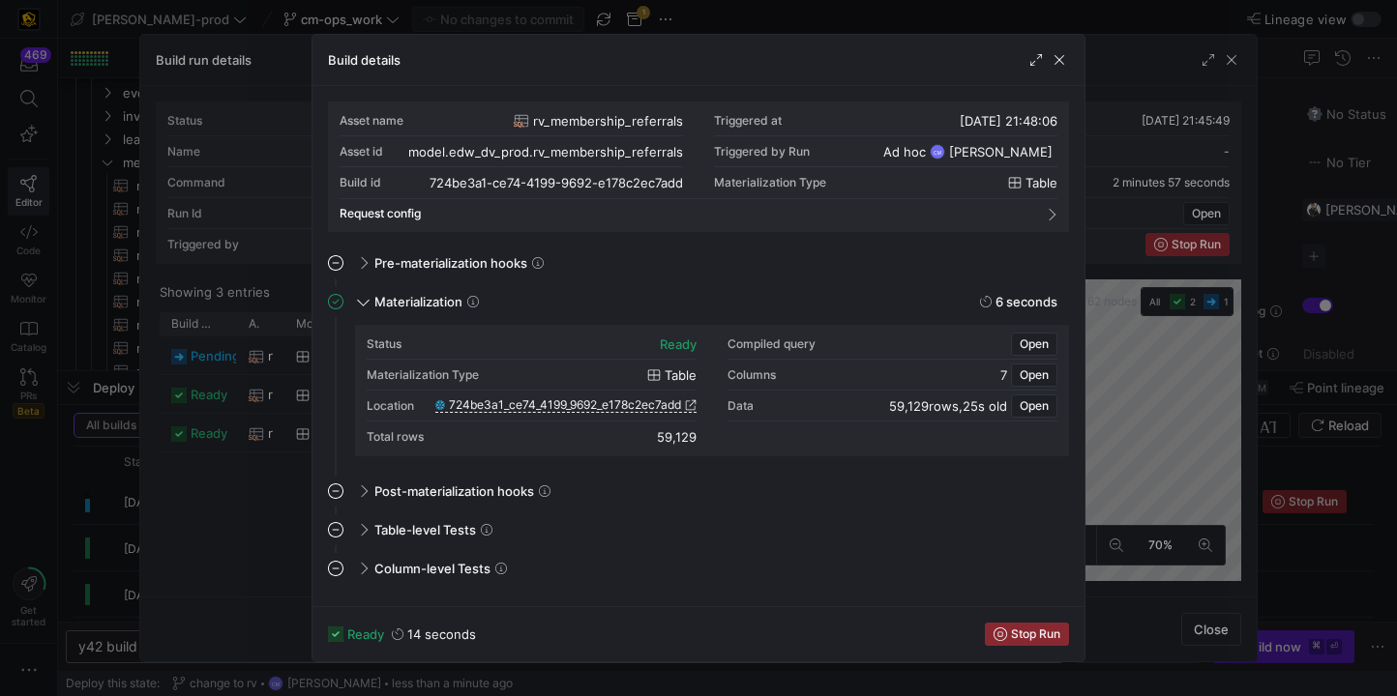
click at [242, 543] on div at bounding box center [698, 348] width 1397 height 696
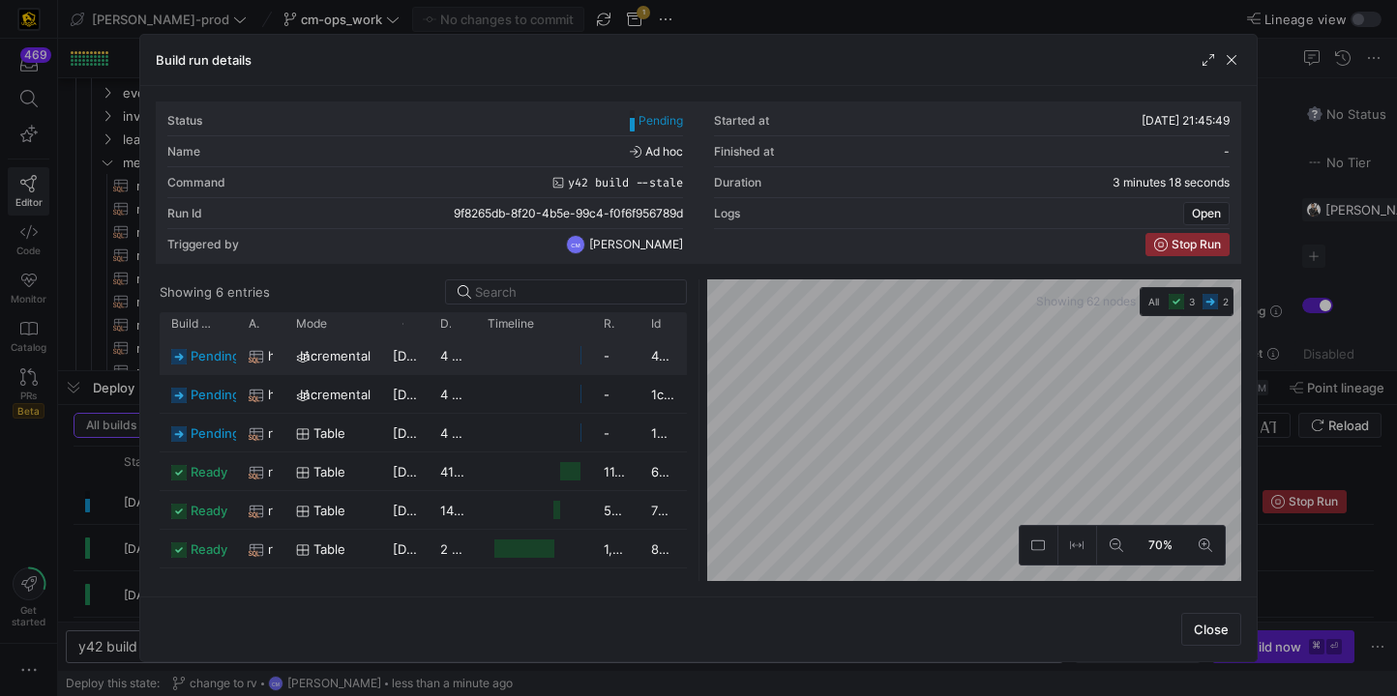
click at [360, 364] on span "incremental" at bounding box center [335, 357] width 71 height 38
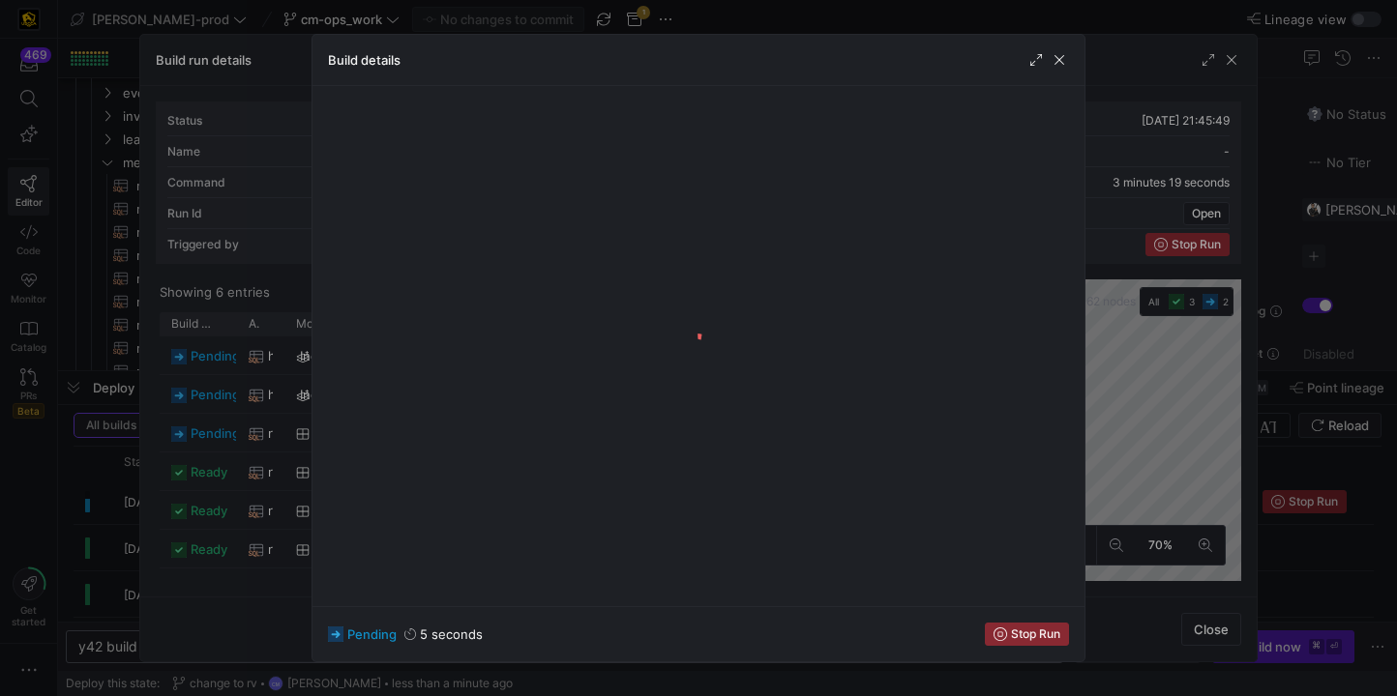
click at [236, 420] on div at bounding box center [698, 348] width 1397 height 696
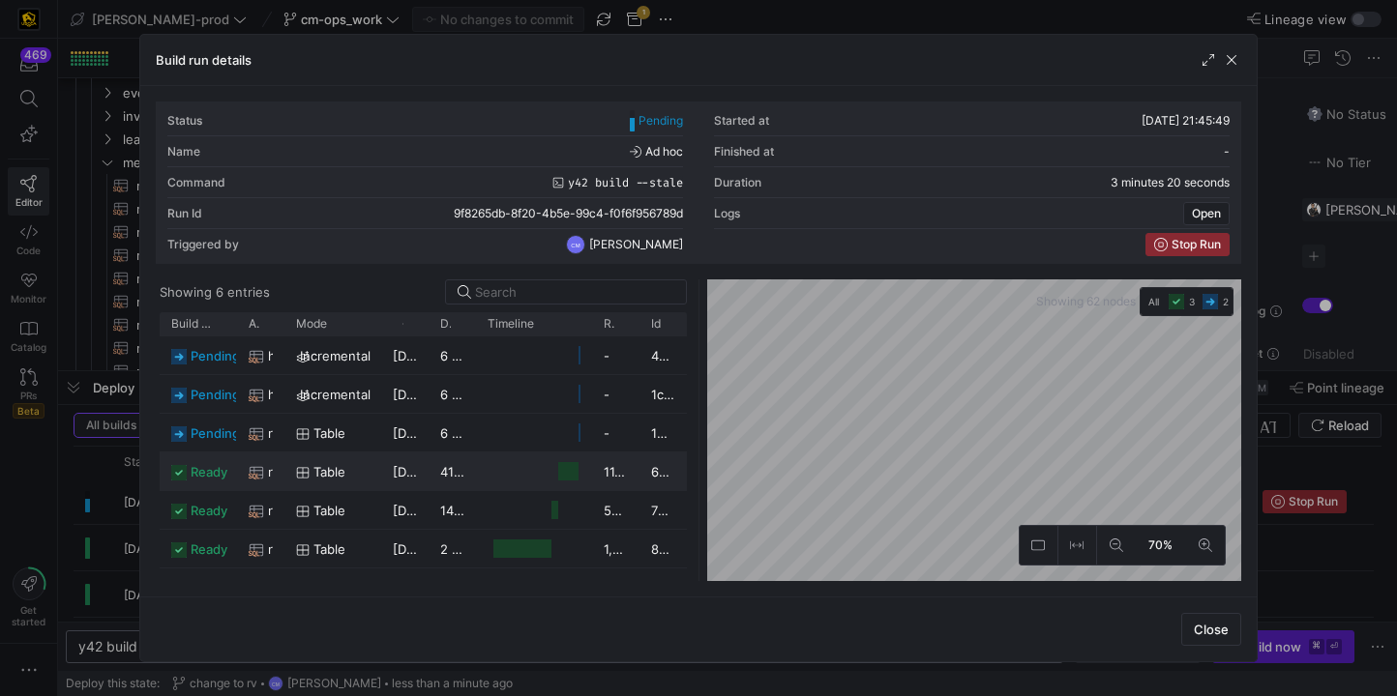
click at [326, 457] on span "table" at bounding box center [329, 473] width 32 height 38
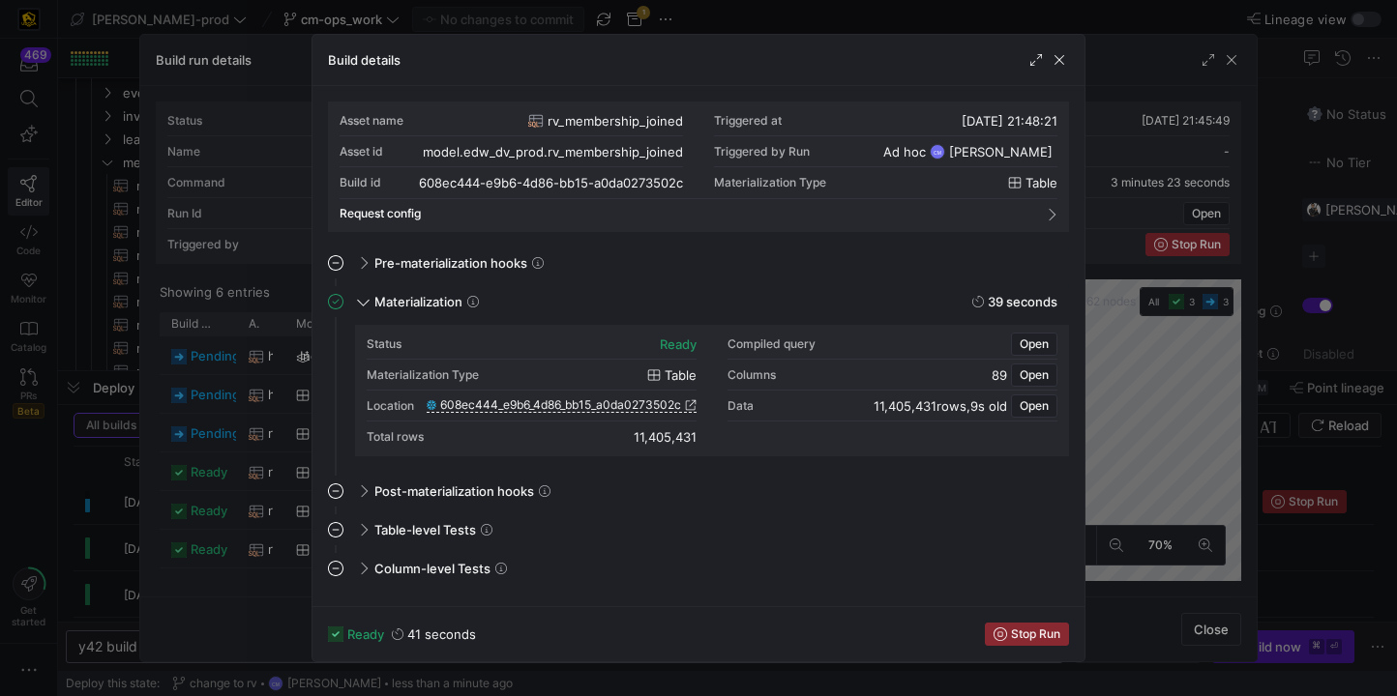
click at [213, 487] on div at bounding box center [698, 348] width 1397 height 696
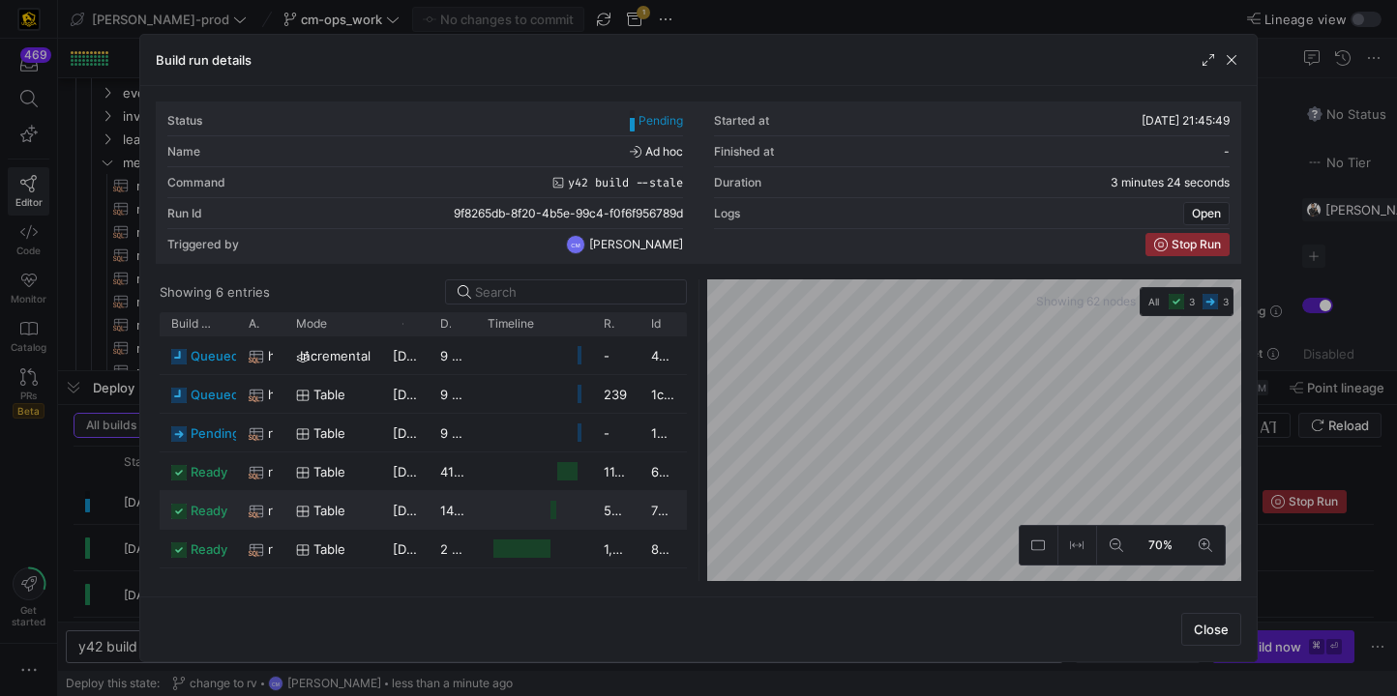
click at [384, 495] on div "[DATE] 21:48:06" at bounding box center [404, 510] width 47 height 38
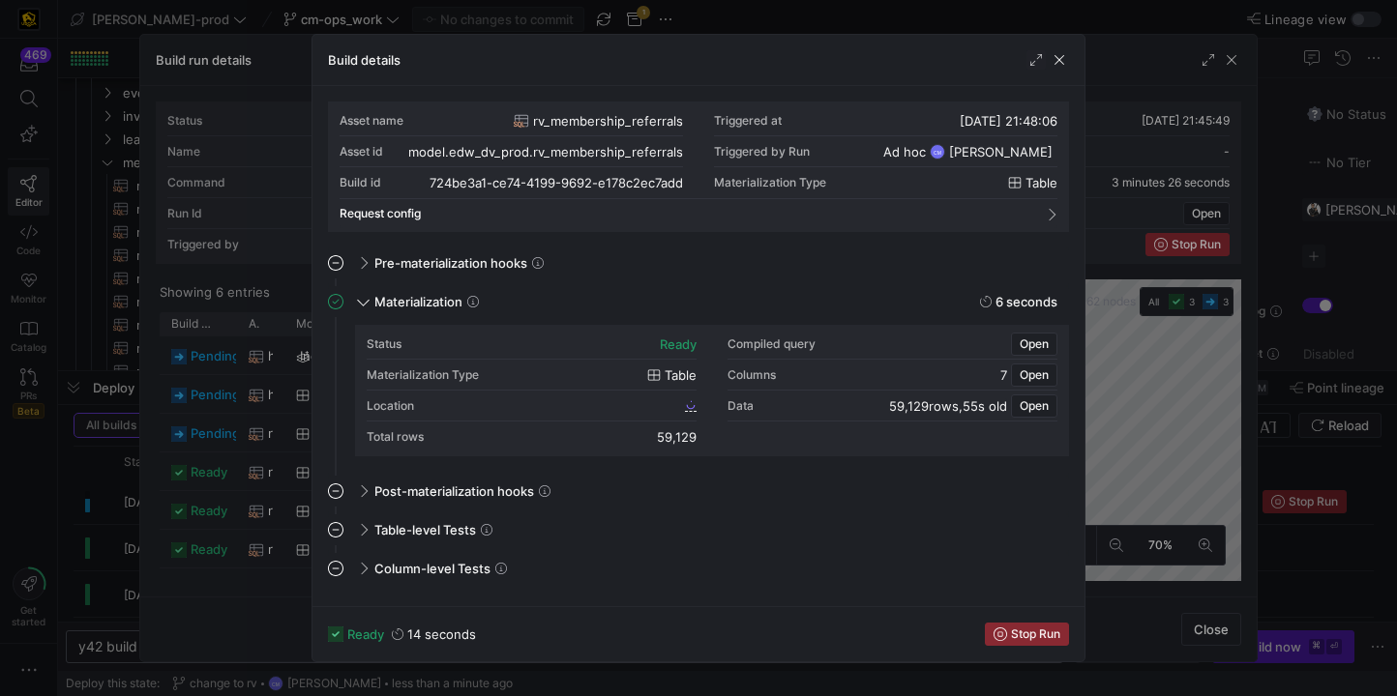
click at [267, 508] on div at bounding box center [698, 348] width 1397 height 696
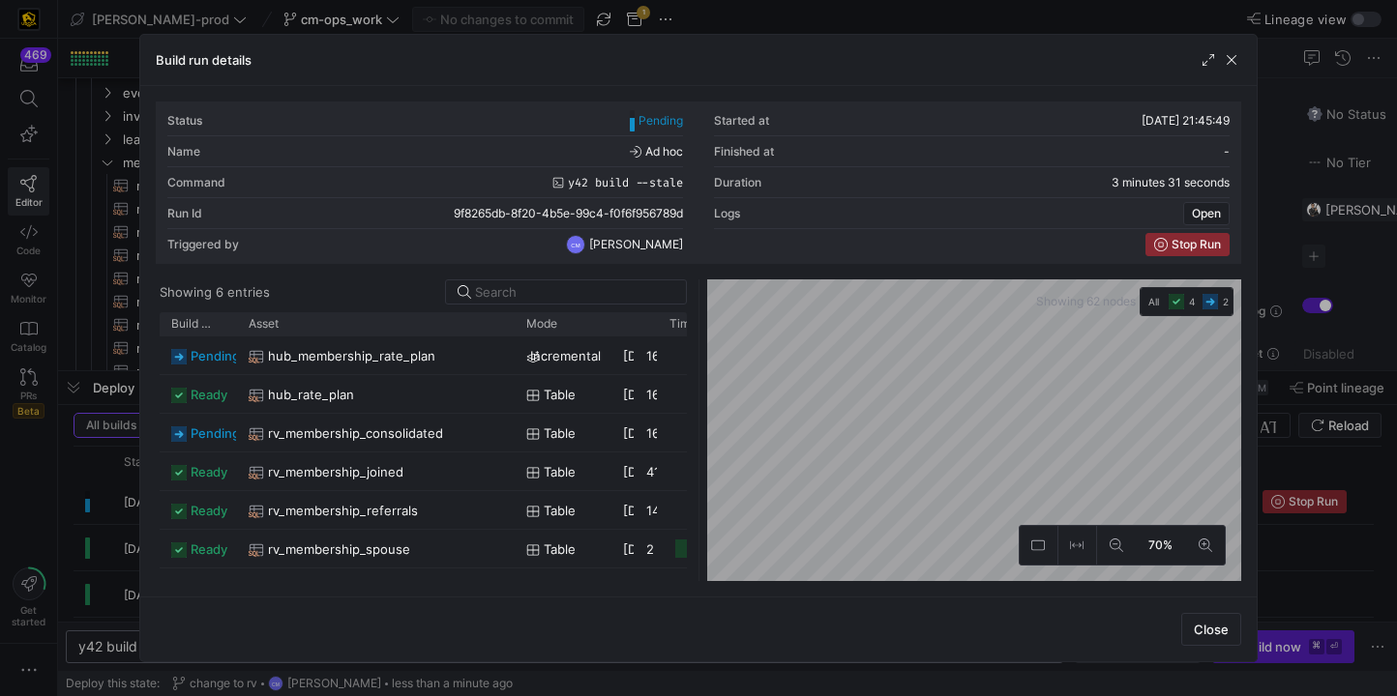
drag, startPoint x: 282, startPoint y: 321, endPoint x: 511, endPoint y: 345, distance: 229.5
click at [511, 345] on div "Build status Asset Mode 1" at bounding box center [423, 446] width 526 height 269
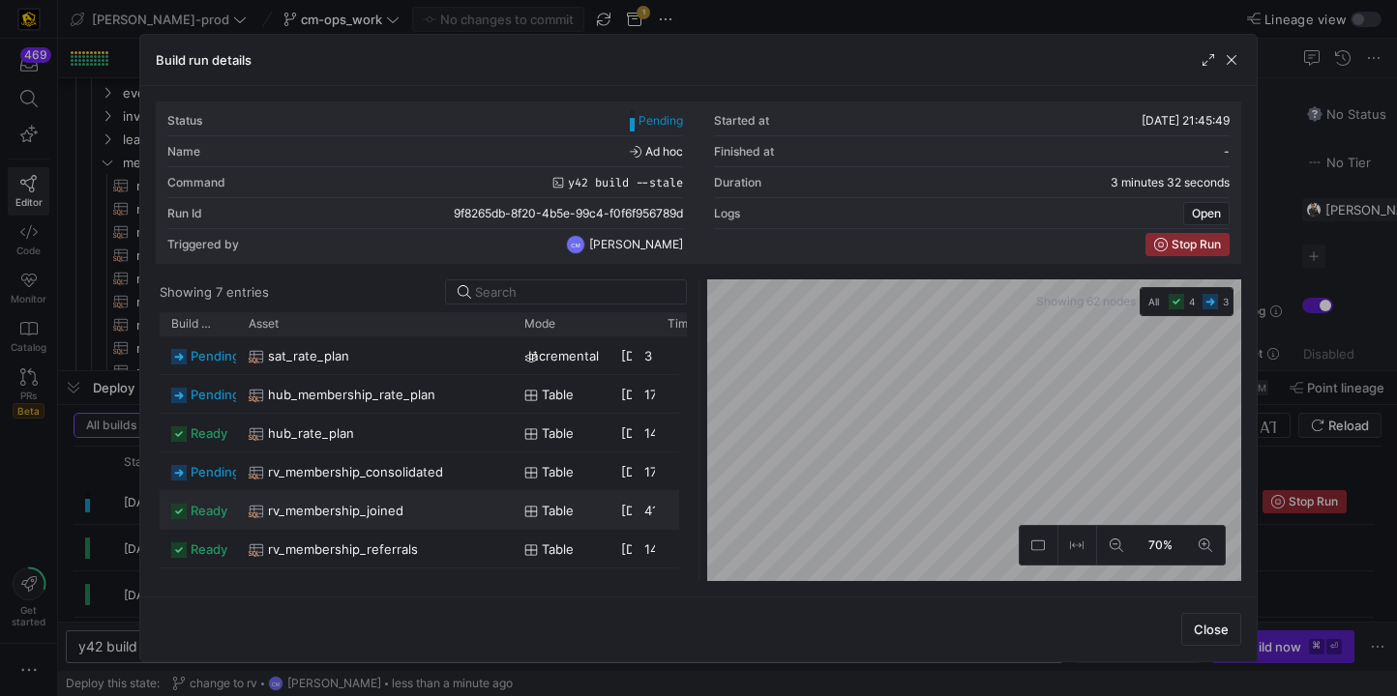
scroll to position [34, 0]
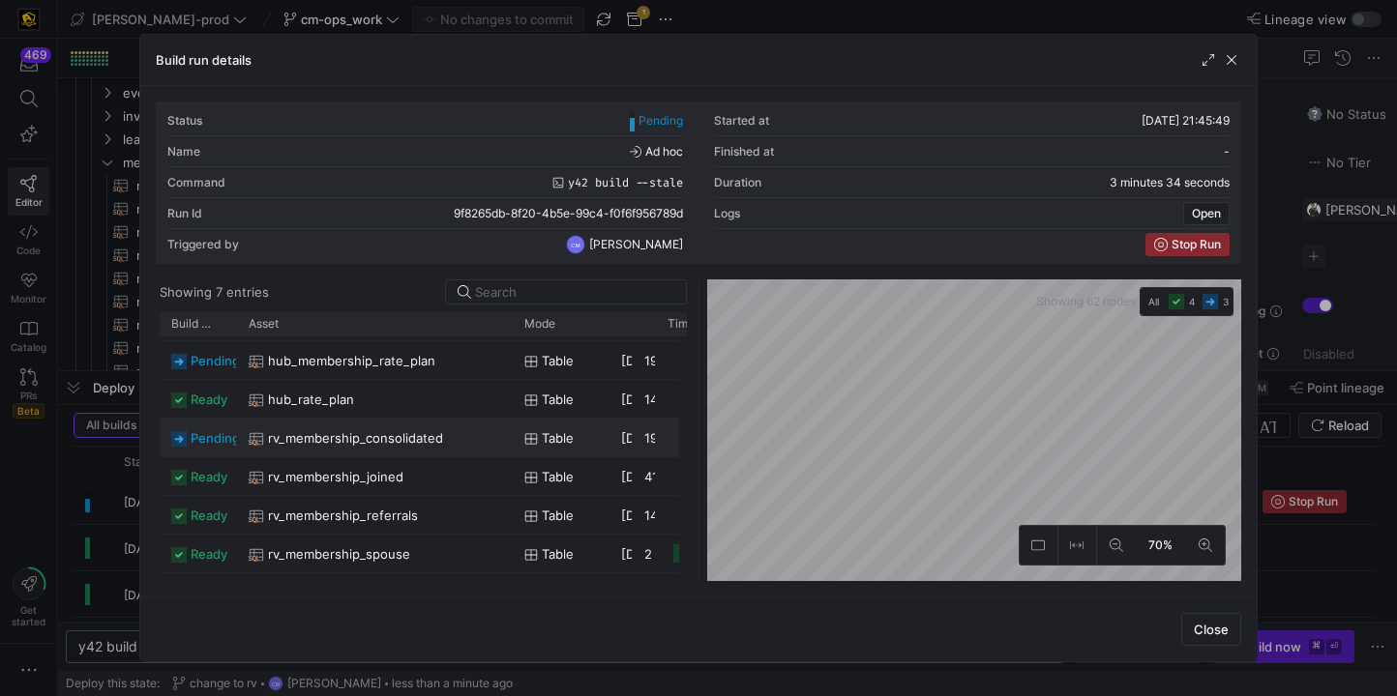
click at [457, 445] on div "rv_membership_consolidated" at bounding box center [375, 439] width 252 height 38
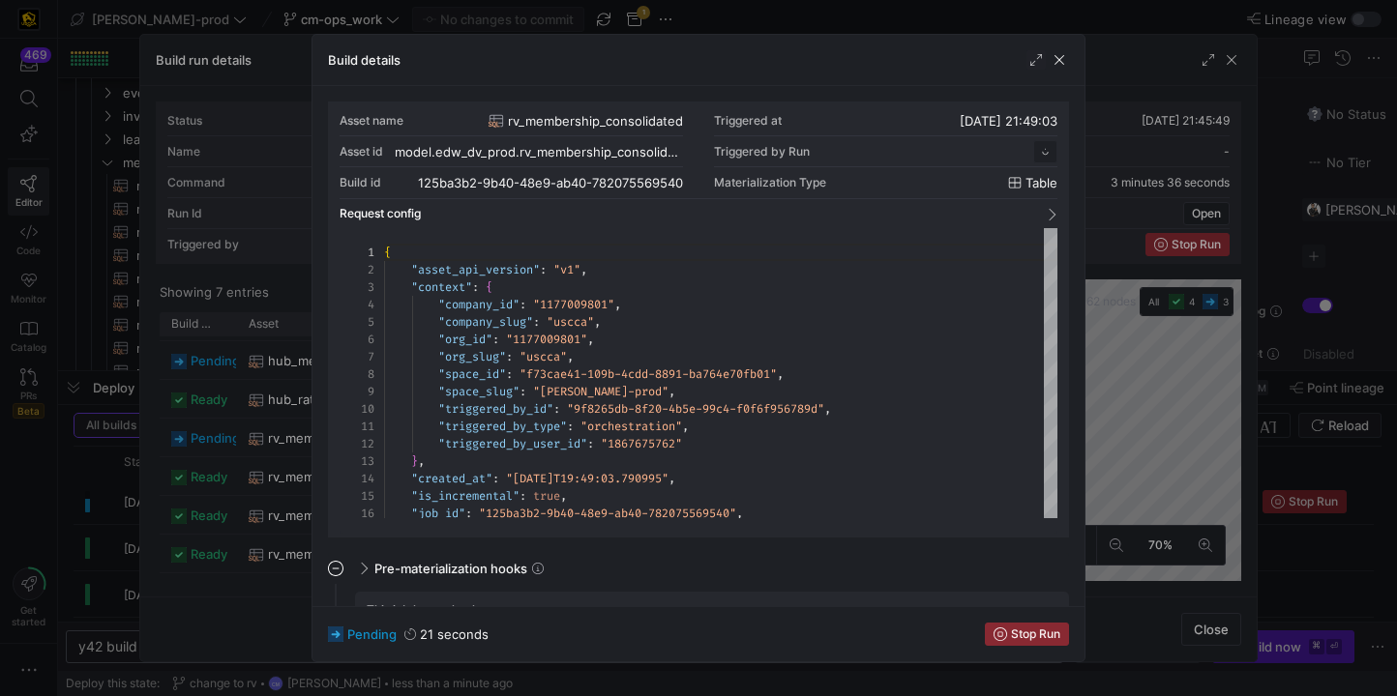
scroll to position [174, 0]
click at [303, 445] on div at bounding box center [698, 348] width 1397 height 696
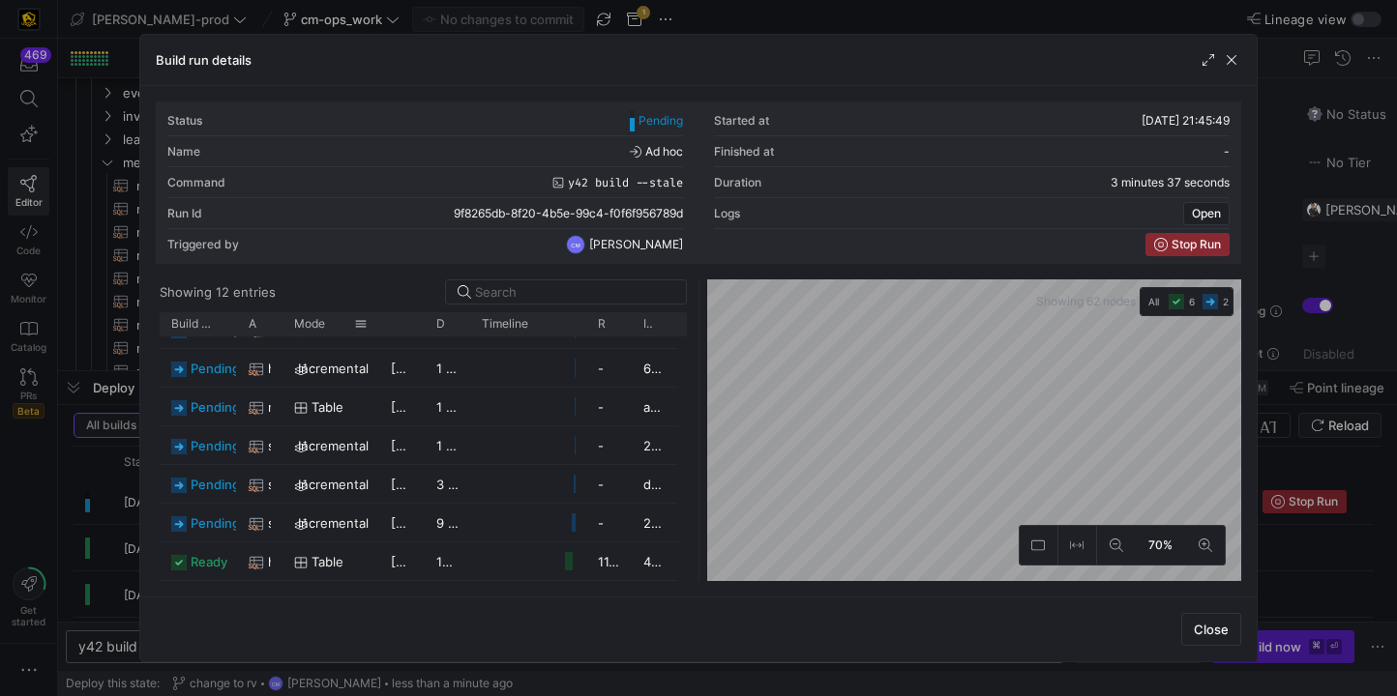
click at [287, 324] on div "Mode" at bounding box center [330, 323] width 97 height 23
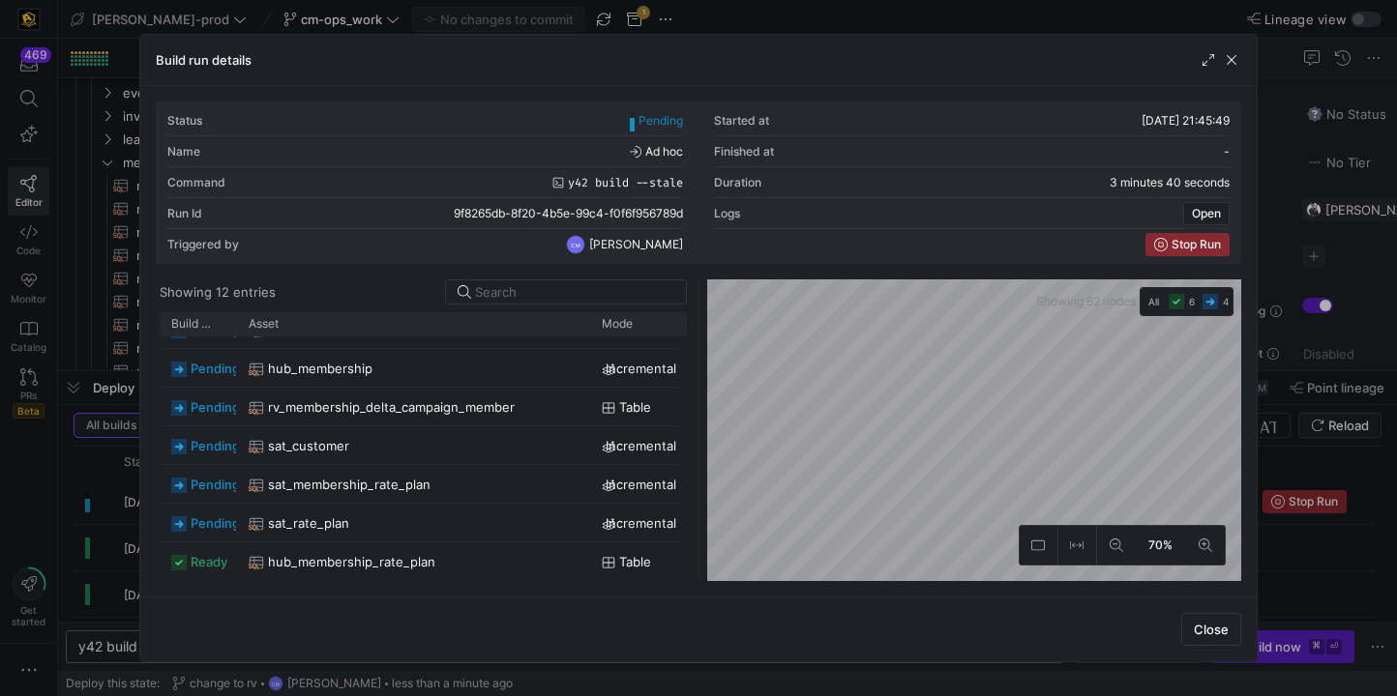
drag, startPoint x: 280, startPoint y: 324, endPoint x: 606, endPoint y: 351, distance: 327.1
click at [606, 351] on div "Build status Asset Mode 1" at bounding box center [423, 446] width 526 height 269
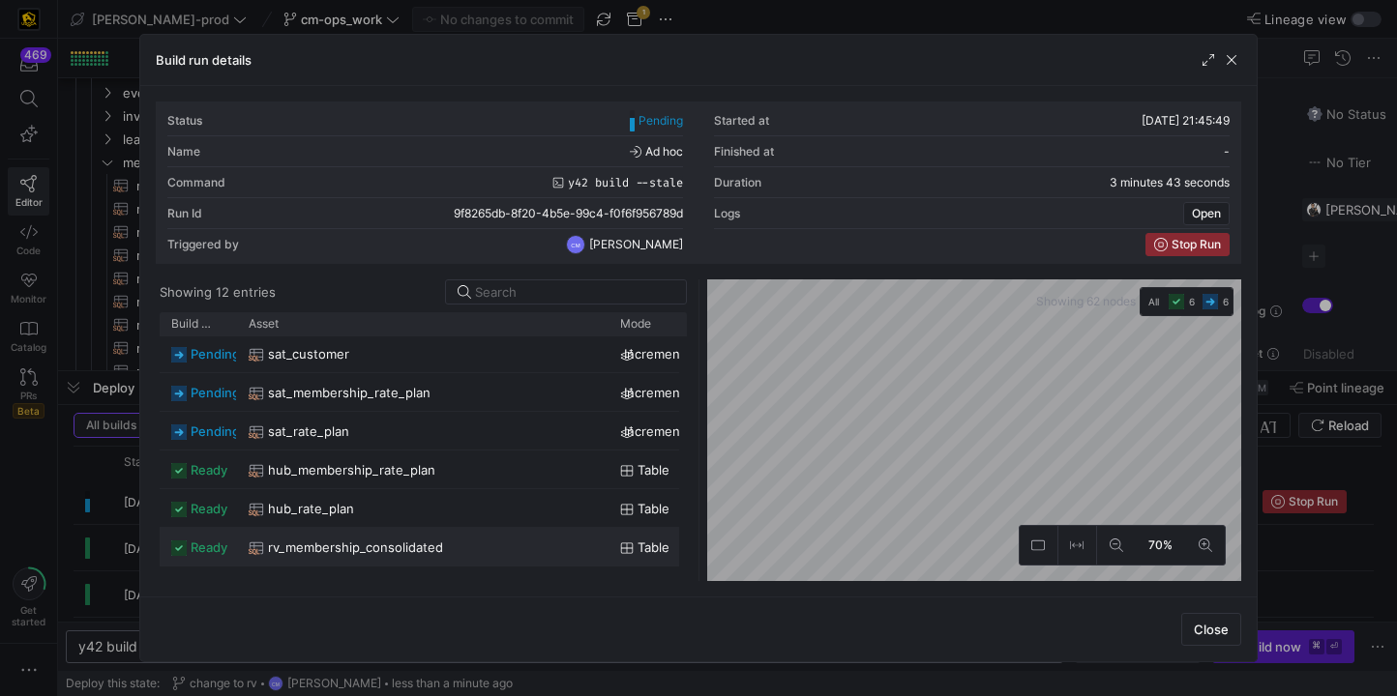
scroll to position [227, 0]
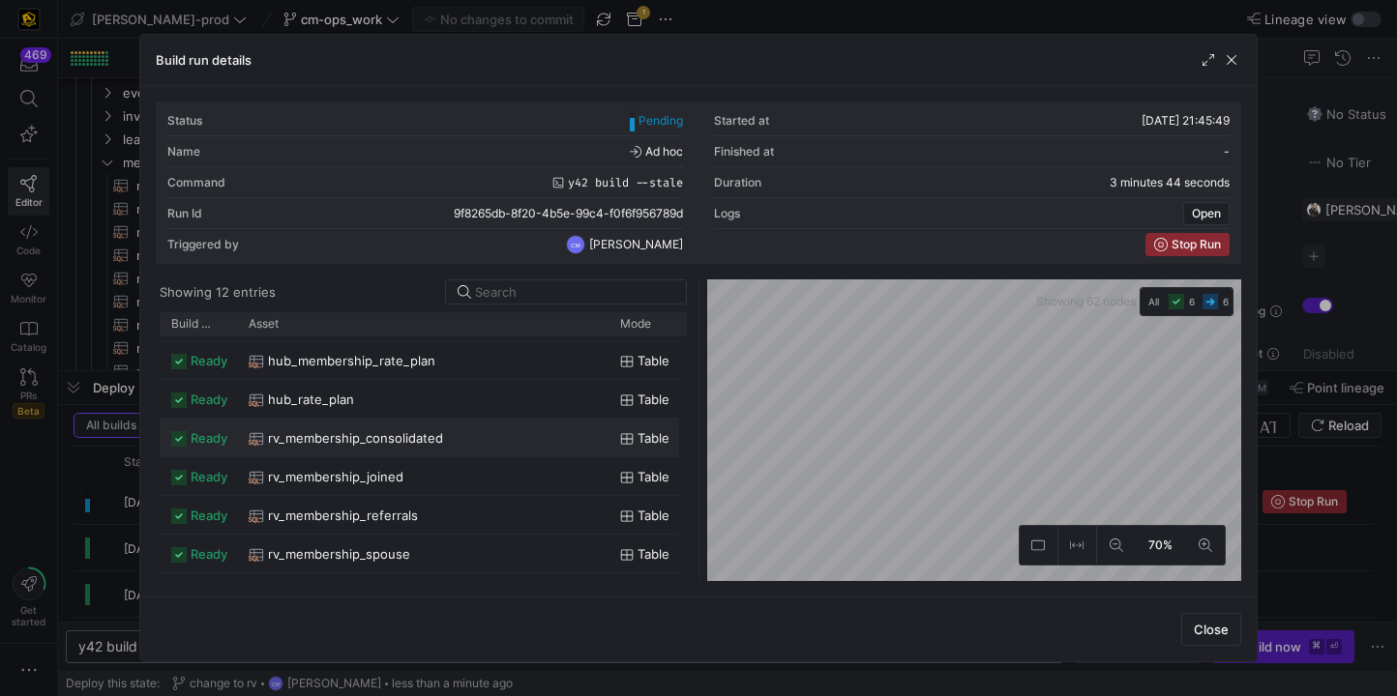
click at [486, 440] on div "rv_membership_consolidated" at bounding box center [423, 439] width 348 height 38
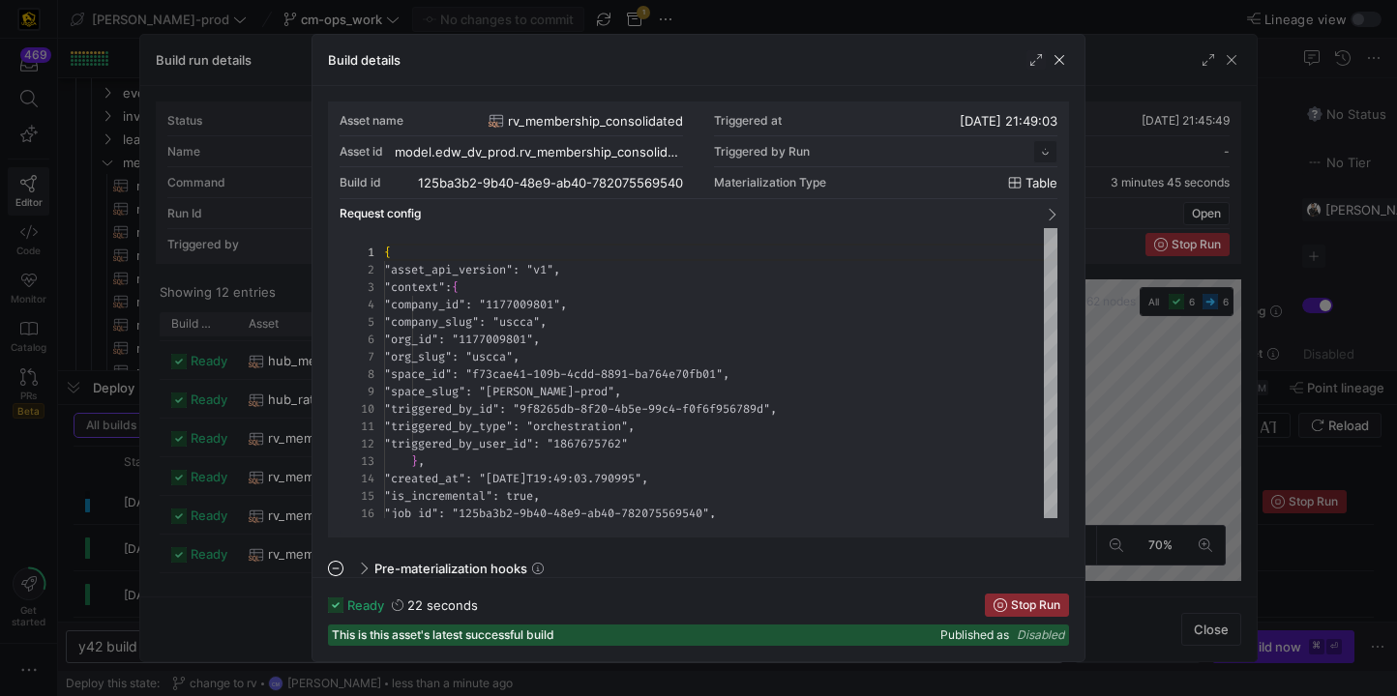
scroll to position [174, 0]
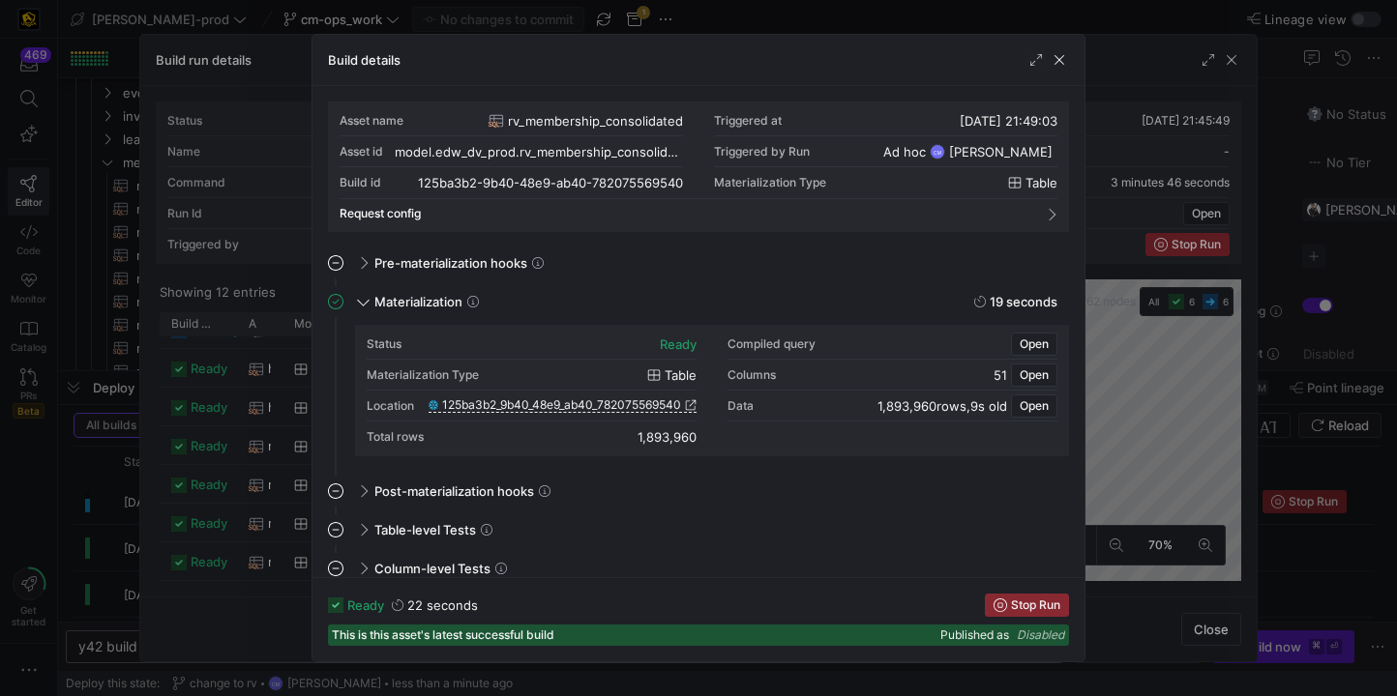
click at [255, 474] on div at bounding box center [698, 348] width 1397 height 696
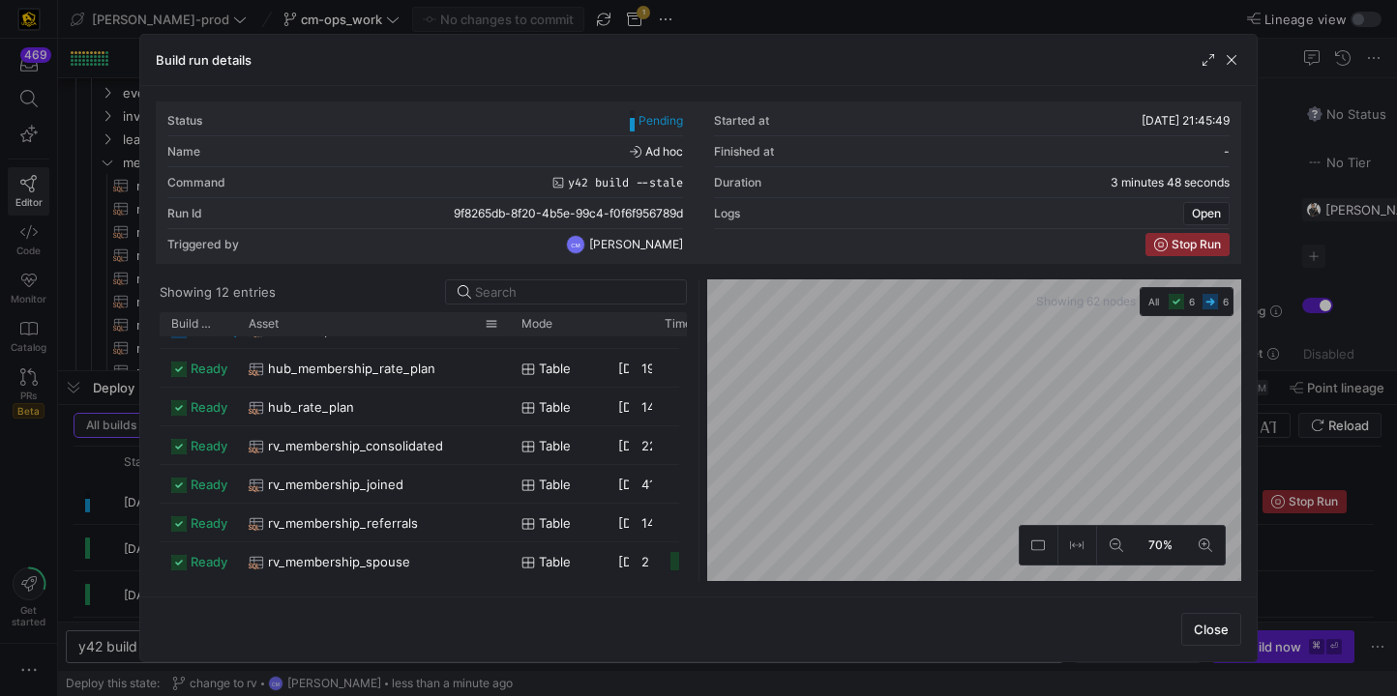
drag, startPoint x: 280, startPoint y: 326, endPoint x: 509, endPoint y: 328, distance: 228.3
click at [509, 328] on div at bounding box center [510, 323] width 8 height 23
click at [456, 473] on div "rv_membership_joined" at bounding box center [374, 485] width 251 height 38
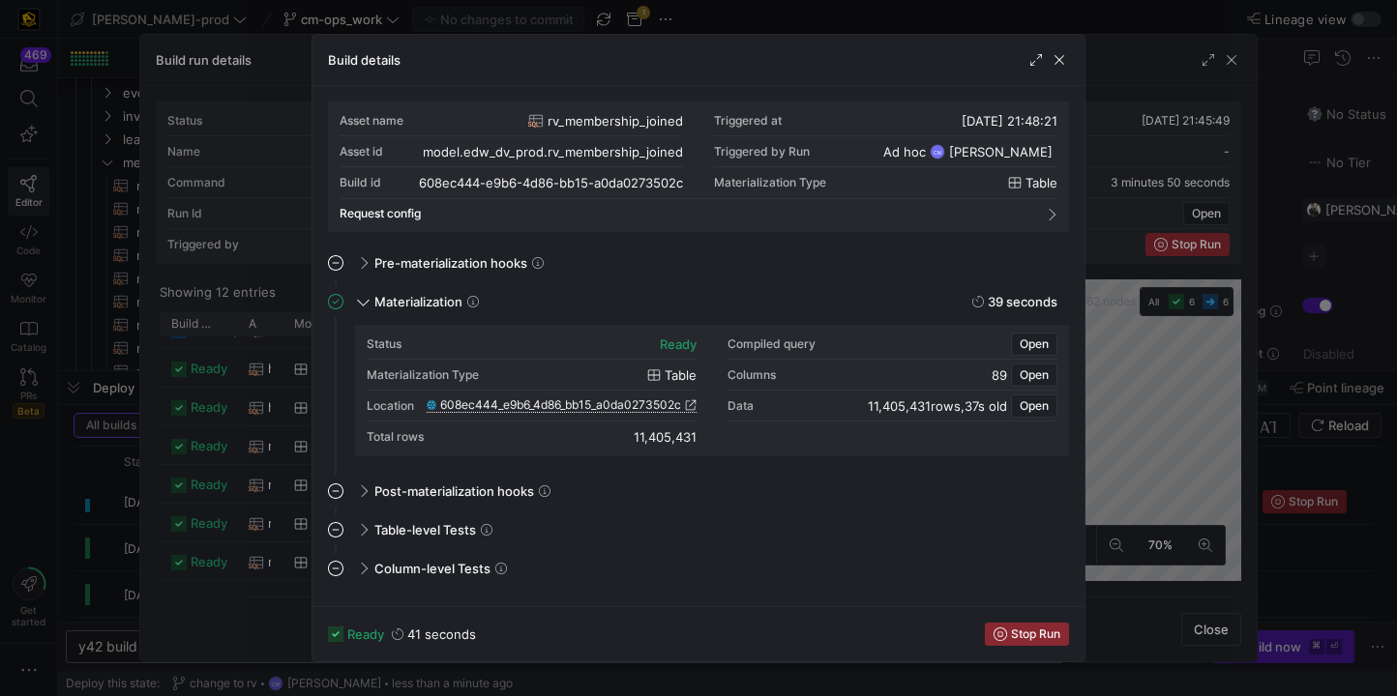
click at [549, 400] on span "608ec444_e9b6_4d86_bb15_a0da0273502c" at bounding box center [560, 405] width 241 height 14
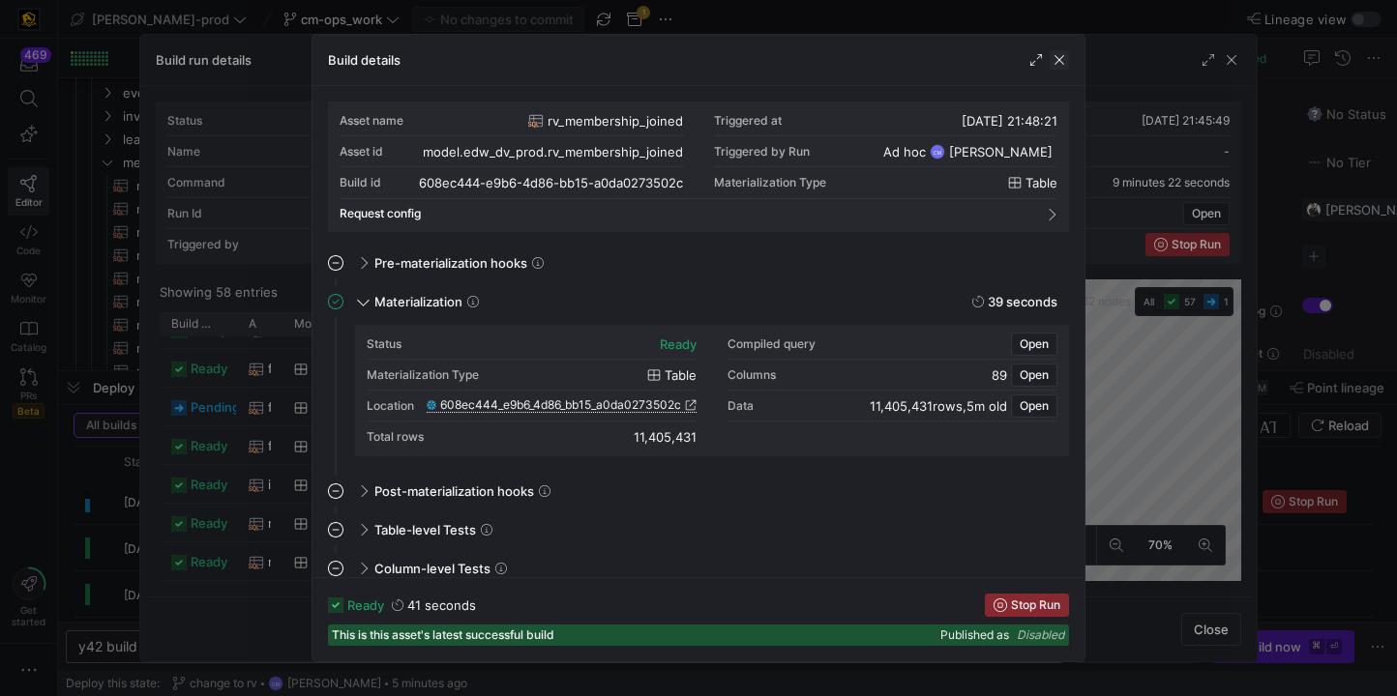
click at [1059, 60] on span "button" at bounding box center [1058, 59] width 19 height 19
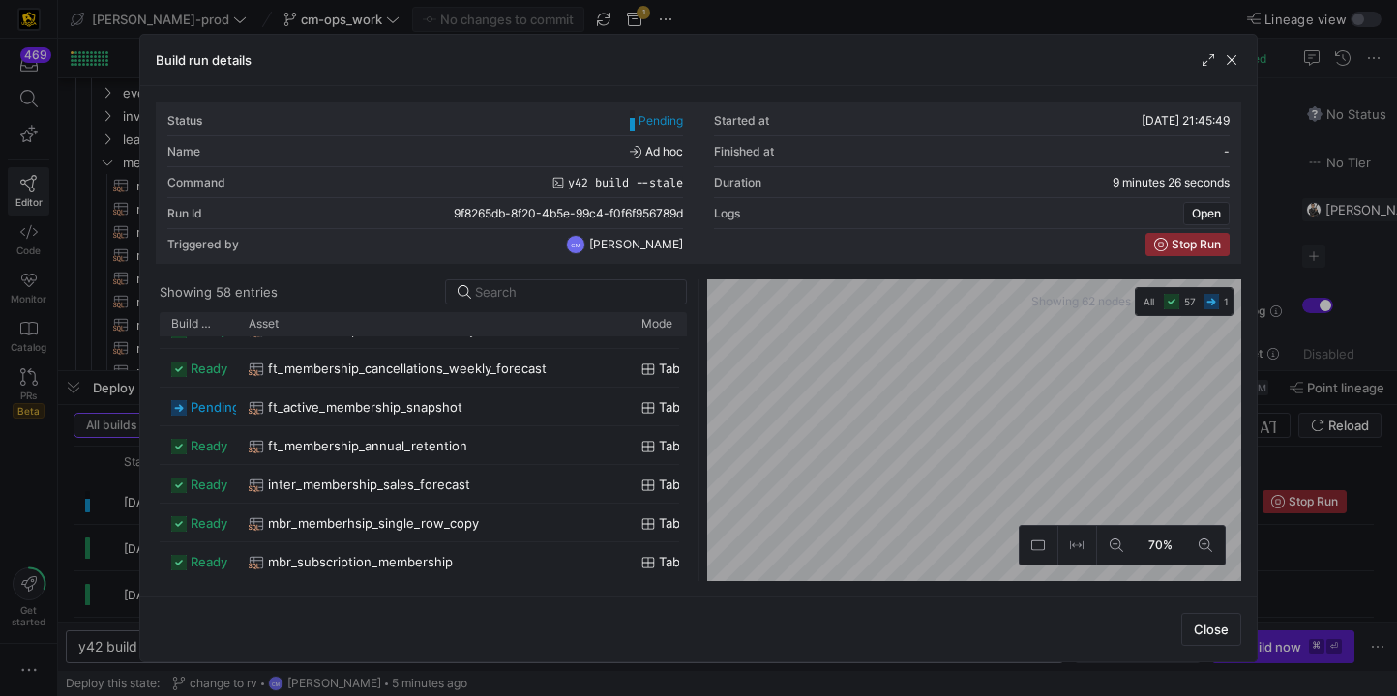
drag, startPoint x: 281, startPoint y: 327, endPoint x: 631, endPoint y: 343, distance: 349.6
click at [631, 343] on div "Build status Asset Mode 1" at bounding box center [423, 446] width 526 height 269
click at [548, 298] on input at bounding box center [574, 291] width 199 height 15
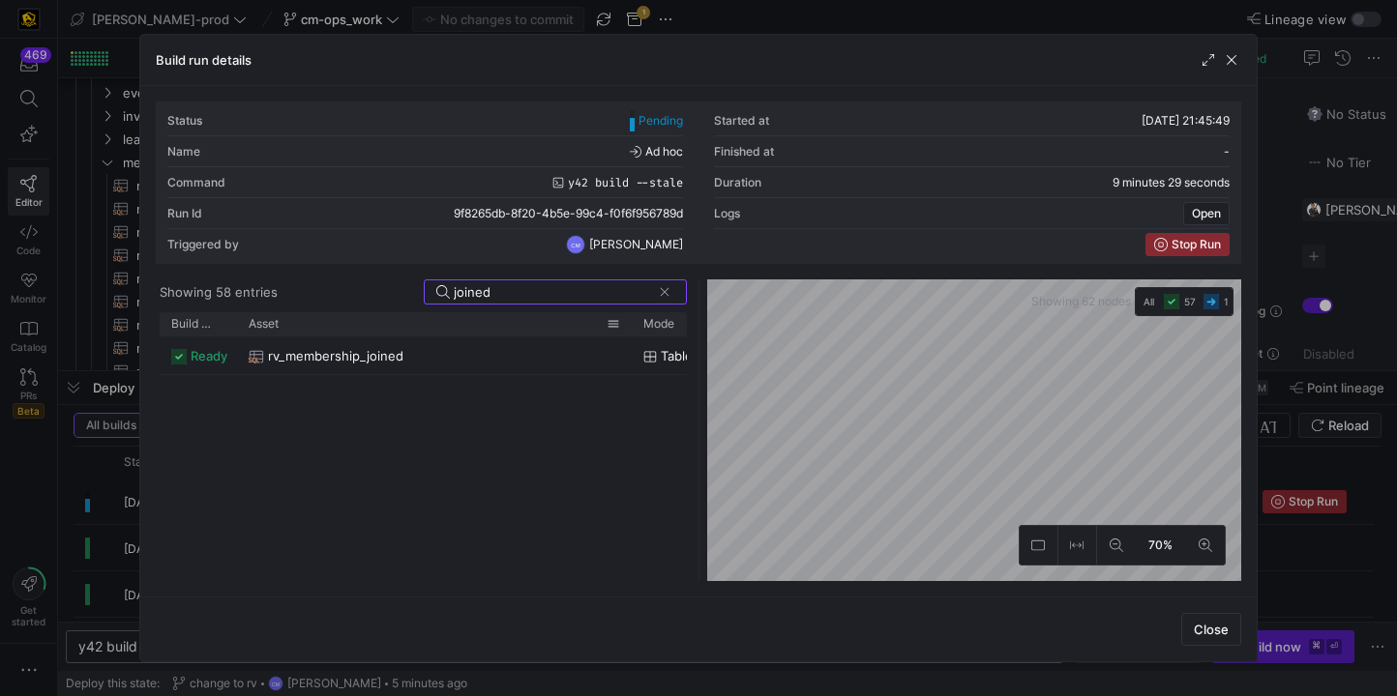
type input "joined"
click at [419, 350] on div "rv_membership_joined" at bounding box center [434, 357] width 371 height 38
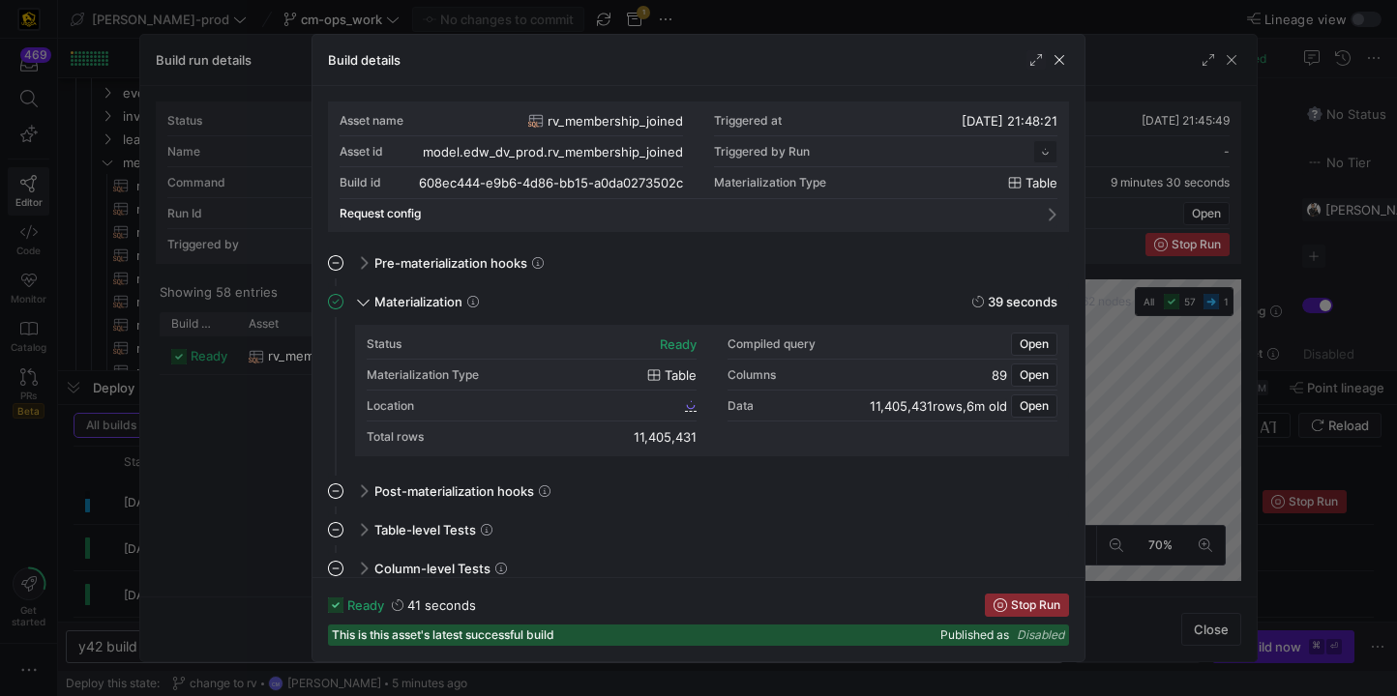
scroll to position [174, 0]
click at [1158, 38] on div at bounding box center [698, 348] width 1397 height 696
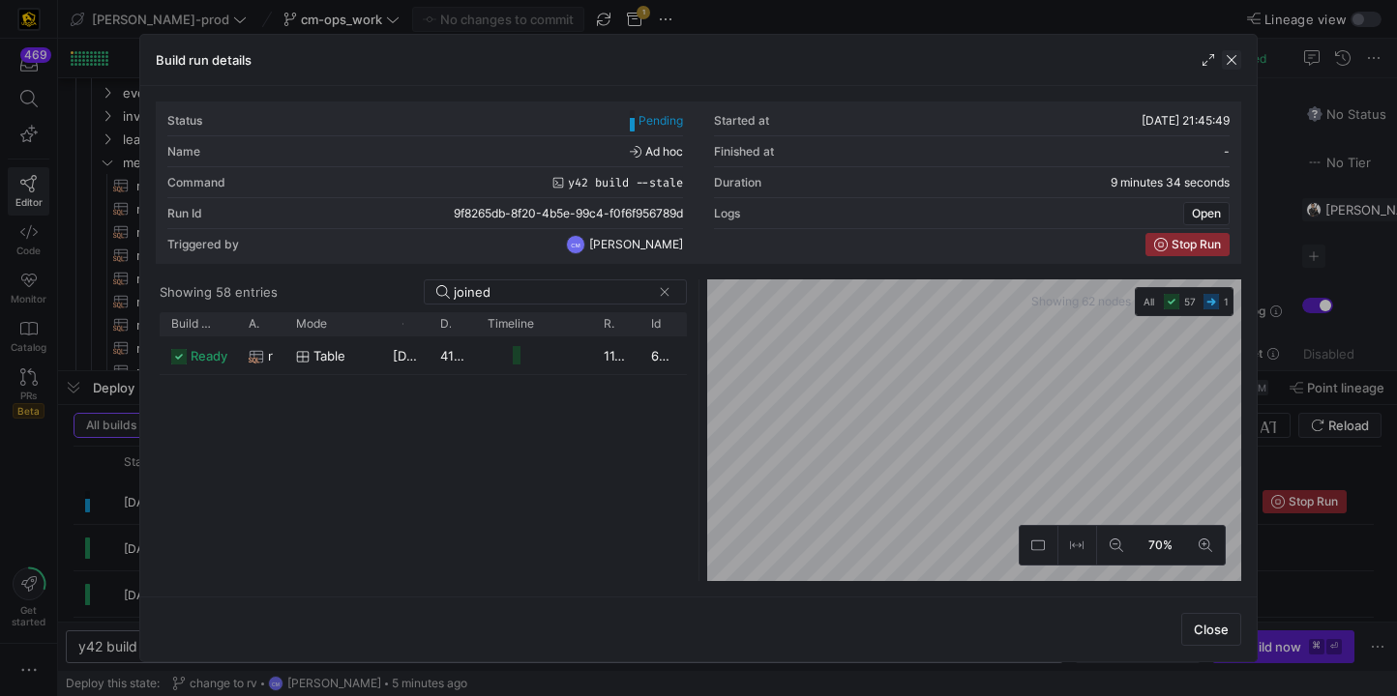
click at [1230, 61] on span "button" at bounding box center [1231, 59] width 19 height 19
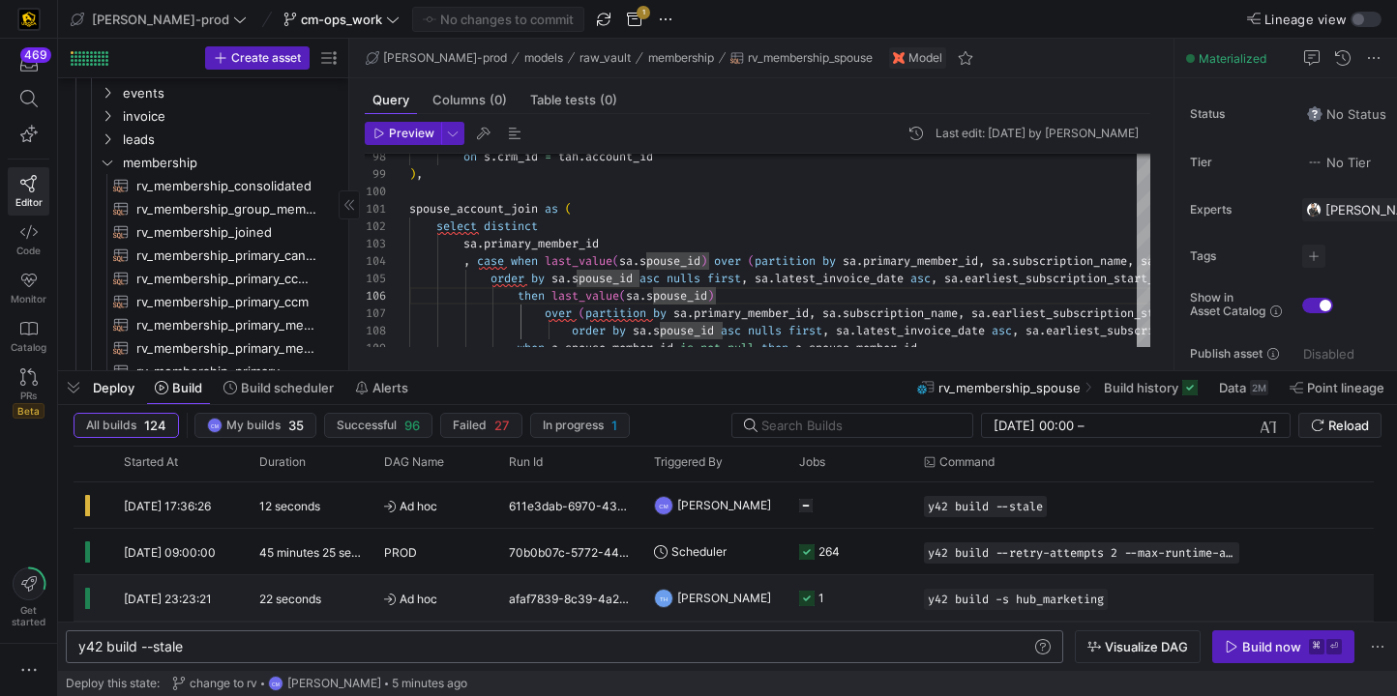
scroll to position [150, 0]
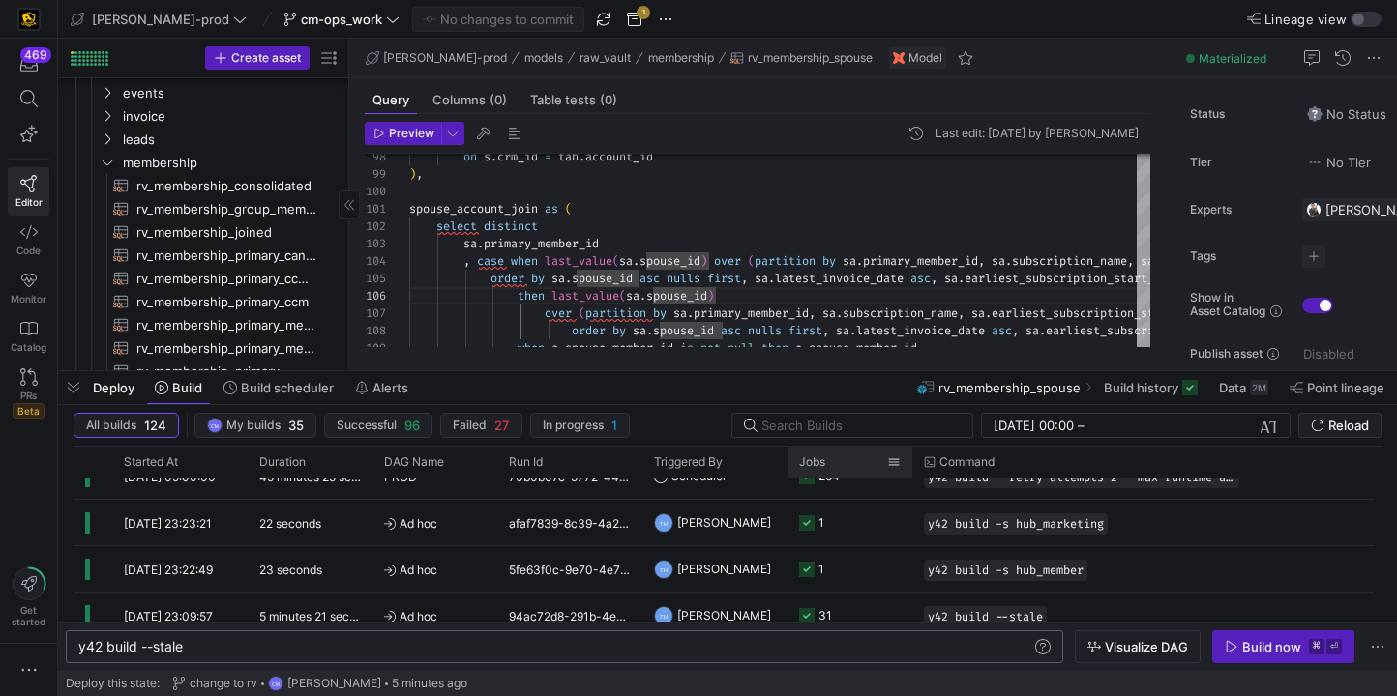
click at [885, 474] on div "Jobs" at bounding box center [850, 462] width 102 height 31
click at [878, 487] on y42-job-status-cell-renderer "264" at bounding box center [850, 477] width 102 height 44
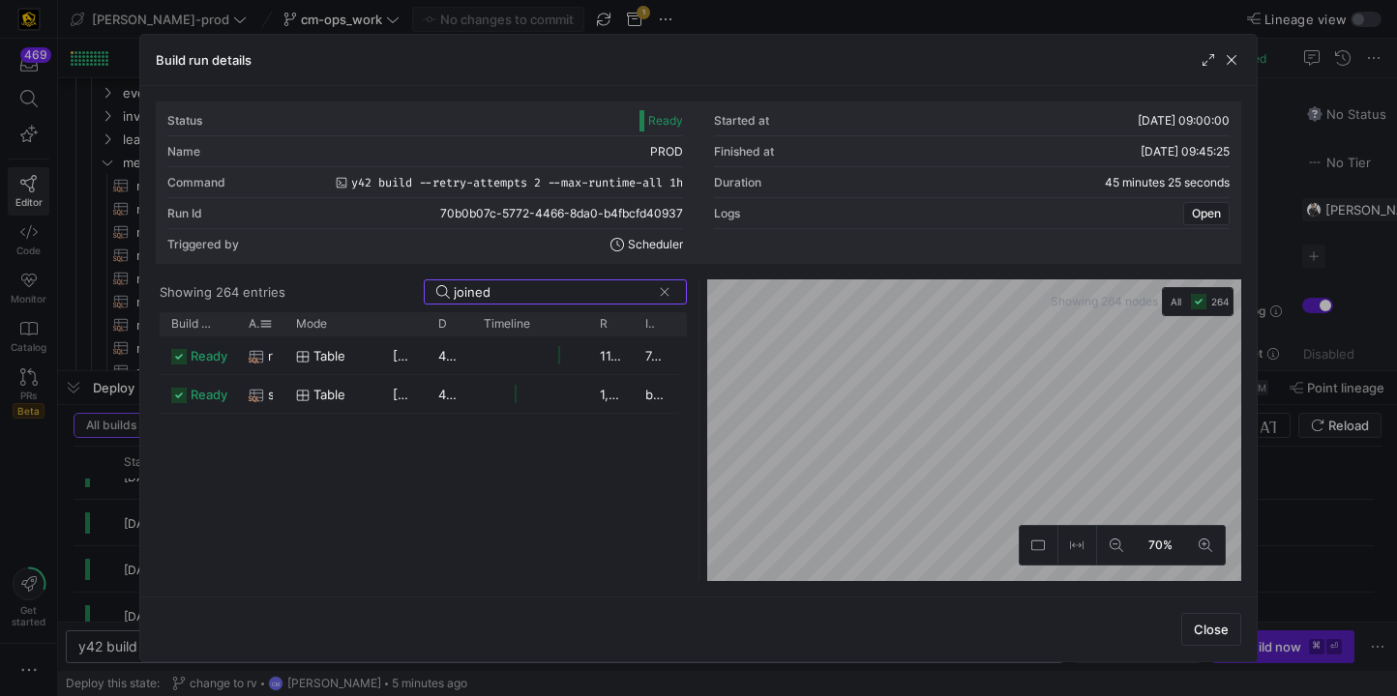
type input "joined"
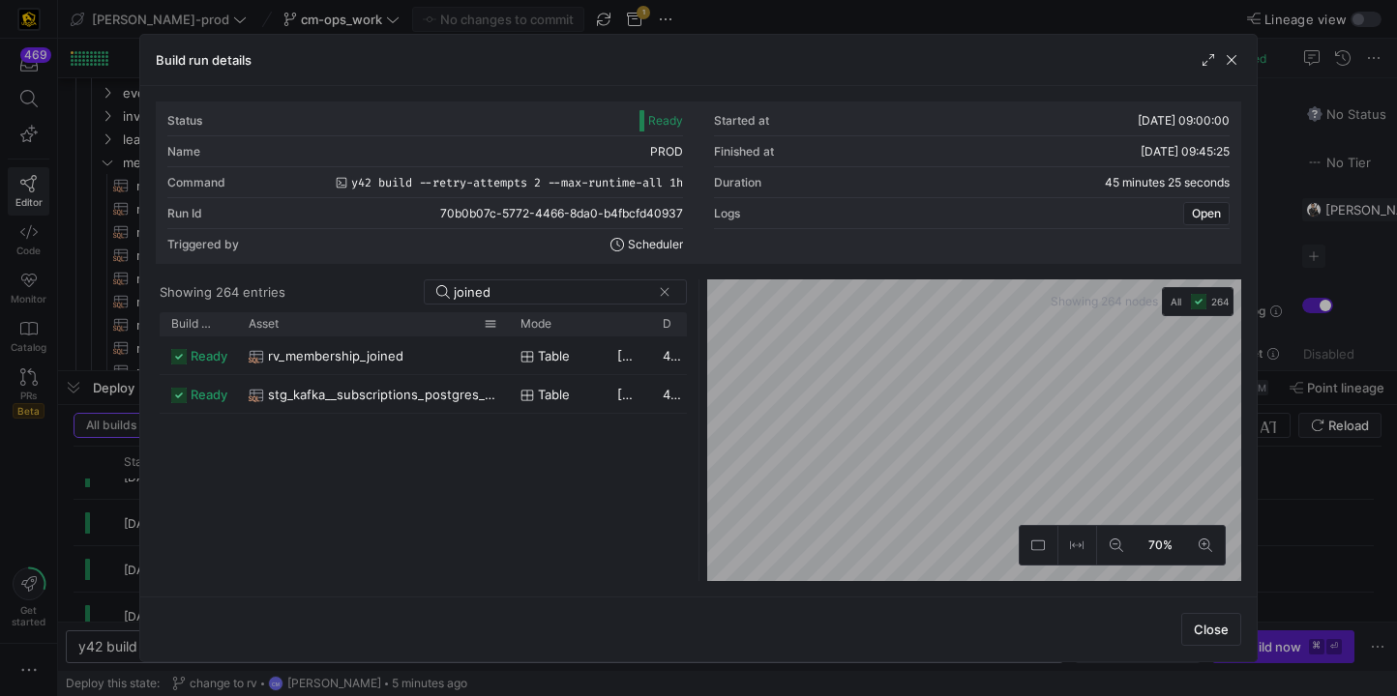
drag, startPoint x: 280, startPoint y: 322, endPoint x: 504, endPoint y: 327, distance: 224.4
click at [505, 327] on div at bounding box center [509, 323] width 8 height 23
click at [467, 373] on div "rv_membership_joined" at bounding box center [373, 357] width 248 height 38
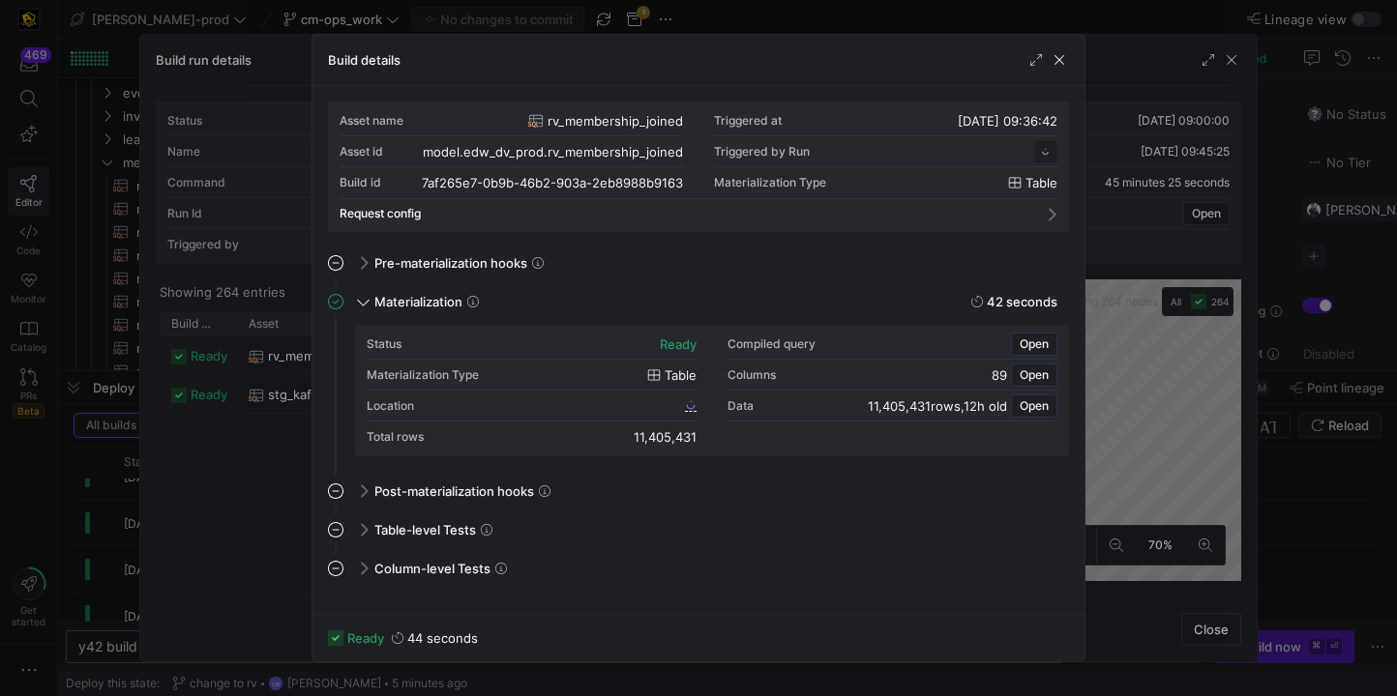
scroll to position [174, 0]
click at [1067, 54] on span "button" at bounding box center [1058, 59] width 19 height 19
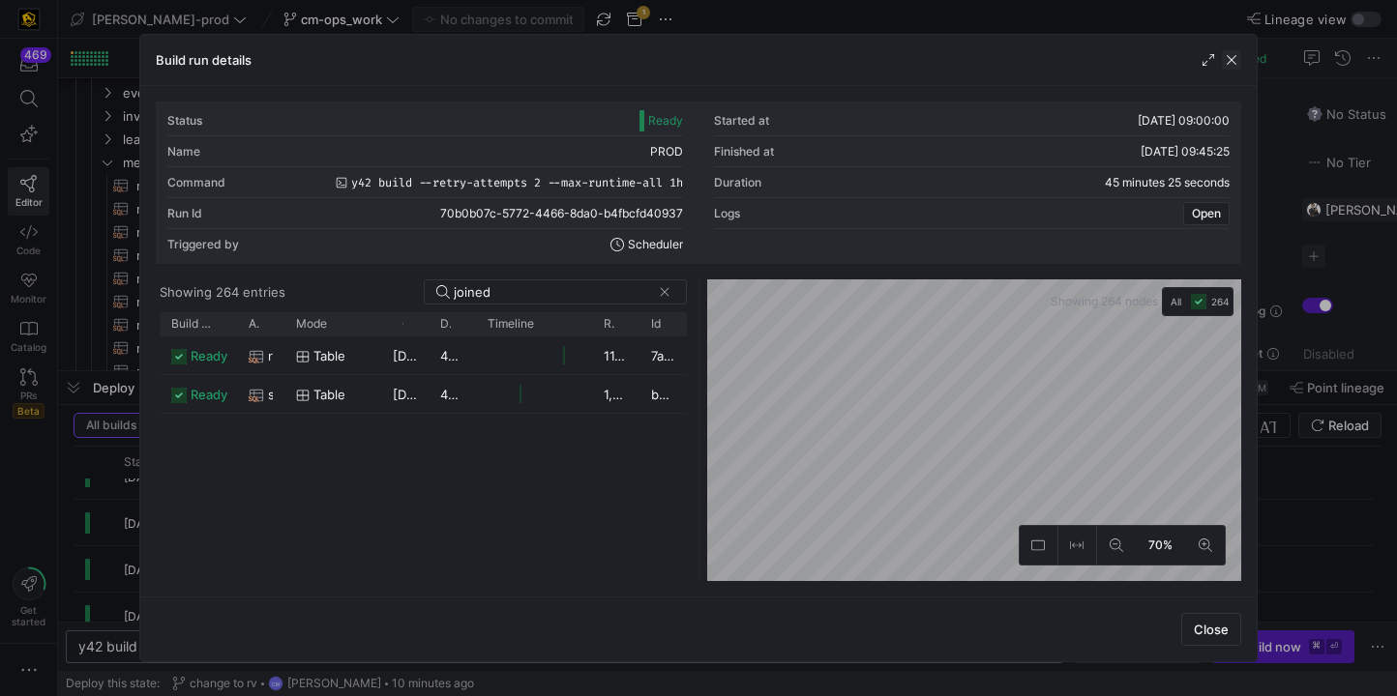
click at [1230, 56] on span "button" at bounding box center [1231, 59] width 19 height 19
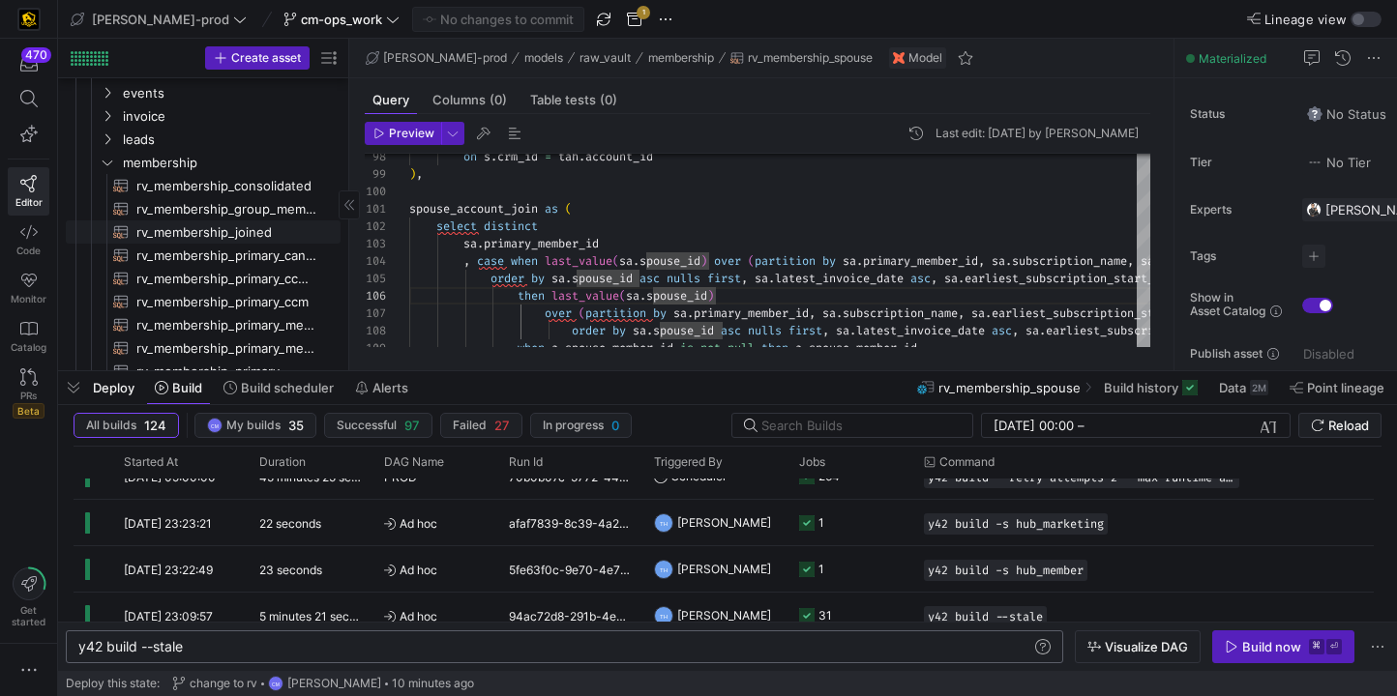
click at [240, 235] on span "rv_membership_joined​​​​​​​​​​" at bounding box center [227, 232] width 182 height 22
type textarea "-- Notes: This section of the lineage is to set the SpouseID as MemberID. -- La…"
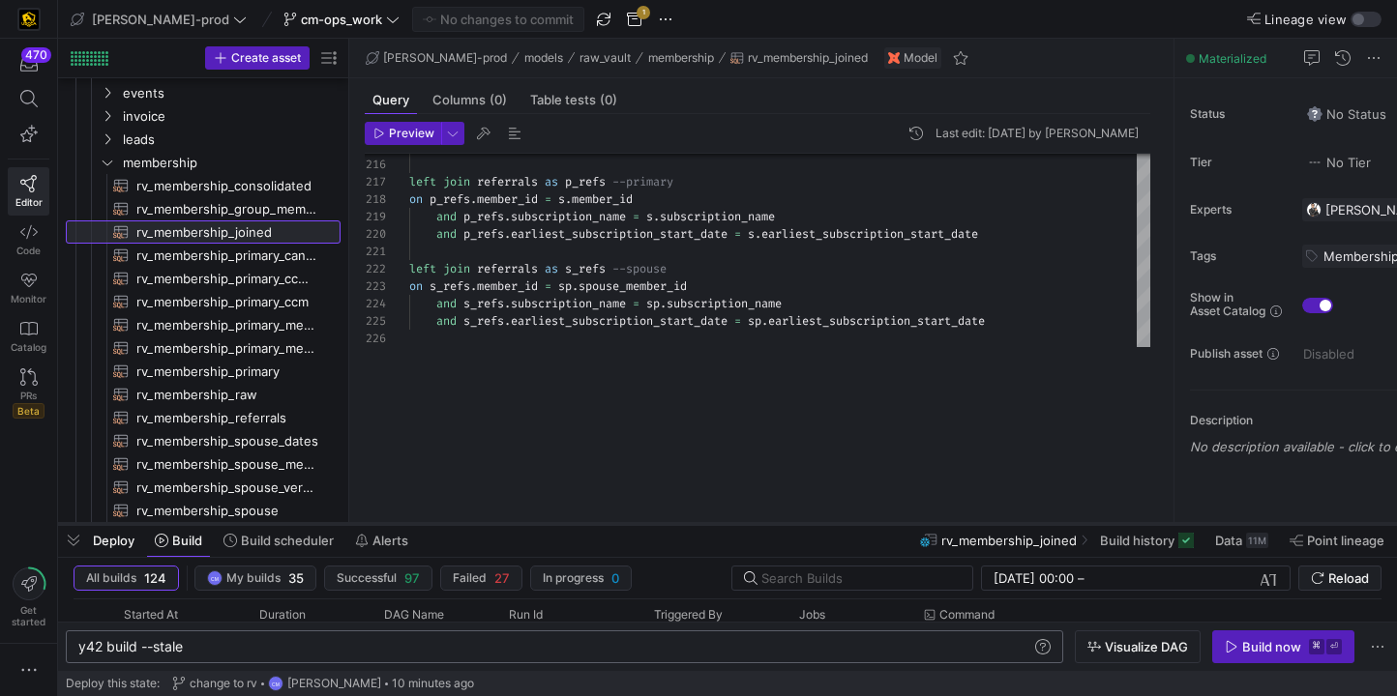
drag, startPoint x: 726, startPoint y: 371, endPoint x: 724, endPoint y: 603, distance: 231.2
click at [724, 528] on div at bounding box center [727, 524] width 1339 height 8
